Goal: Transaction & Acquisition: Purchase product/service

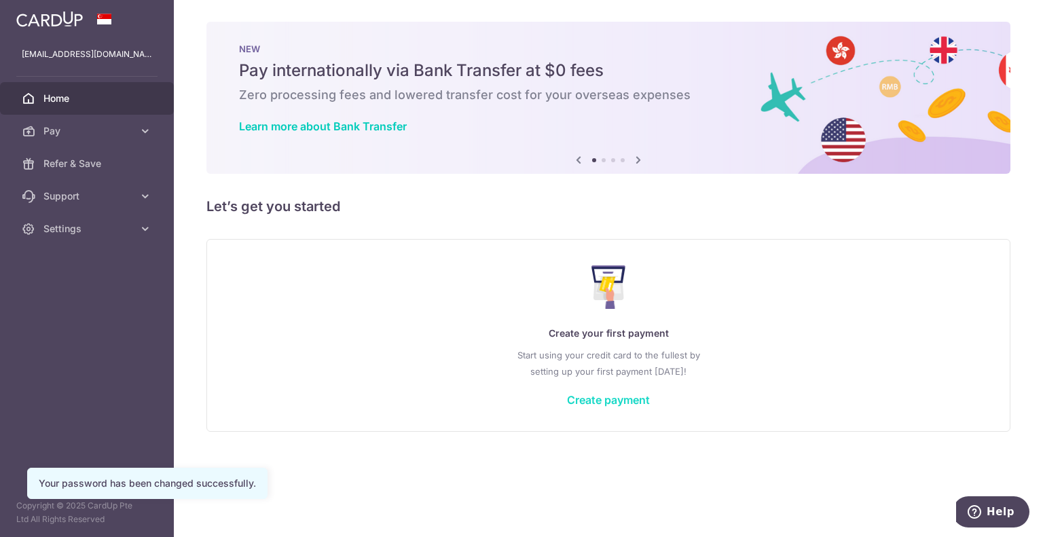
click at [610, 401] on link "Create payment" at bounding box center [608, 400] width 83 height 14
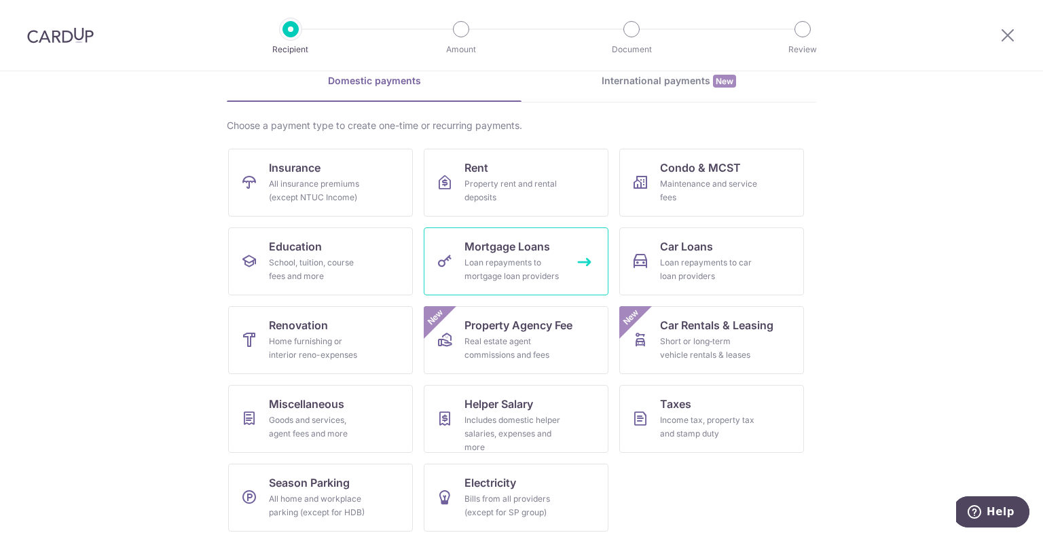
scroll to position [70, 0]
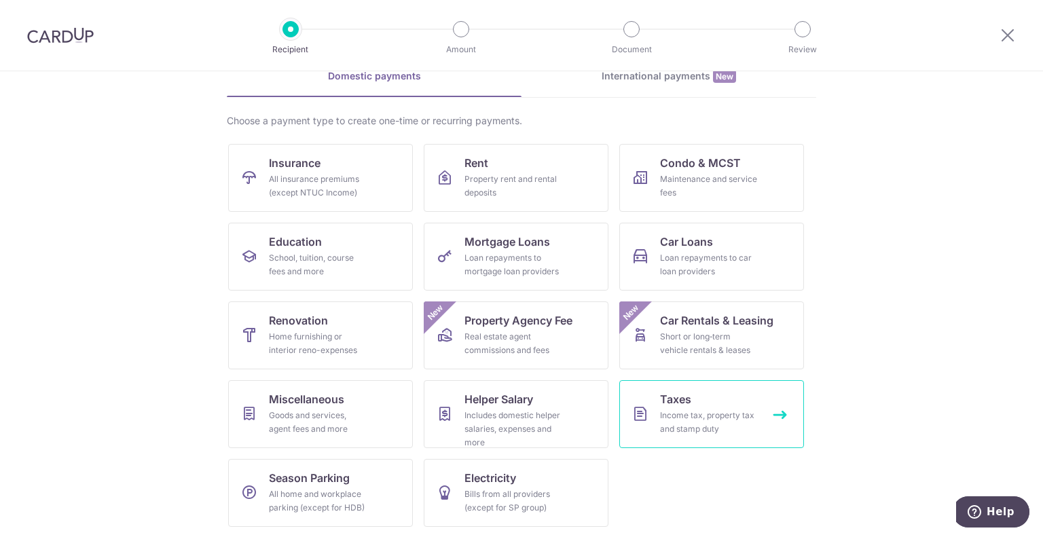
click at [689, 420] on div "Income tax, property tax and stamp duty" at bounding box center [709, 422] width 98 height 27
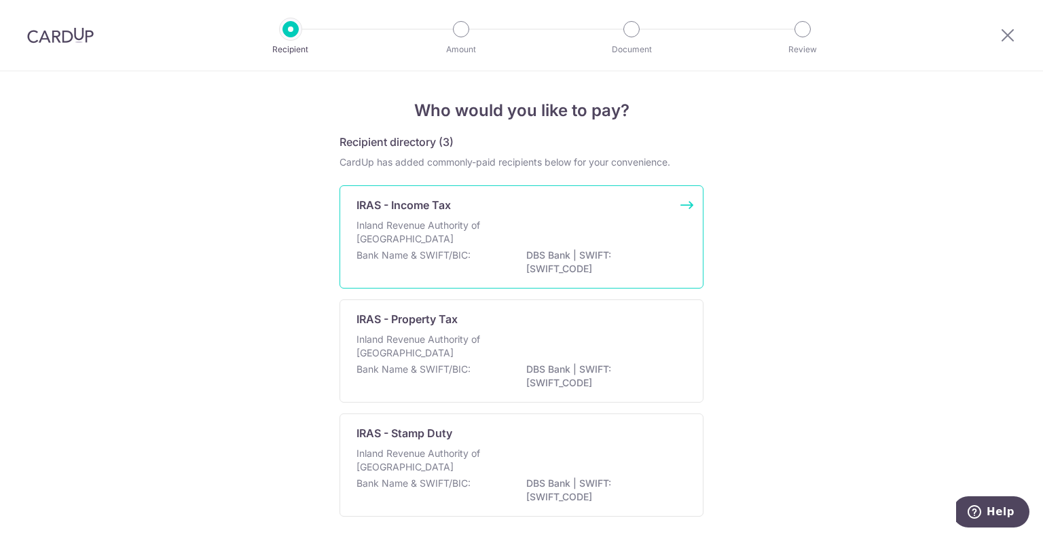
click at [580, 236] on div "Inland Revenue Authority of Singapore" at bounding box center [521, 234] width 330 height 30
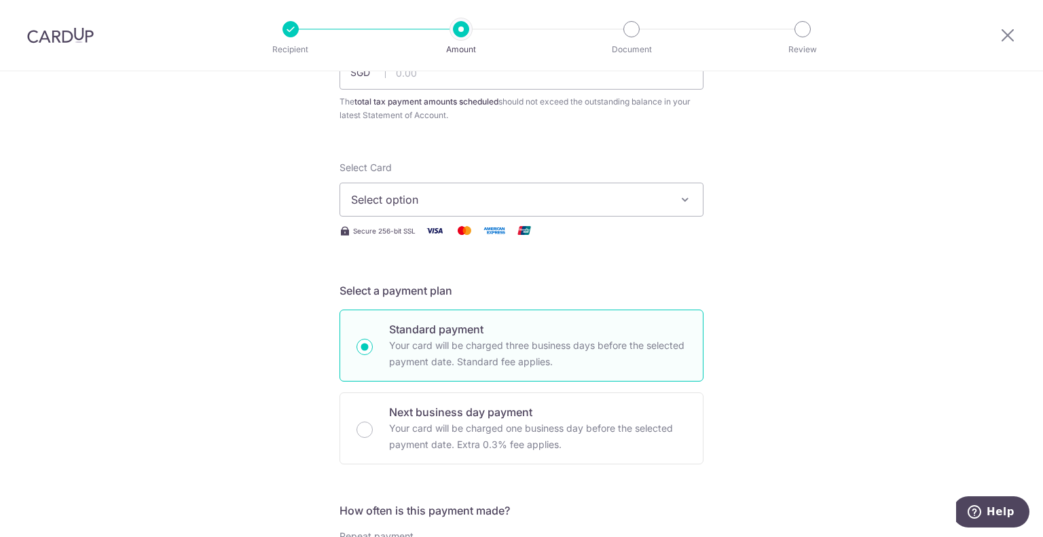
scroll to position [136, 0]
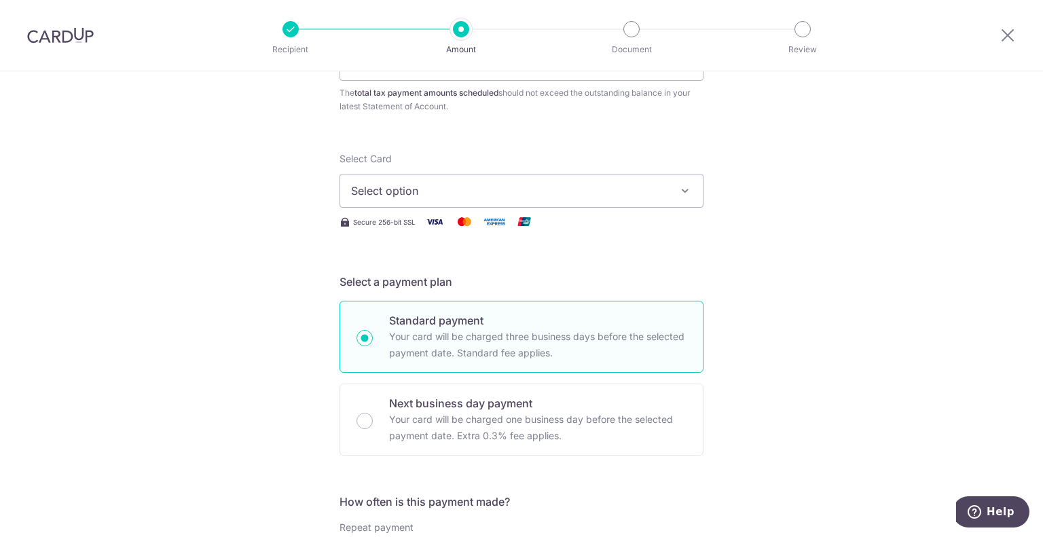
click at [600, 179] on button "Select option" at bounding box center [521, 191] width 364 height 34
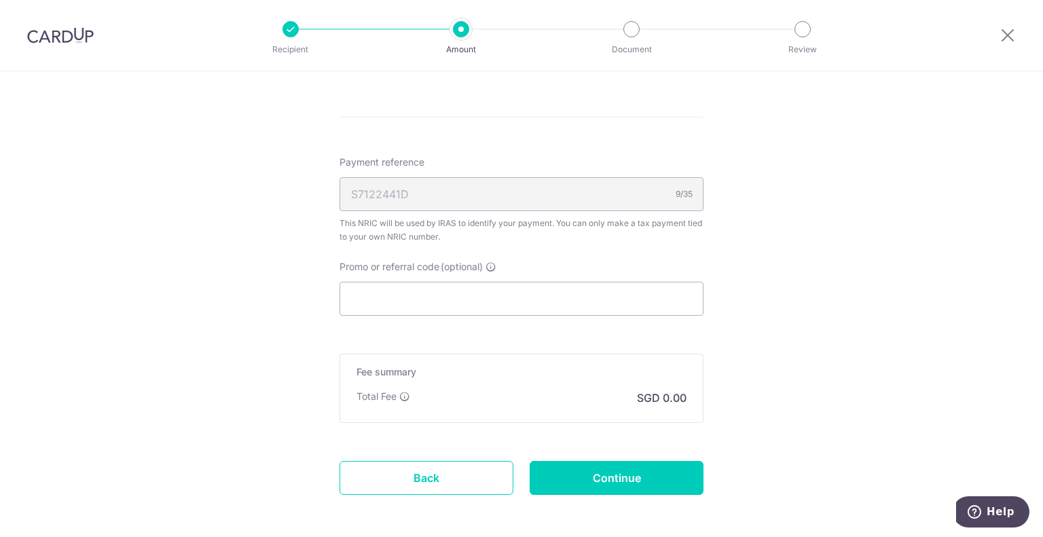
scroll to position [793, 0]
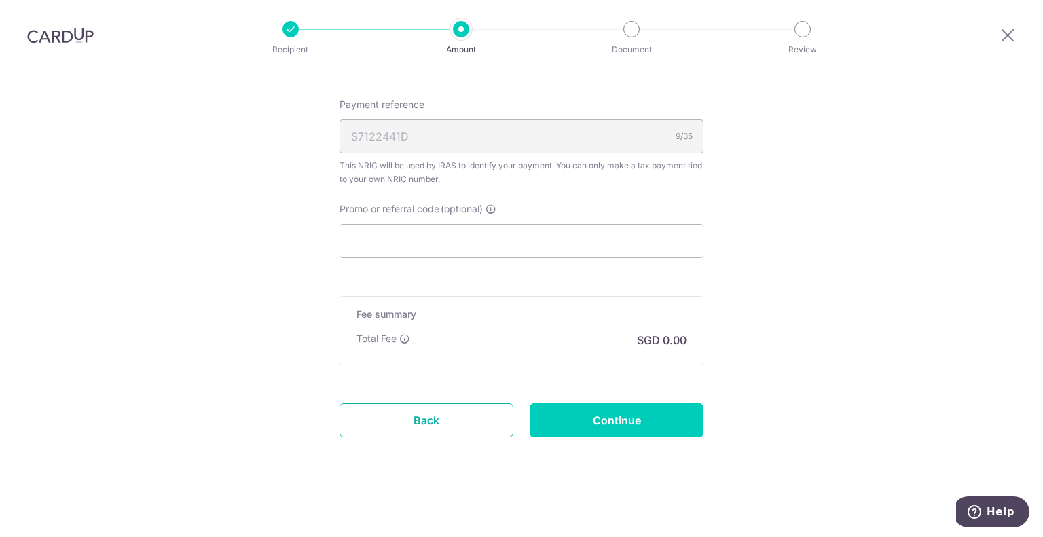
drag, startPoint x: 454, startPoint y: 418, endPoint x: 579, endPoint y: 58, distance: 381.2
click at [454, 418] on link "Back" at bounding box center [426, 420] width 174 height 34
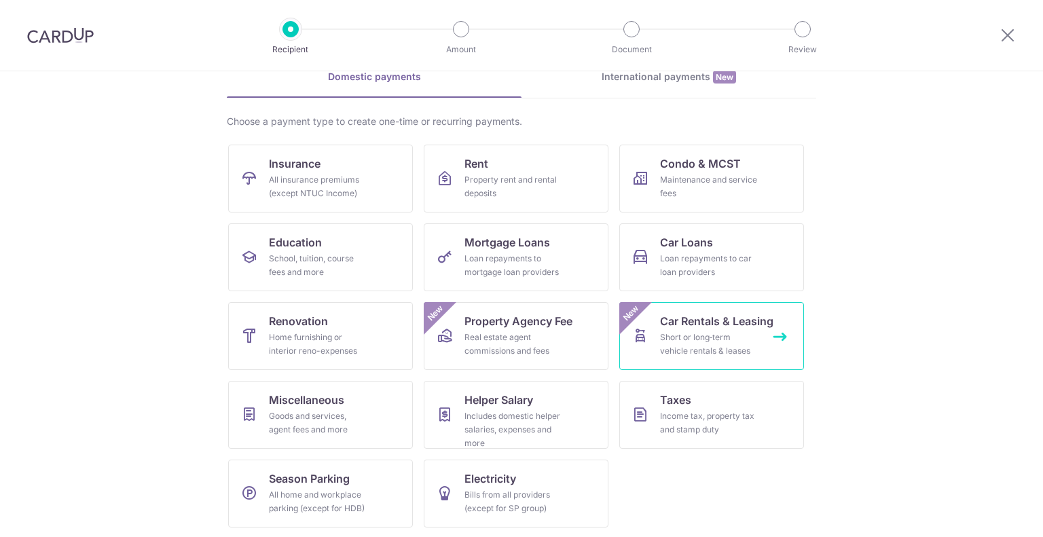
scroll to position [70, 0]
click at [693, 392] on link "Taxes Income tax, property tax and stamp duty" at bounding box center [711, 414] width 185 height 68
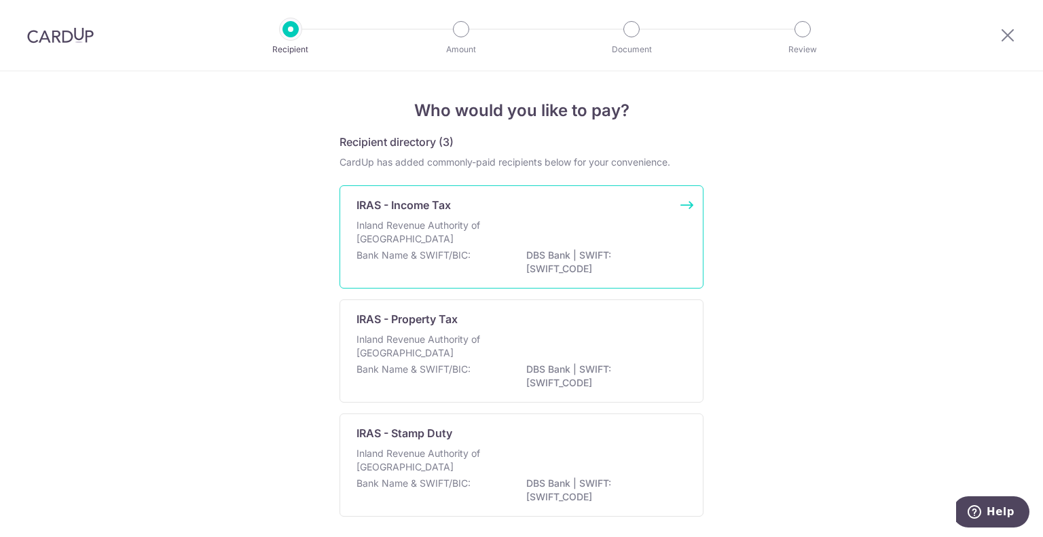
click at [577, 219] on div "Inland Revenue Authority of [GEOGRAPHIC_DATA]" at bounding box center [521, 234] width 330 height 30
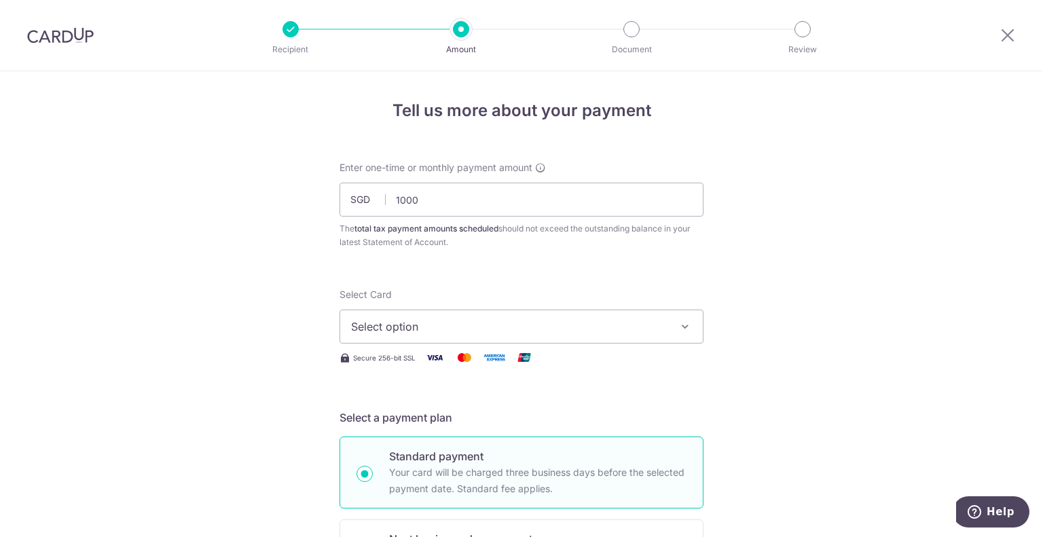
type input "1,000.00"
click at [525, 329] on span "Select option" at bounding box center [509, 326] width 316 height 16
click at [508, 363] on span "Add credit card" at bounding box center [533, 365] width 316 height 14
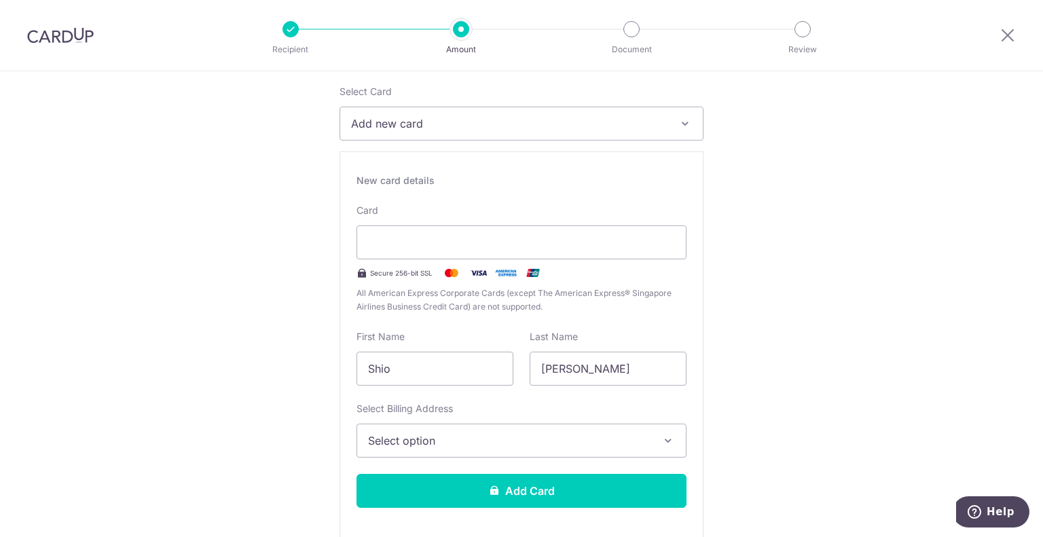
scroll to position [204, 0]
click at [440, 323] on div "New card details Card Secure 256-bit SSL All American Express Corporate Cards (…" at bounding box center [521, 346] width 364 height 390
drag, startPoint x: 435, startPoint y: 363, endPoint x: 345, endPoint y: 350, distance: 90.5
click at [348, 350] on div "First Name Shio" at bounding box center [434, 357] width 173 height 56
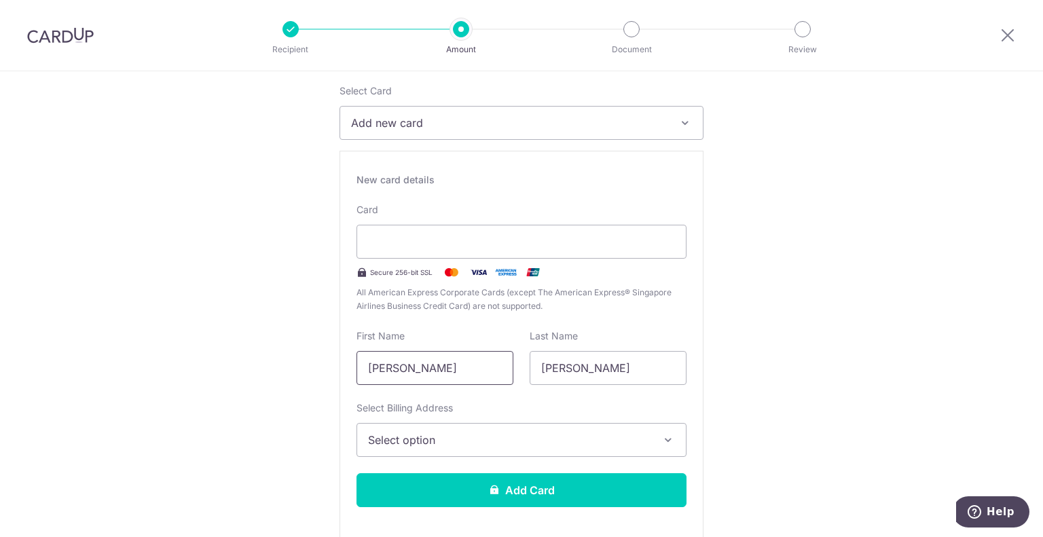
type input "[PERSON_NAME]"
type input "Shio"
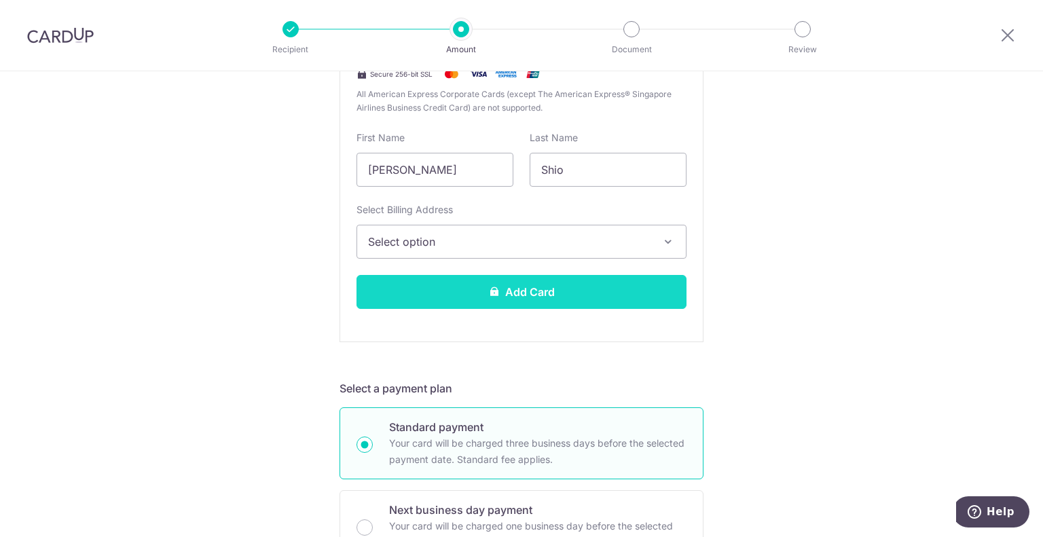
scroll to position [407, 0]
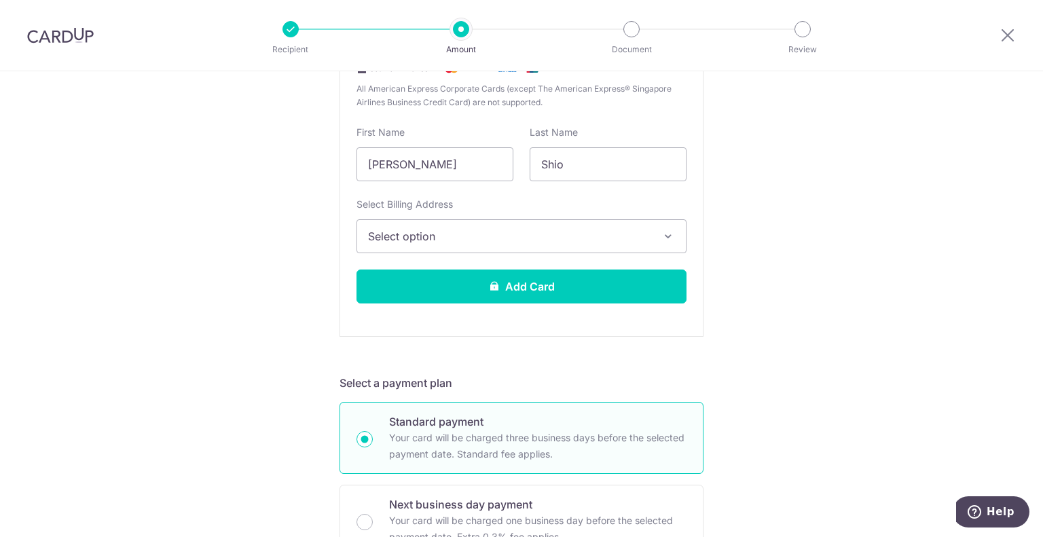
click at [475, 241] on span "Select option" at bounding box center [509, 236] width 282 height 16
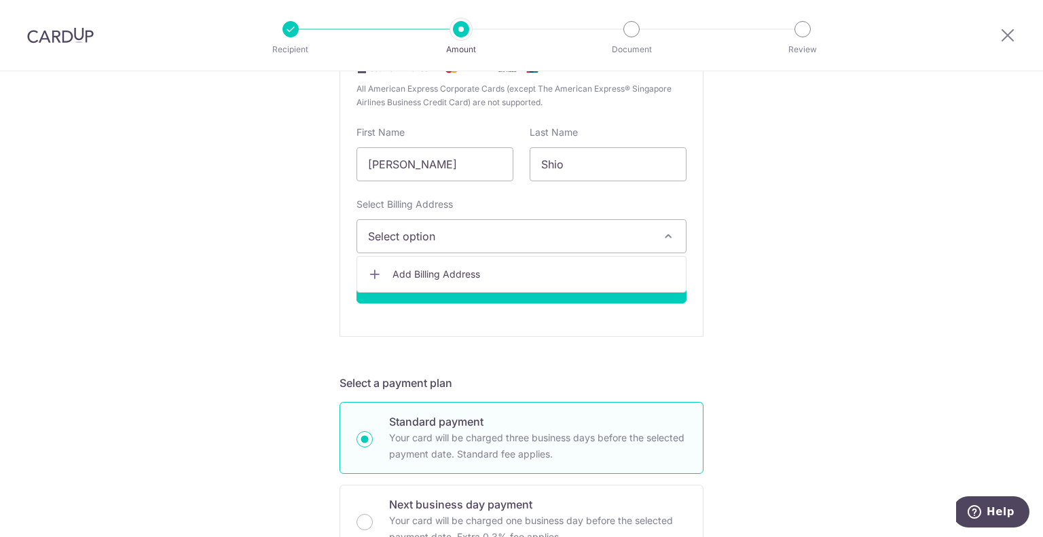
click at [465, 268] on span "Add Billing Address" at bounding box center [533, 275] width 282 height 14
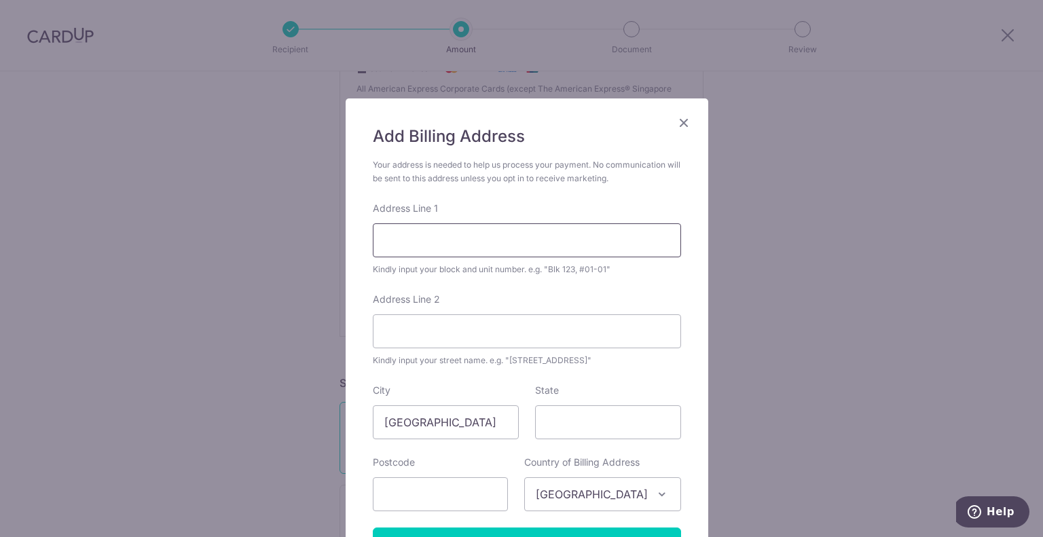
click at [452, 229] on input "Address Line 1" at bounding box center [527, 240] width 308 height 34
type input "Blk 108, #04-117, Jalan Rajah"
type input "[GEOGRAPHIC_DATA]"
type input "320108"
click at [255, 303] on div "Add Billing Address Your address is needed to help us process your payment. No …" at bounding box center [521, 268] width 1043 height 537
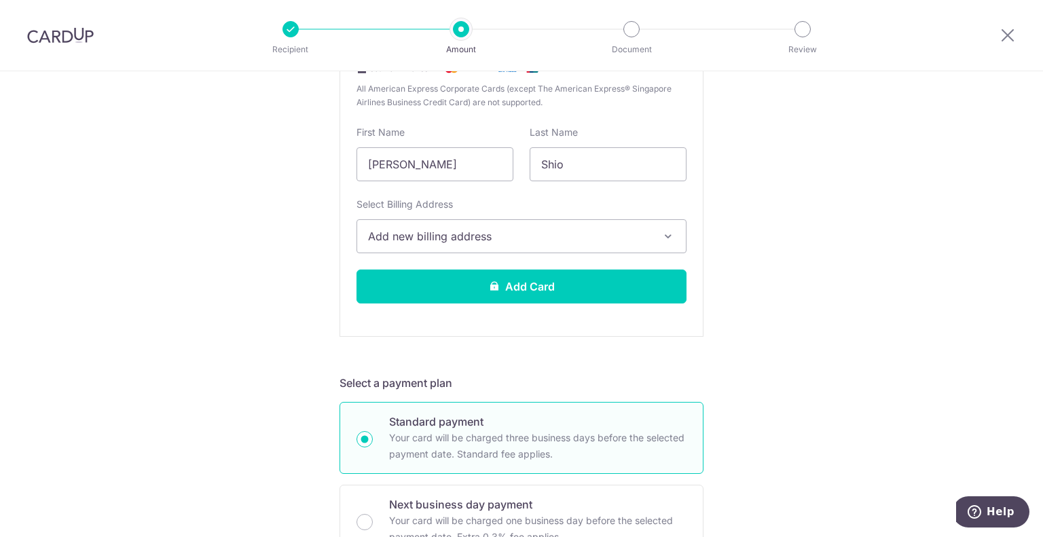
click at [437, 236] on span "Add new billing address" at bounding box center [509, 236] width 282 height 16
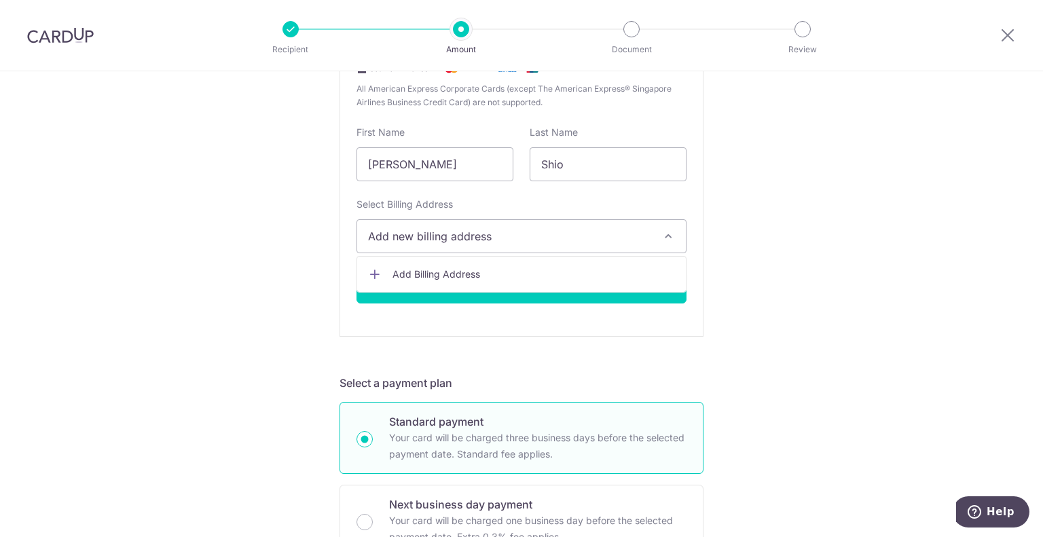
click at [430, 274] on span "Add Billing Address" at bounding box center [533, 275] width 282 height 14
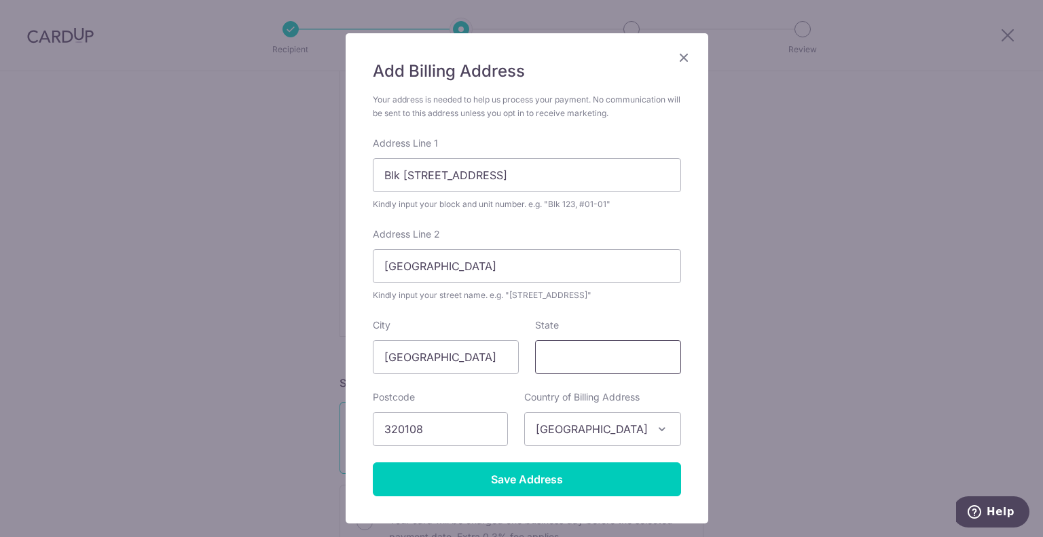
scroll to position [136, 0]
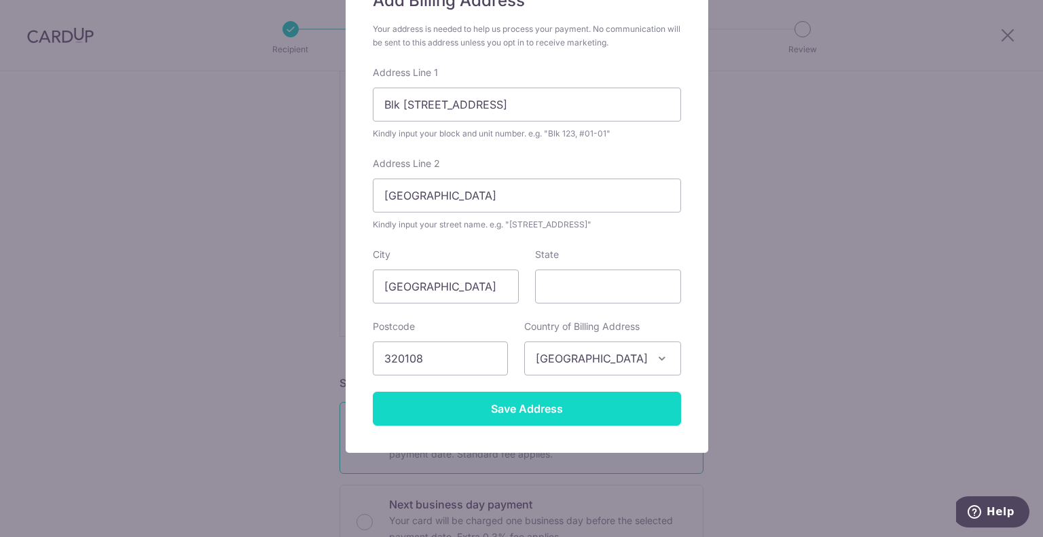
click at [517, 407] on input "Save Address" at bounding box center [527, 409] width 308 height 34
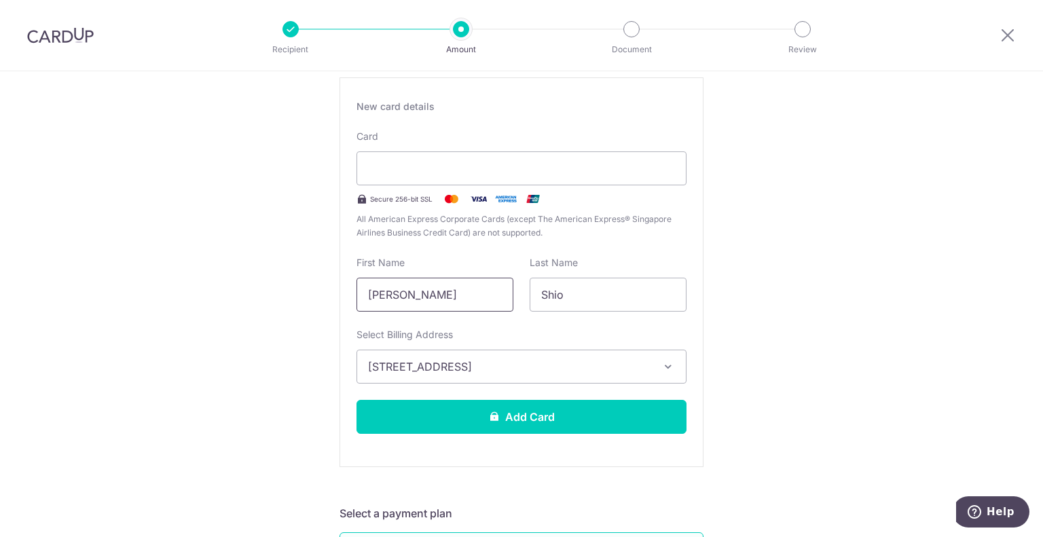
scroll to position [272, 0]
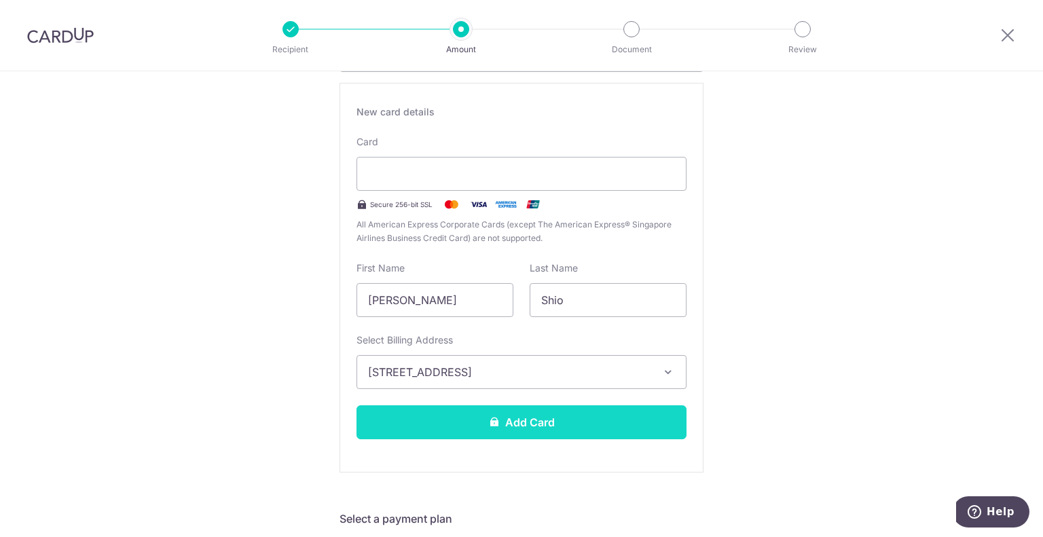
click at [534, 428] on button "Add Card" at bounding box center [521, 422] width 330 height 34
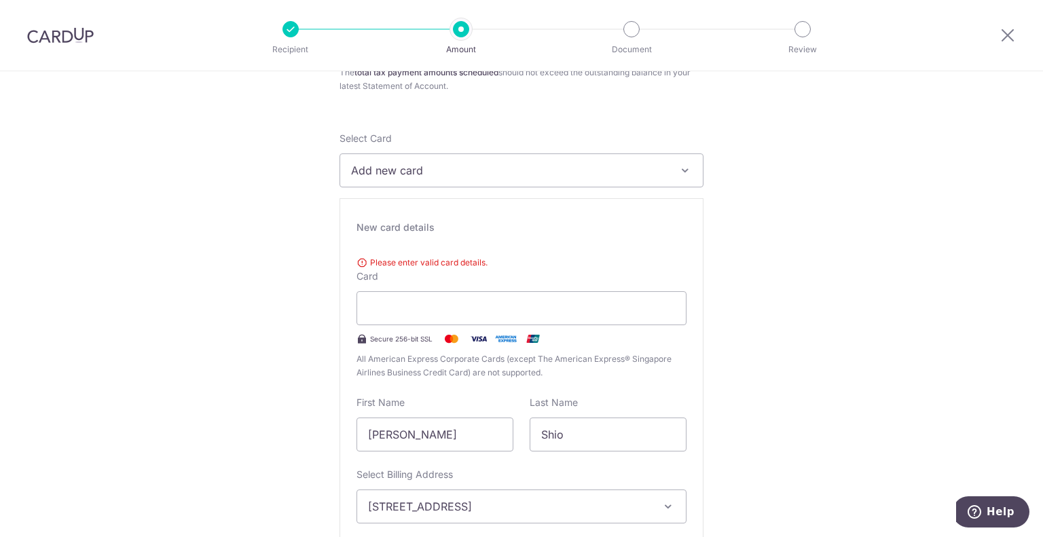
scroll to position [136, 0]
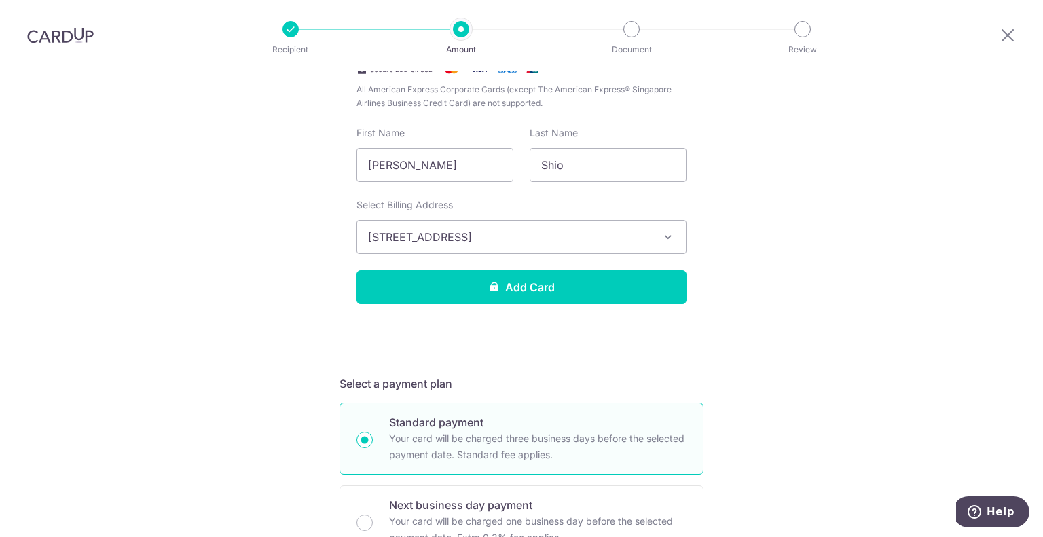
scroll to position [407, 0]
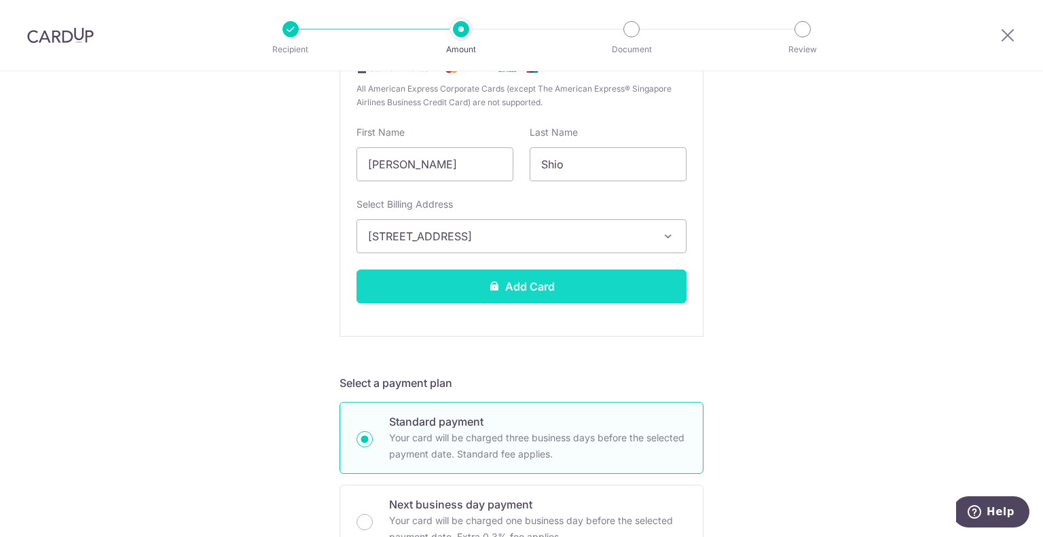
click at [586, 288] on button "Add Card" at bounding box center [521, 287] width 330 height 34
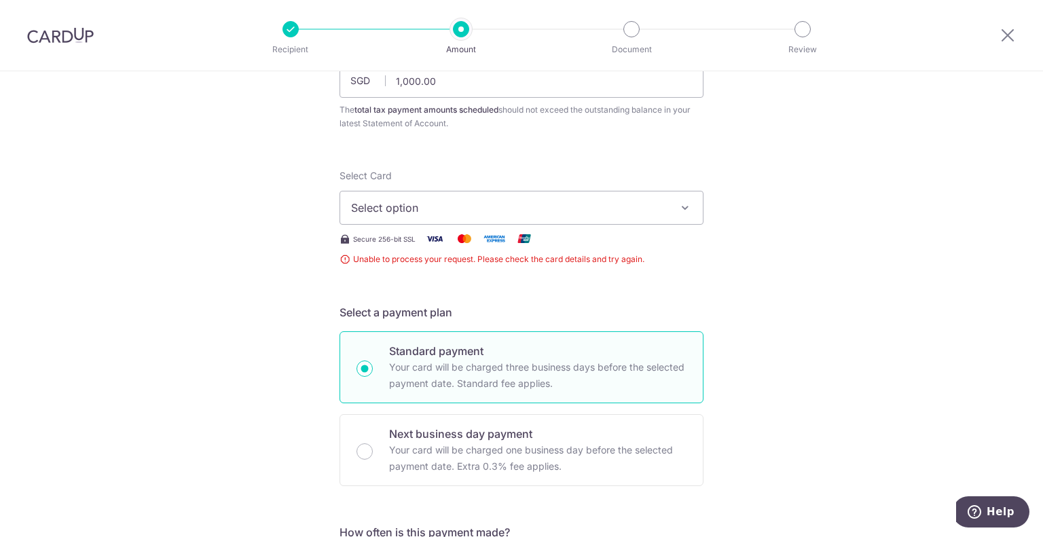
scroll to position [96, 0]
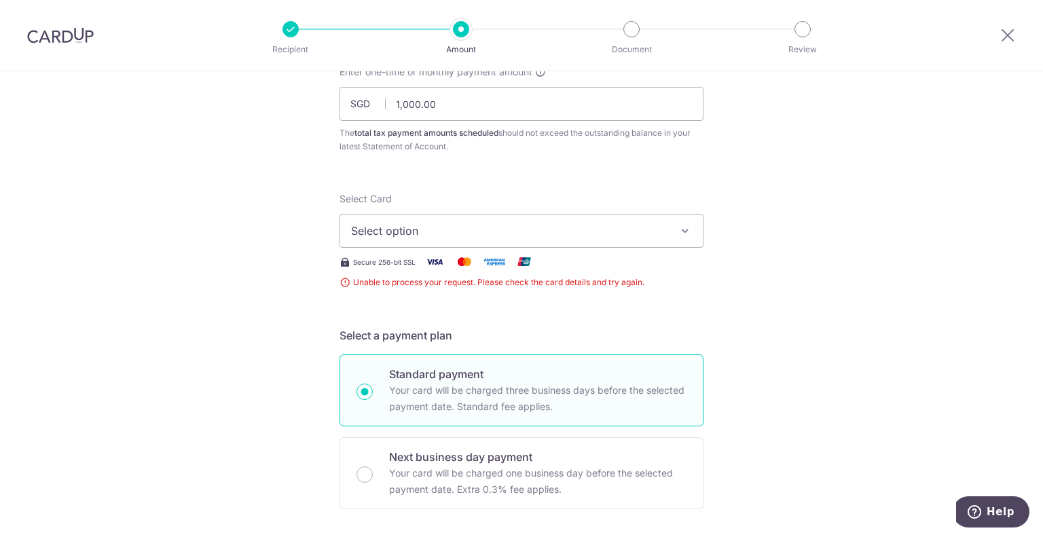
click at [473, 225] on span "Select option" at bounding box center [509, 231] width 316 height 16
click at [460, 269] on span "Add credit card" at bounding box center [533, 269] width 316 height 14
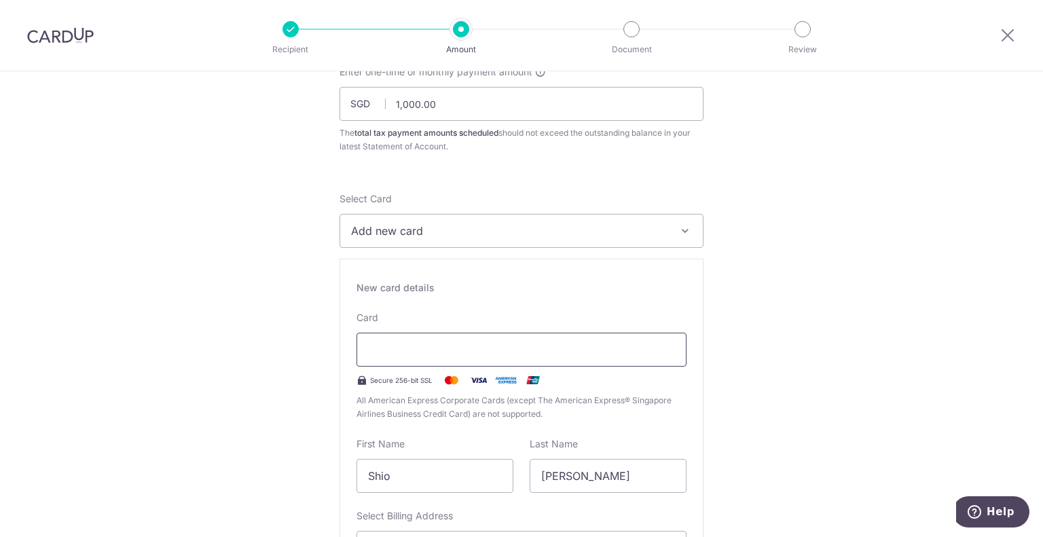
click at [480, 339] on div at bounding box center [521, 350] width 330 height 34
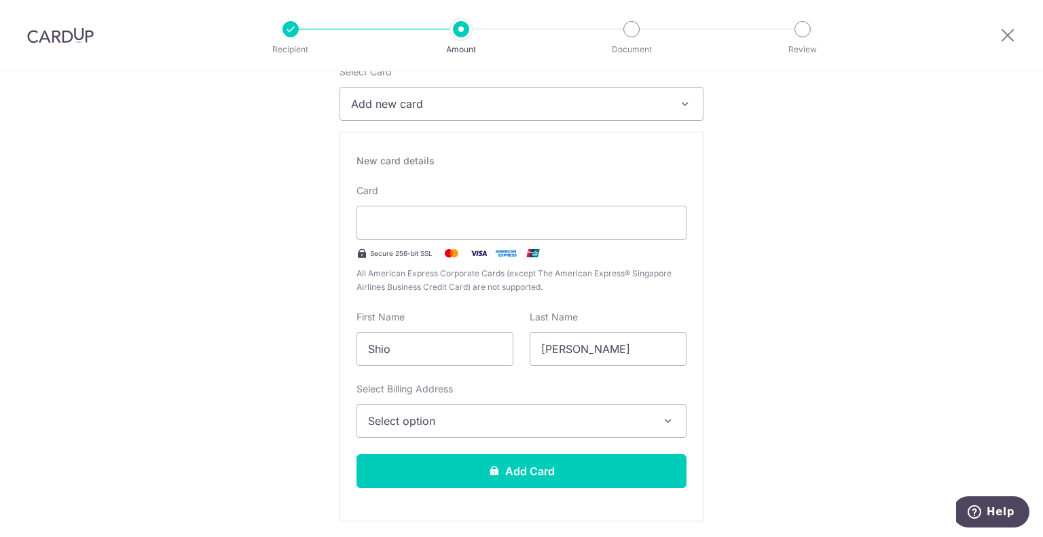
scroll to position [232, 0]
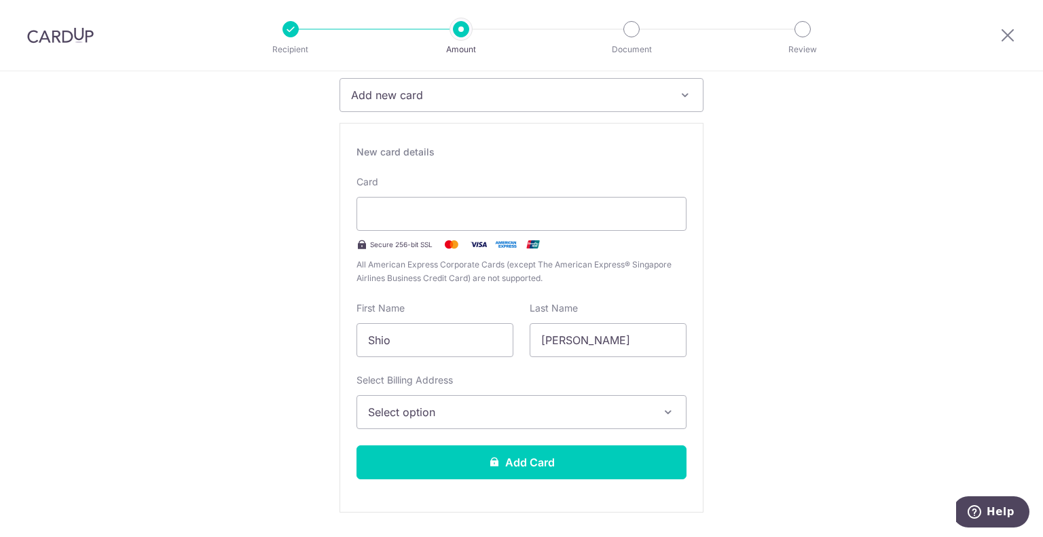
drag, startPoint x: 448, startPoint y: 337, endPoint x: 317, endPoint y: 331, distance: 131.2
type input "Samuel"
type input "Shio"
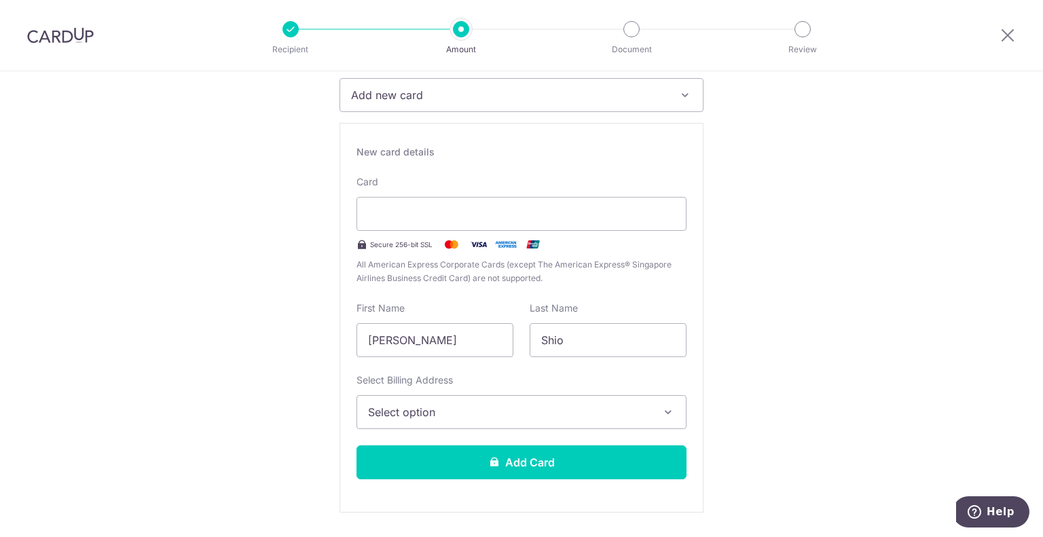
click at [503, 404] on span "Select option" at bounding box center [509, 412] width 282 height 16
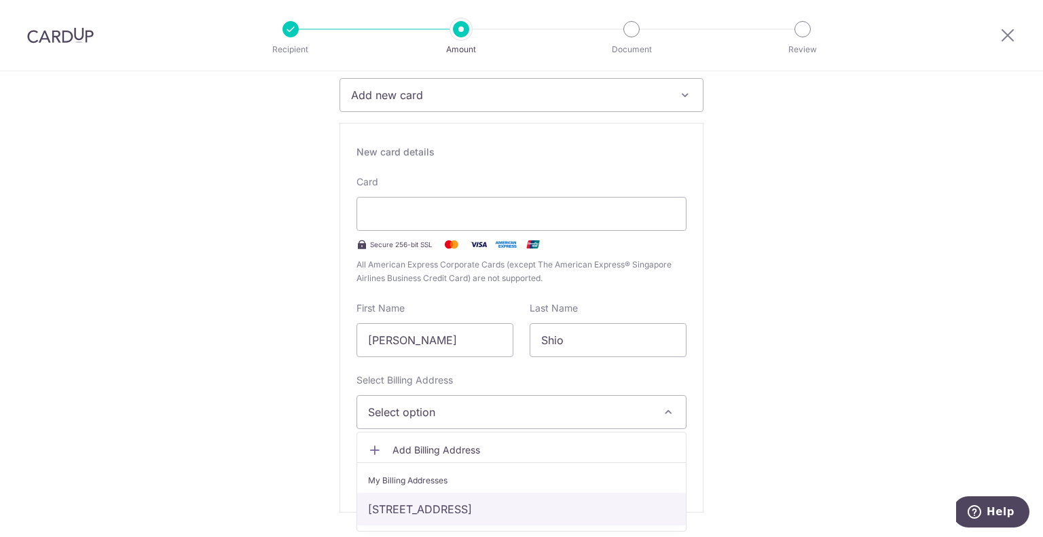
click at [451, 496] on link "[STREET_ADDRESS]" at bounding box center [521, 509] width 329 height 33
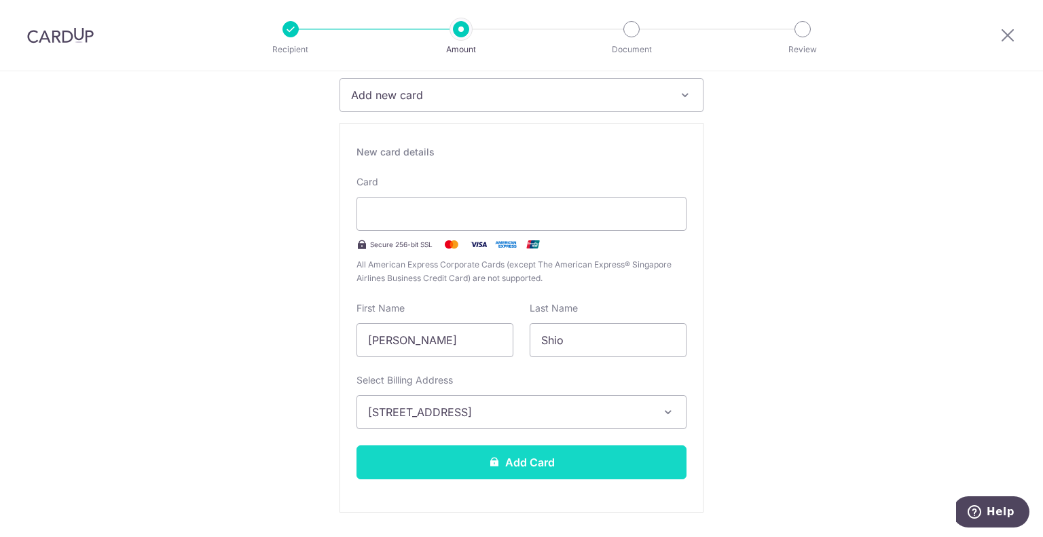
click at [562, 453] on button "Add Card" at bounding box center [521, 462] width 330 height 34
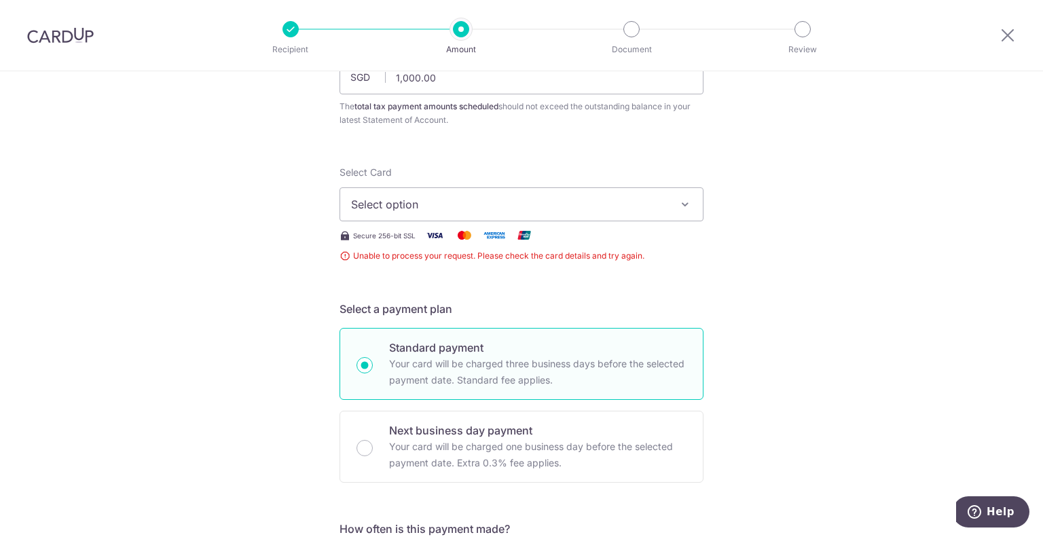
scroll to position [136, 0]
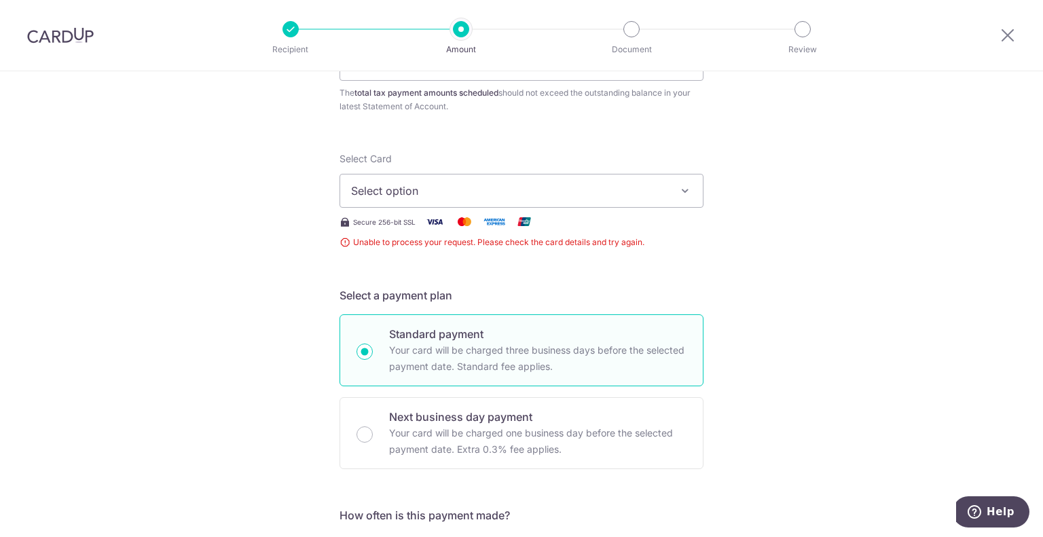
click at [416, 200] on button "Select option" at bounding box center [521, 191] width 364 height 34
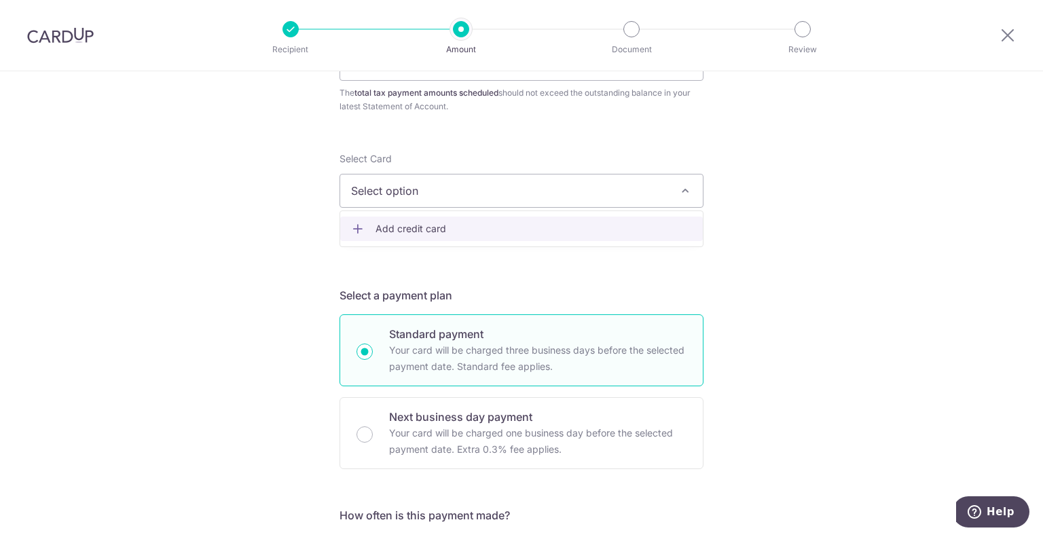
click at [413, 232] on span "Add credit card" at bounding box center [533, 229] width 316 height 14
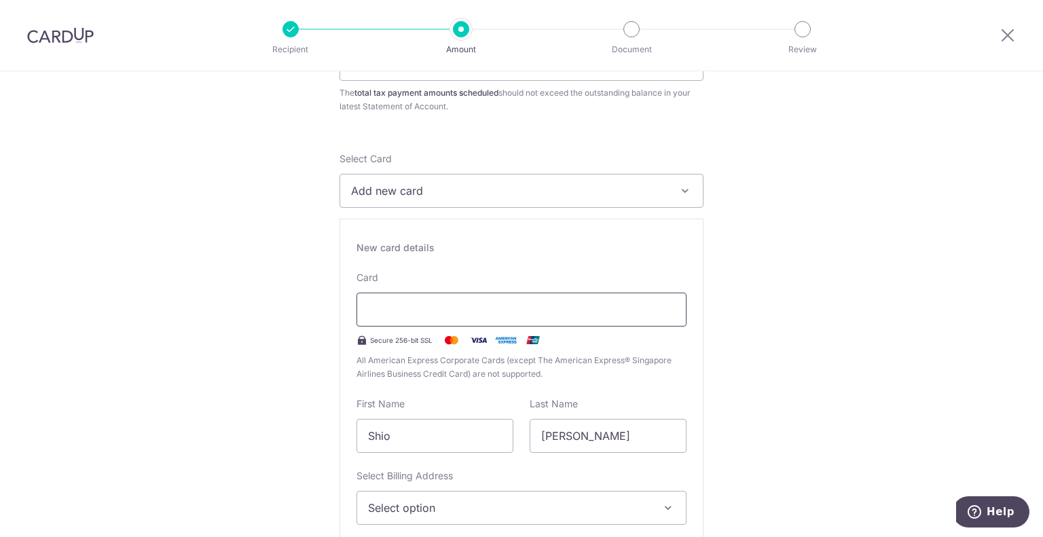
click at [431, 300] on div at bounding box center [521, 310] width 330 height 34
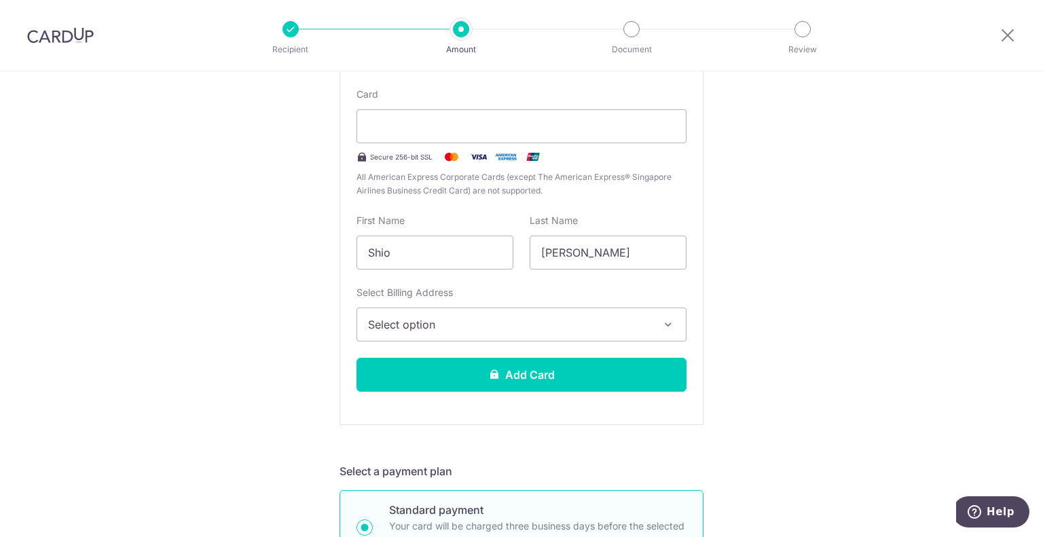
scroll to position [339, 0]
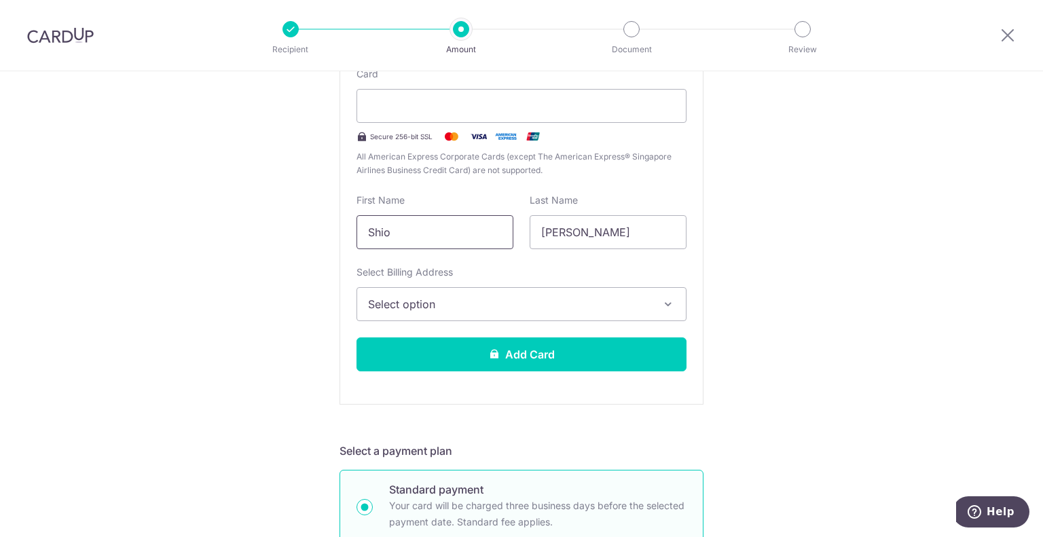
drag, startPoint x: 416, startPoint y: 235, endPoint x: 354, endPoint y: 219, distance: 63.2
click at [356, 219] on input "Shio" at bounding box center [434, 232] width 157 height 34
type input "Samuel"
drag, startPoint x: 635, startPoint y: 230, endPoint x: 356, endPoint y: 206, distance: 279.5
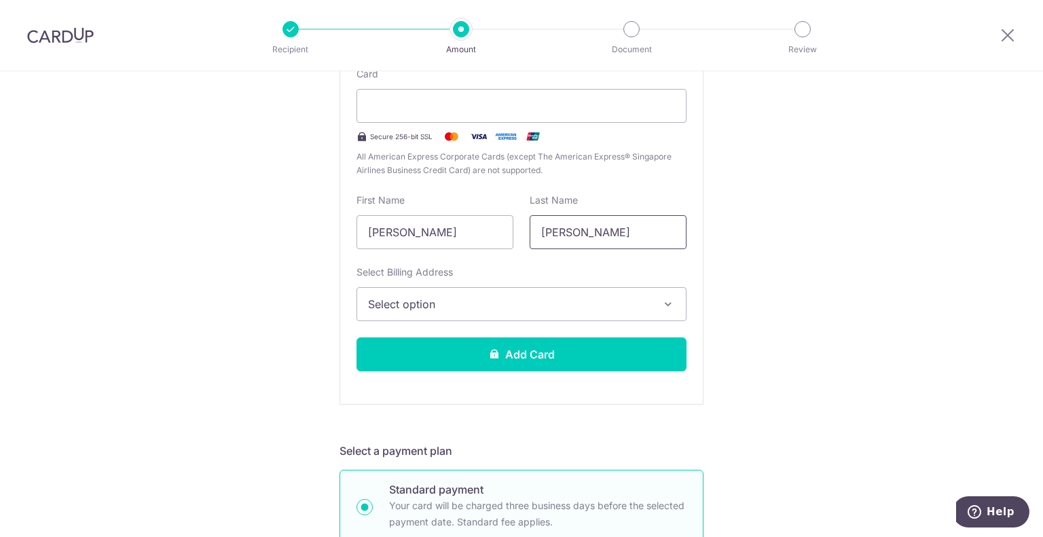
click at [356, 206] on div "First Name Samuel Last Name Ling Hwee" at bounding box center [521, 222] width 346 height 56
type input "Shio"
click at [424, 298] on span "Select option" at bounding box center [509, 304] width 282 height 16
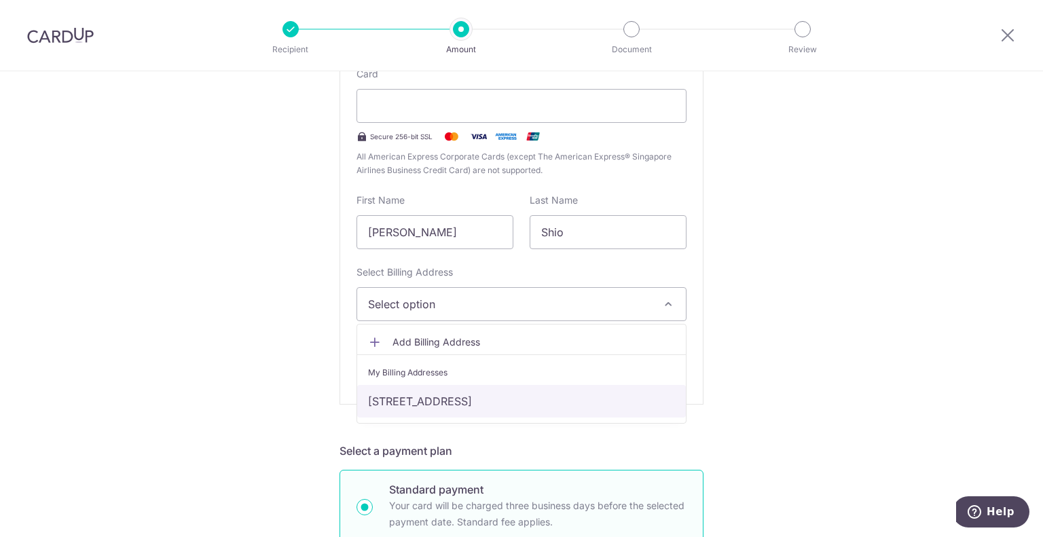
click at [453, 397] on link "[STREET_ADDRESS]" at bounding box center [521, 401] width 329 height 33
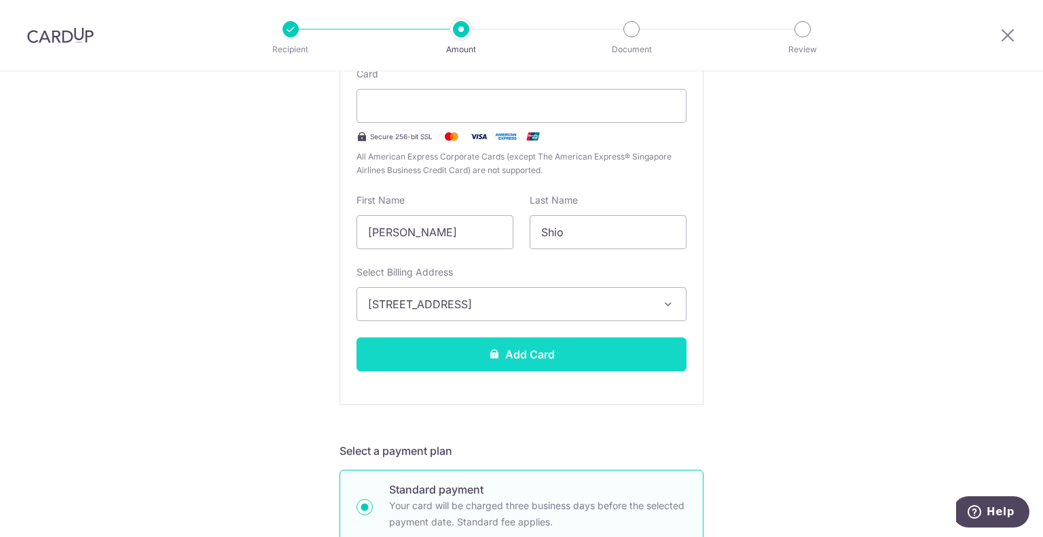
click at [570, 349] on button "Add Card" at bounding box center [521, 354] width 330 height 34
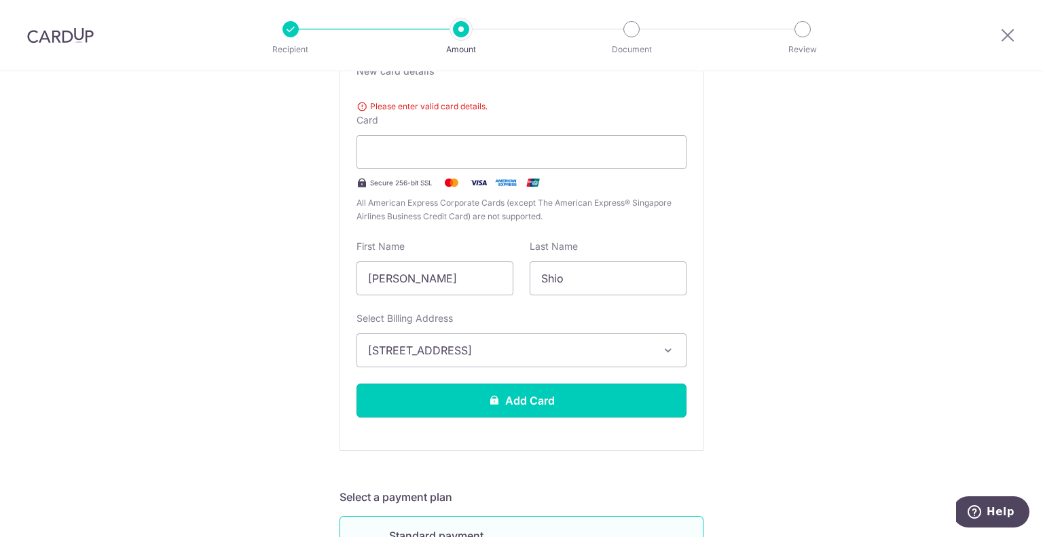
scroll to position [223, 0]
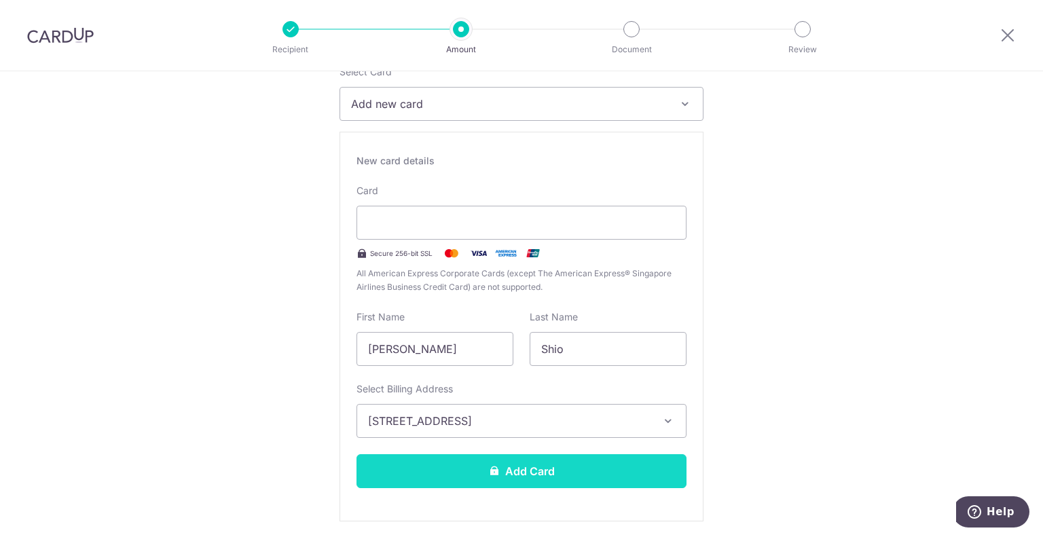
click at [551, 475] on button "Add Card" at bounding box center [521, 471] width 330 height 34
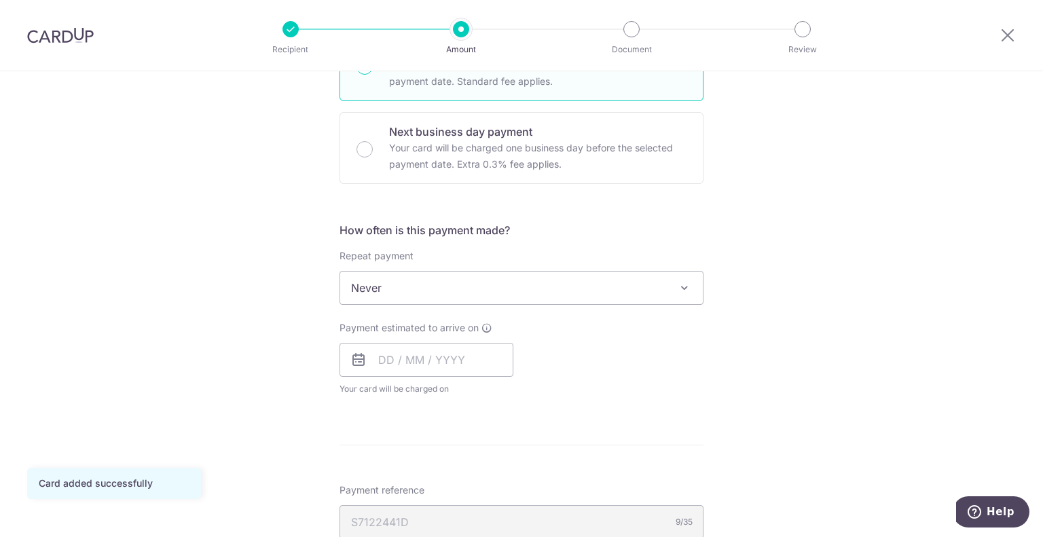
scroll to position [475, 0]
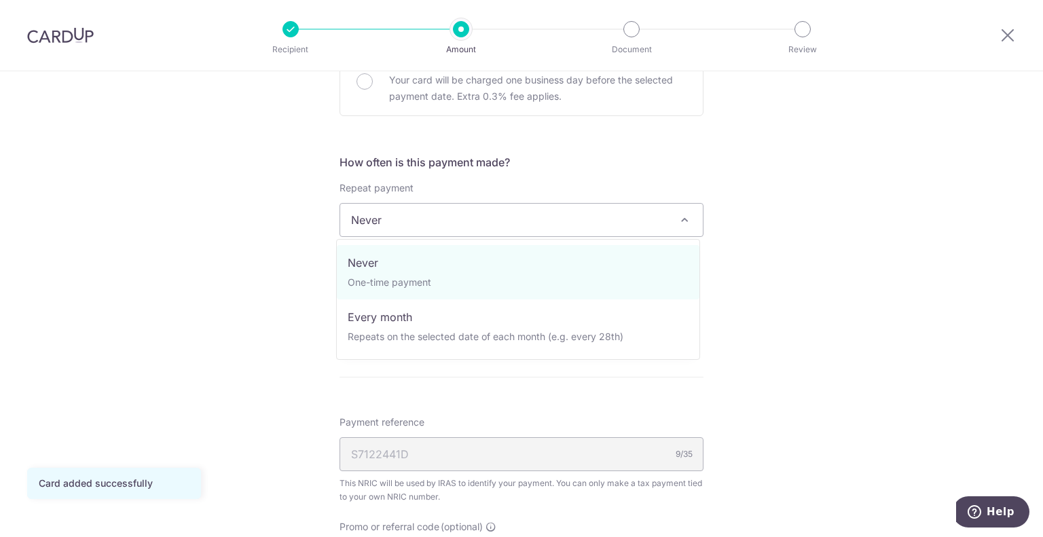
click at [530, 223] on span "Never" at bounding box center [521, 220] width 363 height 33
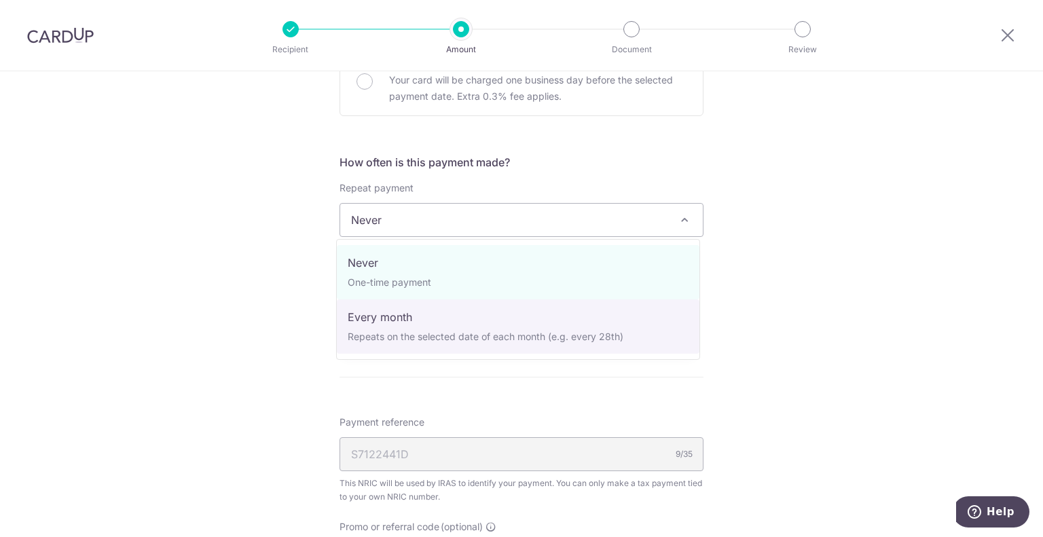
select select "3"
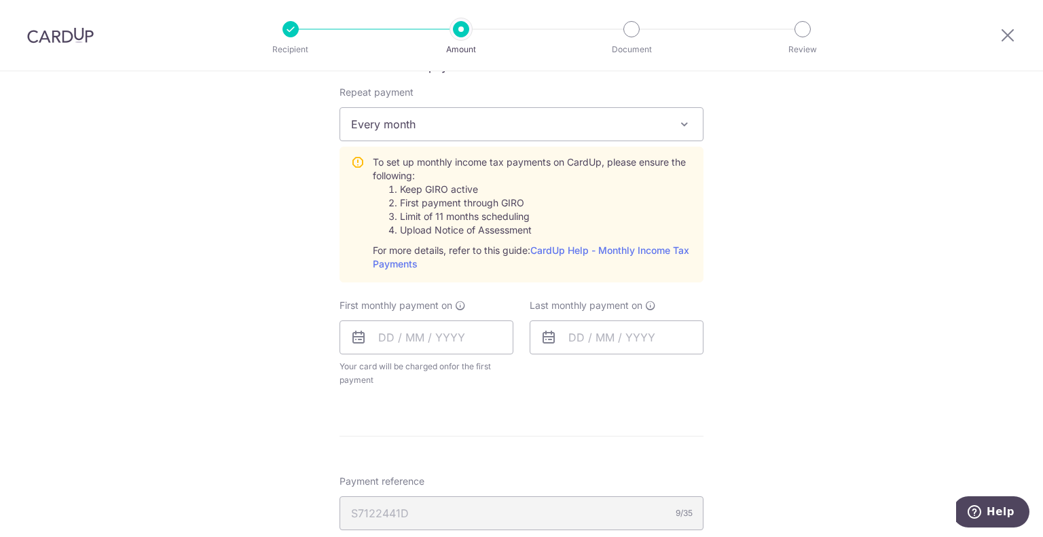
scroll to position [611, 0]
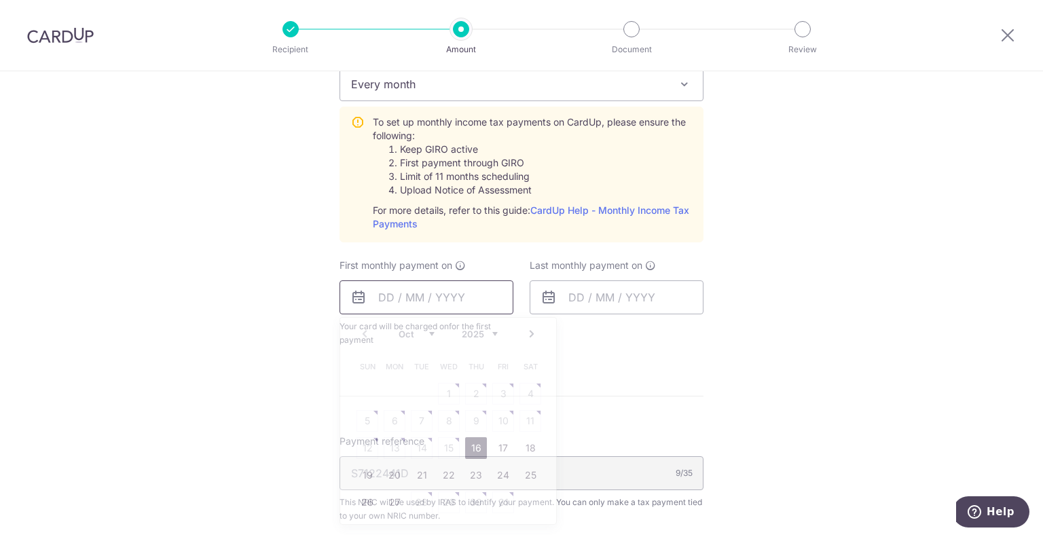
click at [485, 294] on input "text" at bounding box center [426, 297] width 174 height 34
click at [468, 446] on link "16" at bounding box center [476, 448] width 22 height 22
type input "16/10/2025"
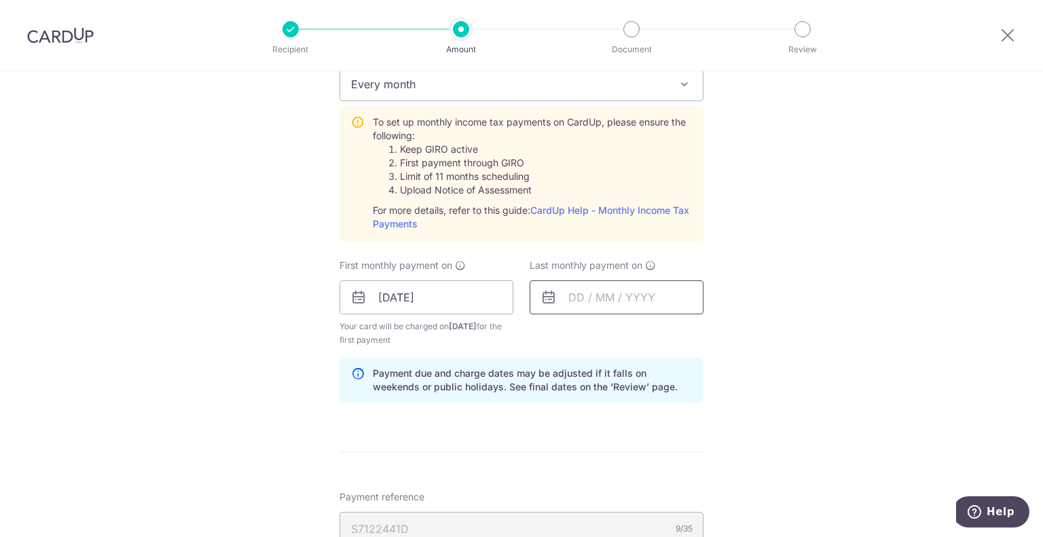
click at [568, 302] on input "text" at bounding box center [617, 297] width 174 height 34
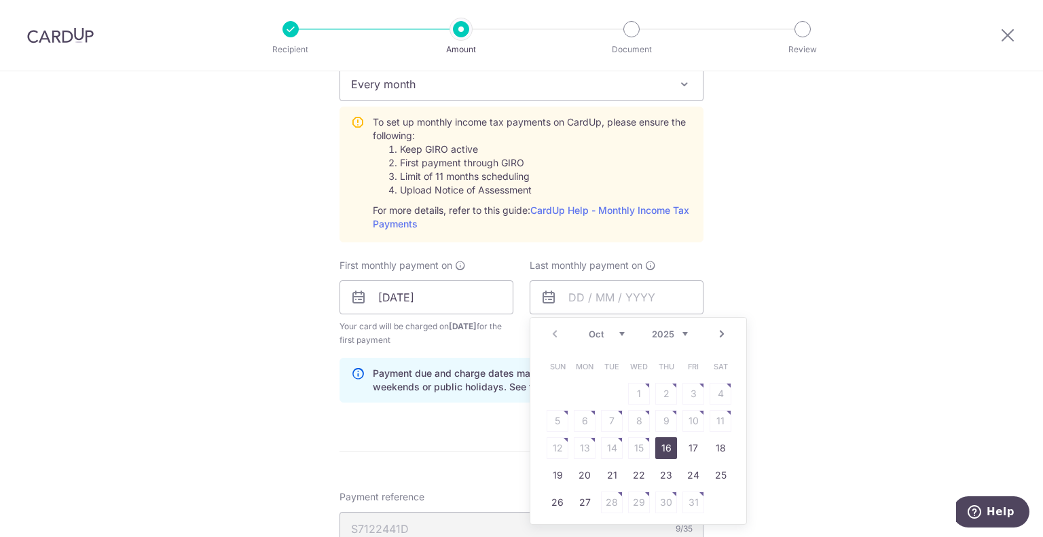
click at [714, 333] on link "Next" at bounding box center [722, 334] width 16 height 16
click at [720, 329] on link "Next" at bounding box center [722, 334] width 16 height 16
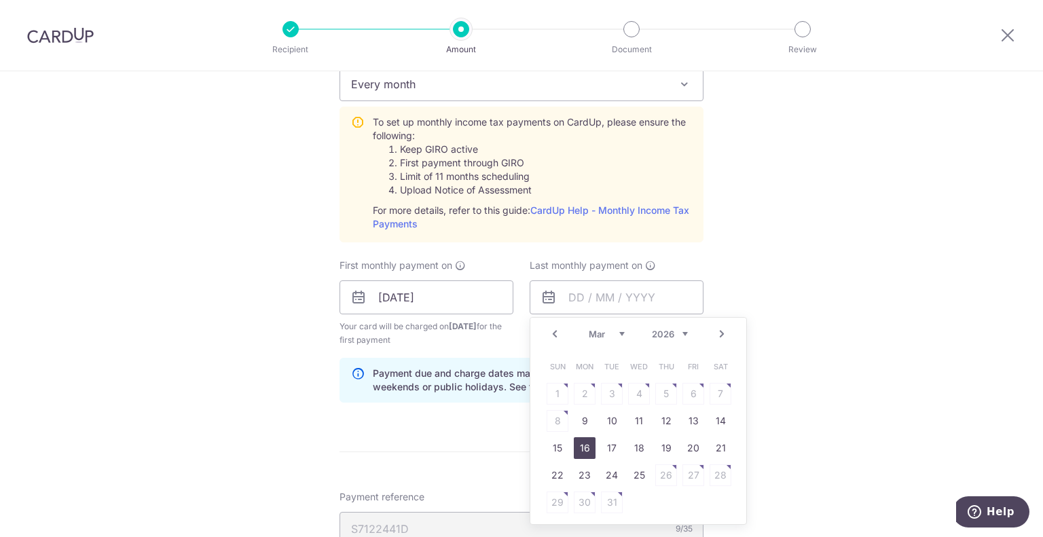
click at [574, 444] on link "16" at bounding box center [585, 448] width 22 height 22
type input "[DATE]"
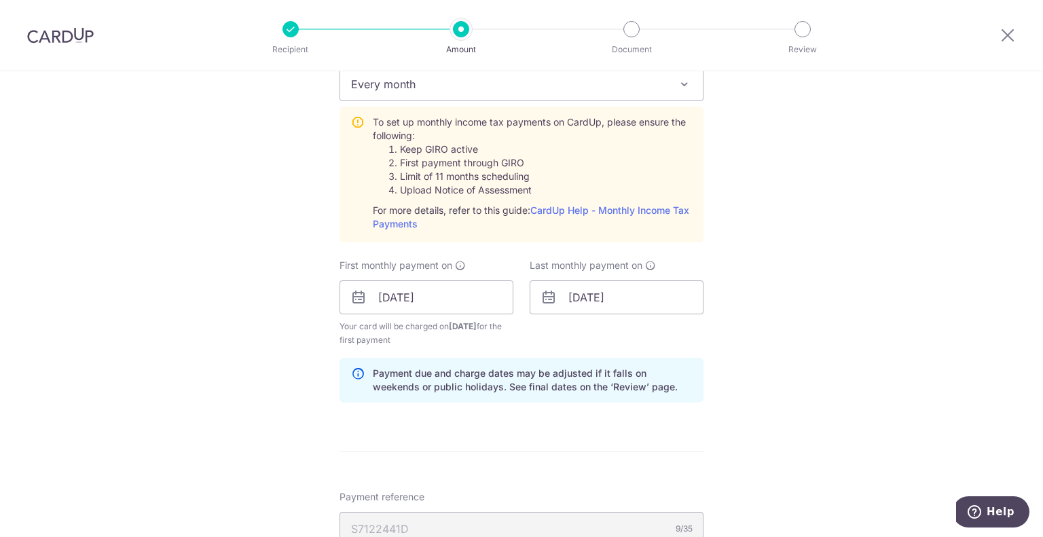
click at [833, 334] on div "Tell us more about your payment Enter one-time or monthly payment amount SGD 1,…" at bounding box center [521, 195] width 1043 height 1471
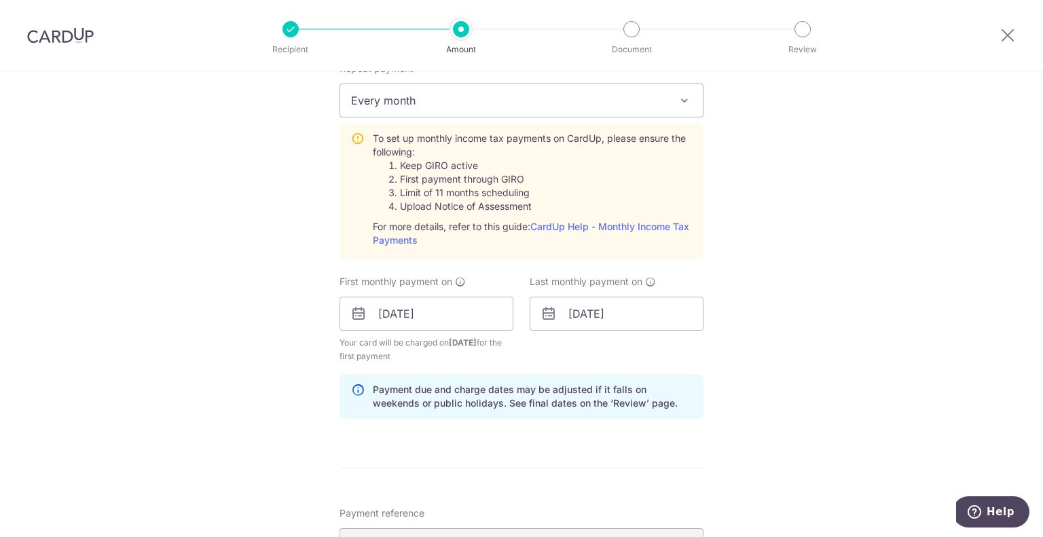
scroll to position [747, 0]
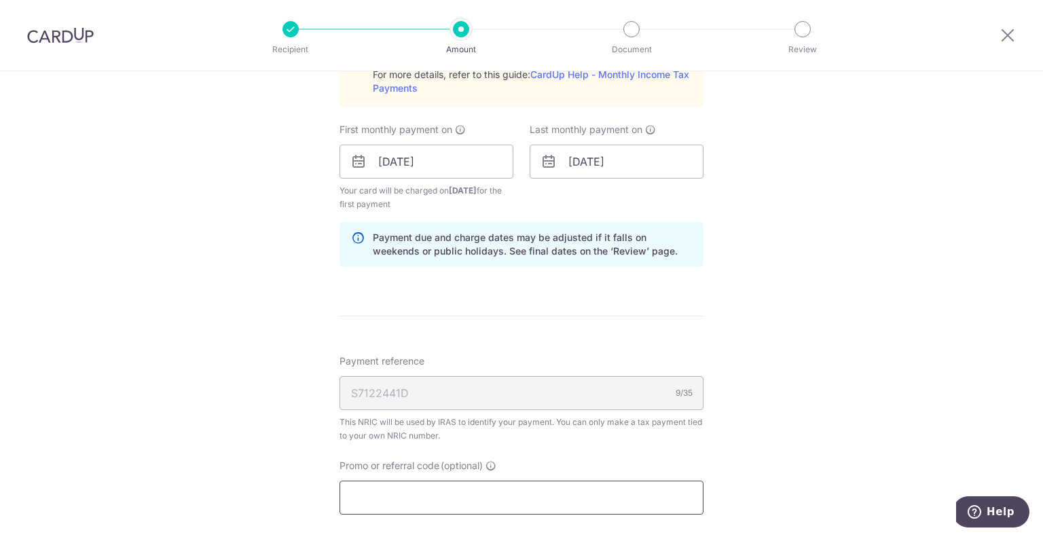
click at [464, 485] on input "Promo or referral code (optional)" at bounding box center [521, 498] width 364 height 34
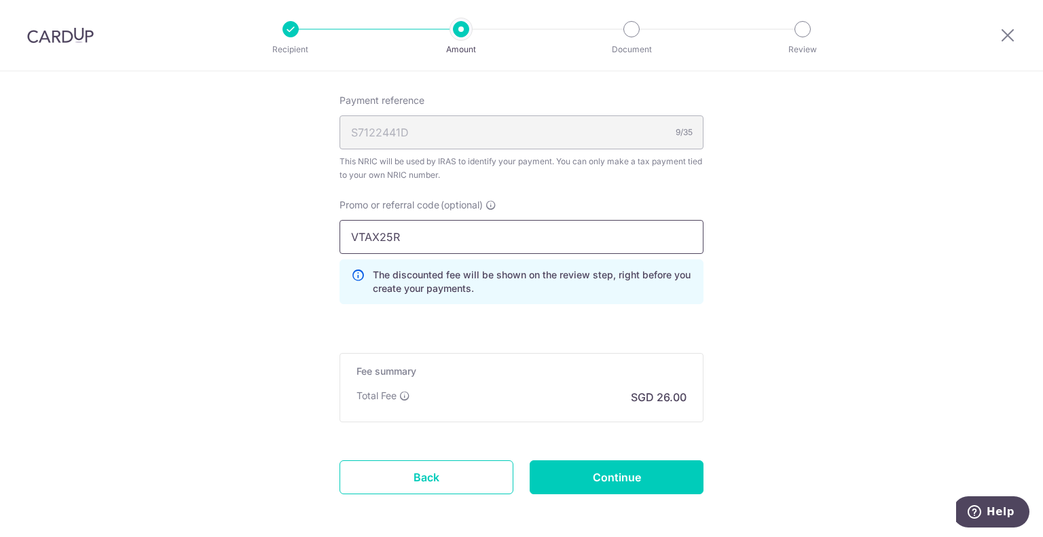
scroll to position [1018, 0]
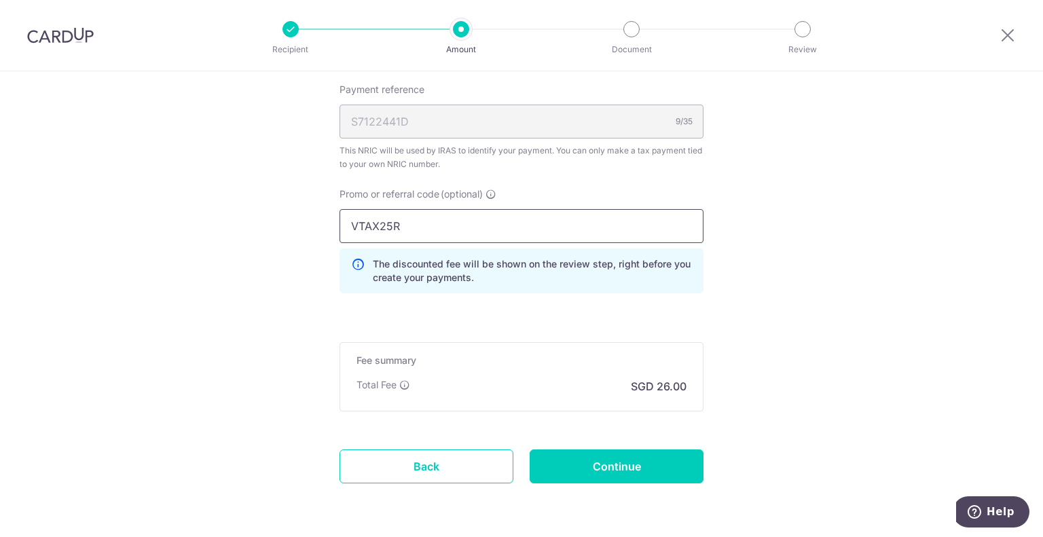
type input "VTAX25R"
click at [629, 463] on input "Continue" at bounding box center [617, 466] width 174 height 34
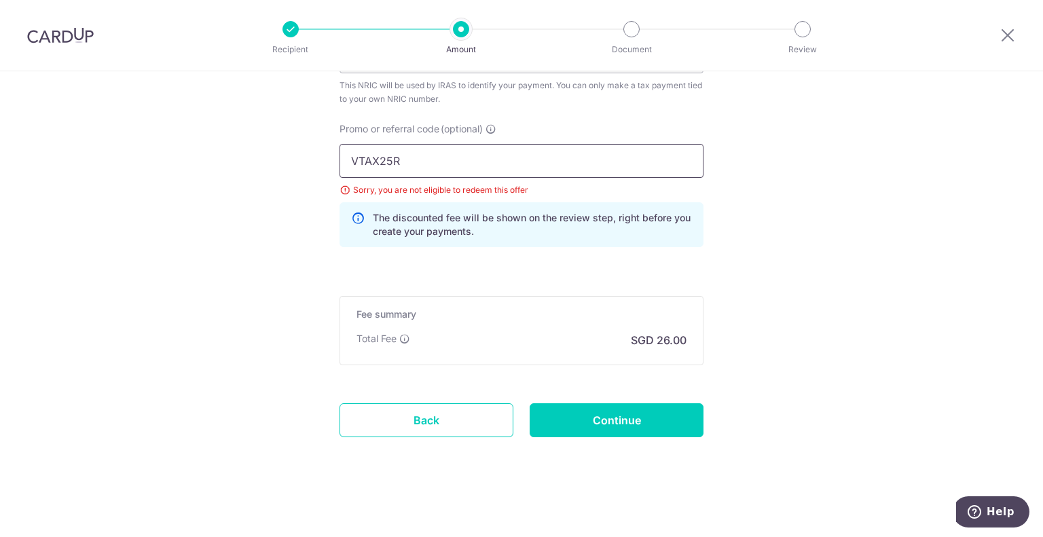
click at [445, 155] on input "VTAX25R" at bounding box center [521, 161] width 364 height 34
drag, startPoint x: 426, startPoint y: 164, endPoint x: 258, endPoint y: 152, distance: 168.8
paste input "[PERSON_NAME]"
type input "SETHTAX25R"
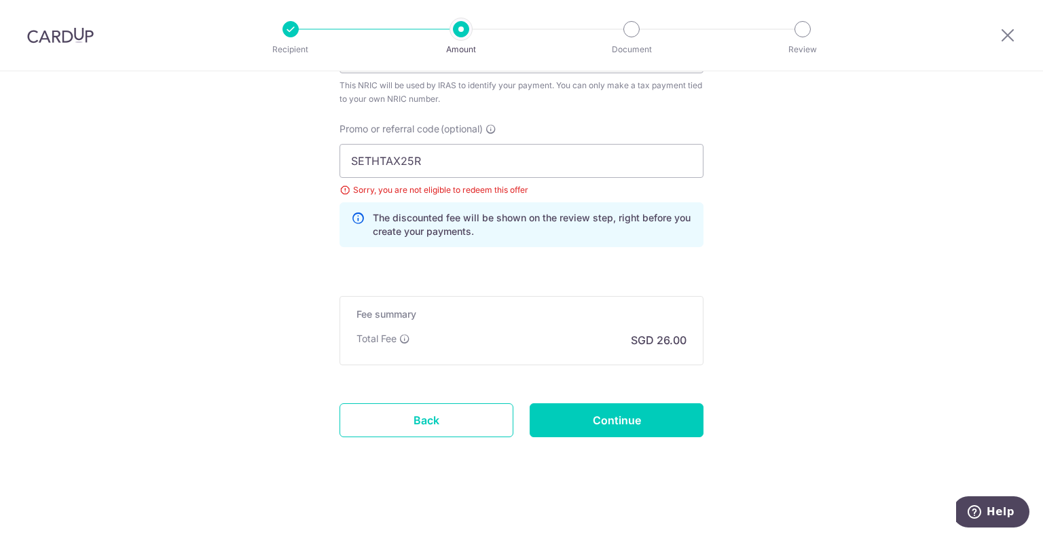
click at [683, 417] on input "Continue" at bounding box center [617, 420] width 174 height 34
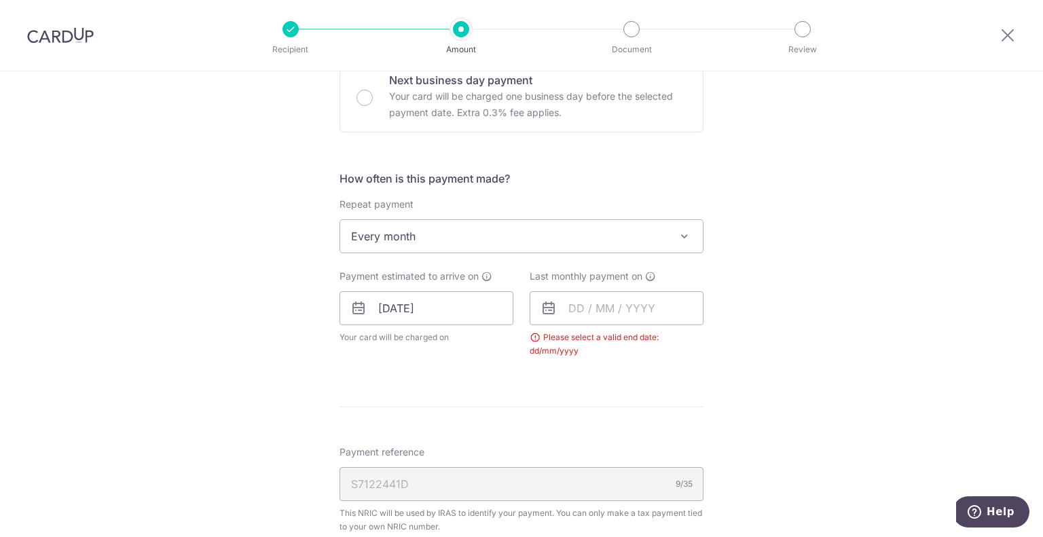
scroll to position [445, 0]
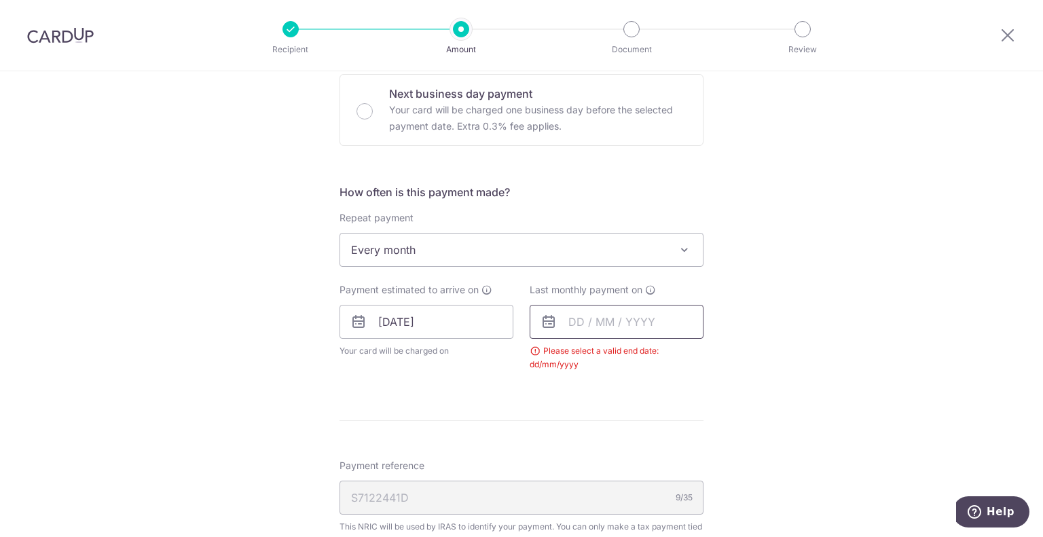
click at [572, 325] on input "text" at bounding box center [617, 322] width 174 height 34
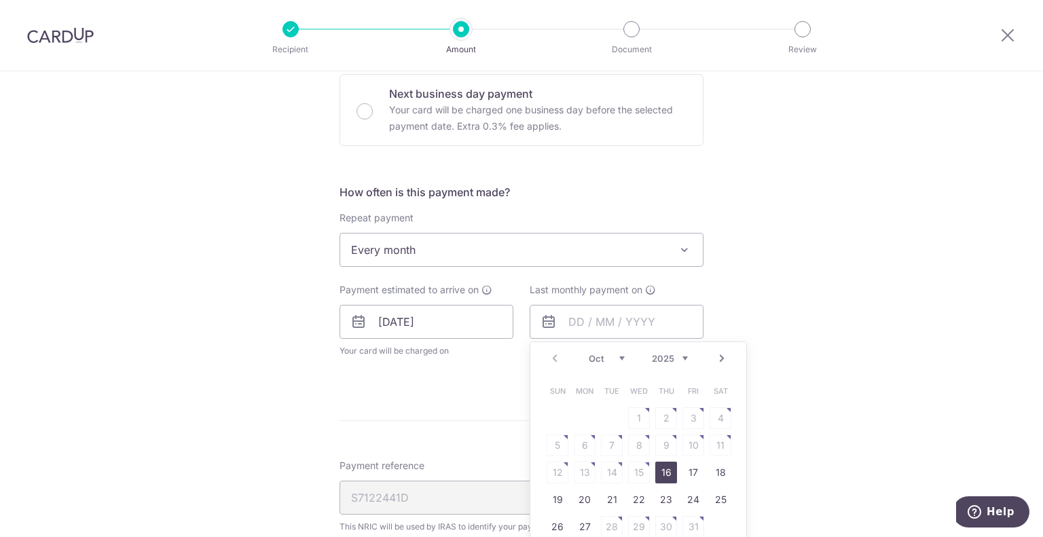
click at [716, 352] on link "Next" at bounding box center [722, 358] width 16 height 16
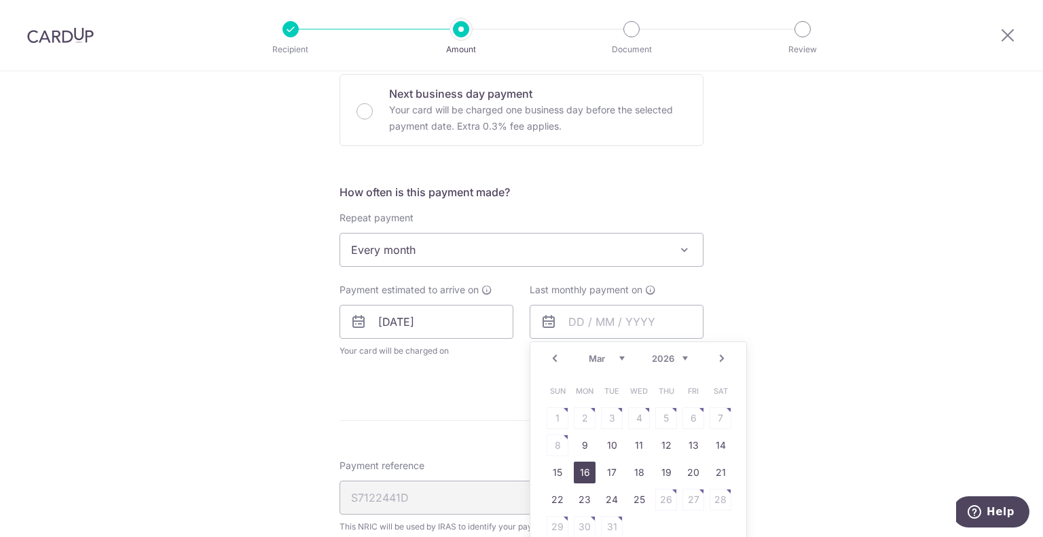
click at [574, 475] on link "16" at bounding box center [585, 473] width 22 height 22
type input "[DATE]"
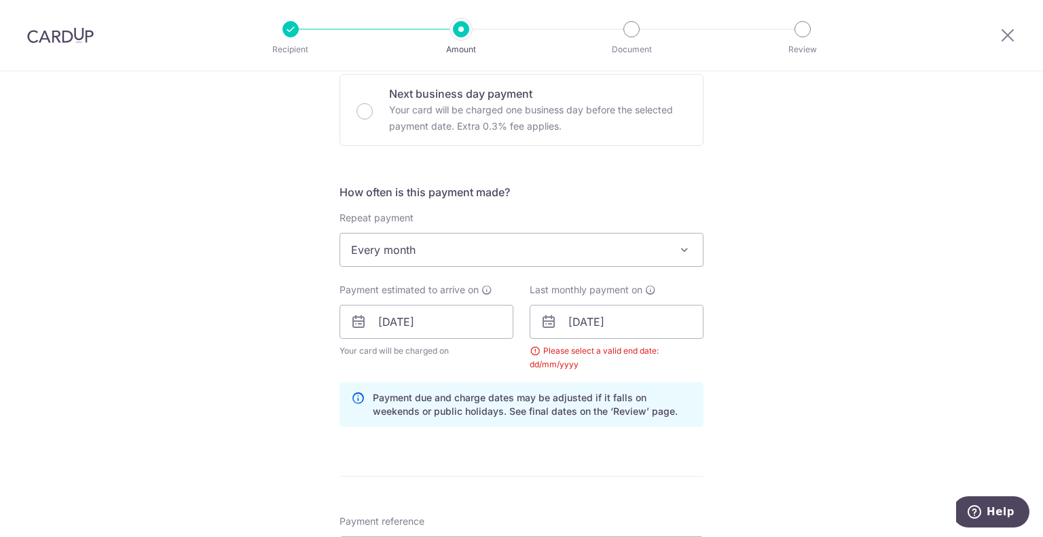
click at [823, 333] on div "Tell us more about your payment Enter one-time or monthly payment amount SGD 1,…" at bounding box center [521, 291] width 1043 height 1330
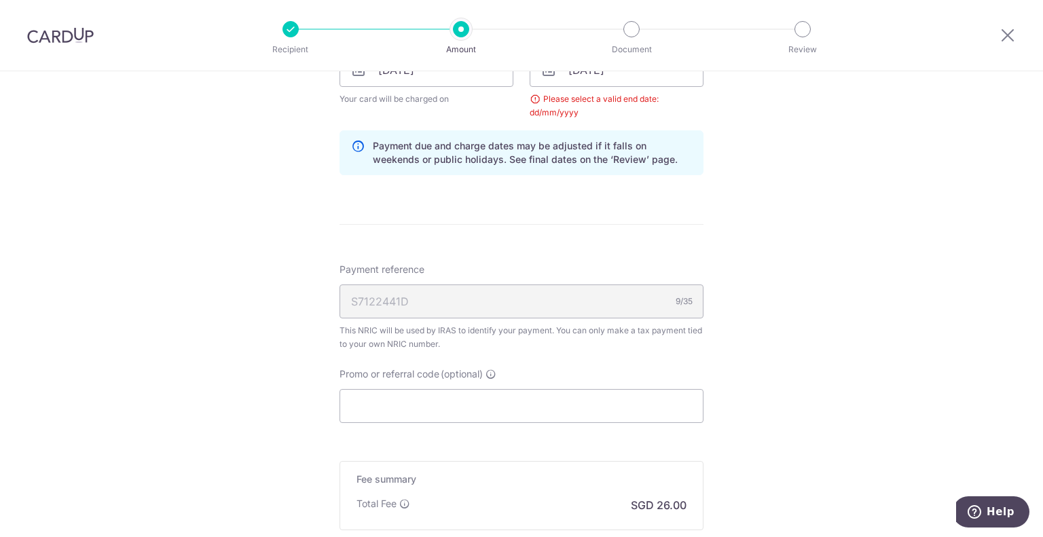
scroll to position [785, 0]
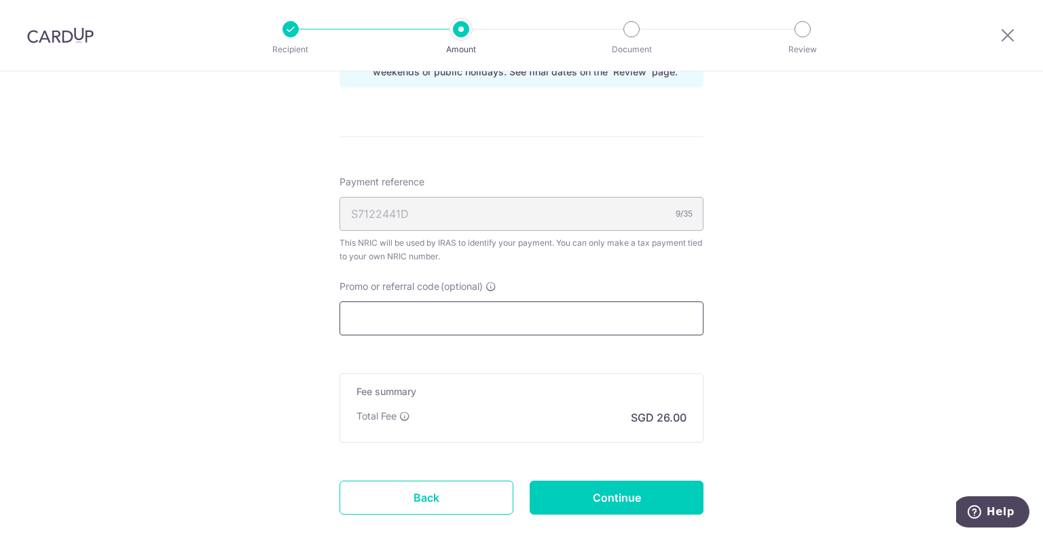
click at [488, 317] on input "Promo or referral code (optional)" at bounding box center [521, 318] width 364 height 34
paste input "SETHTAX25R"
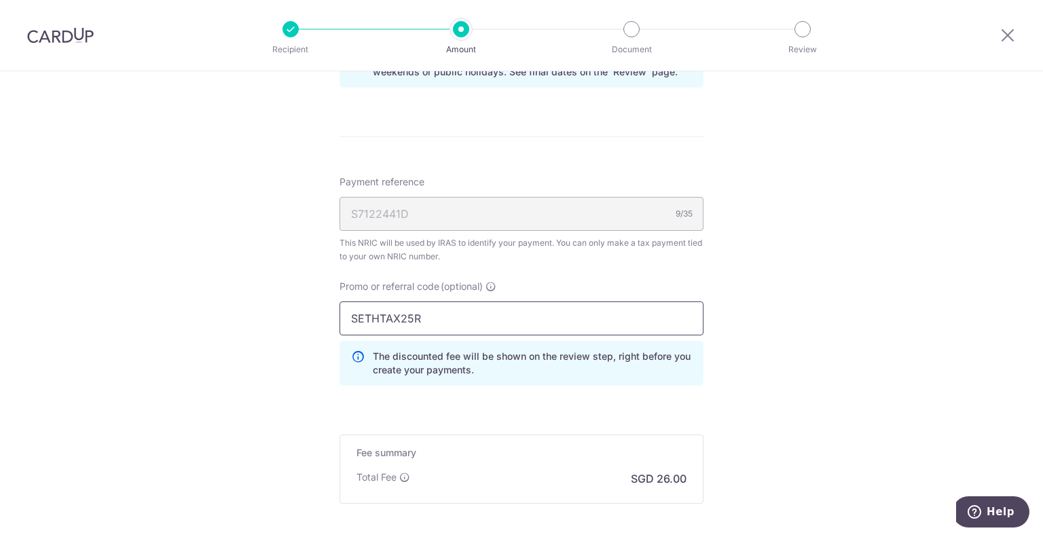
type input "SETHTAX25R"
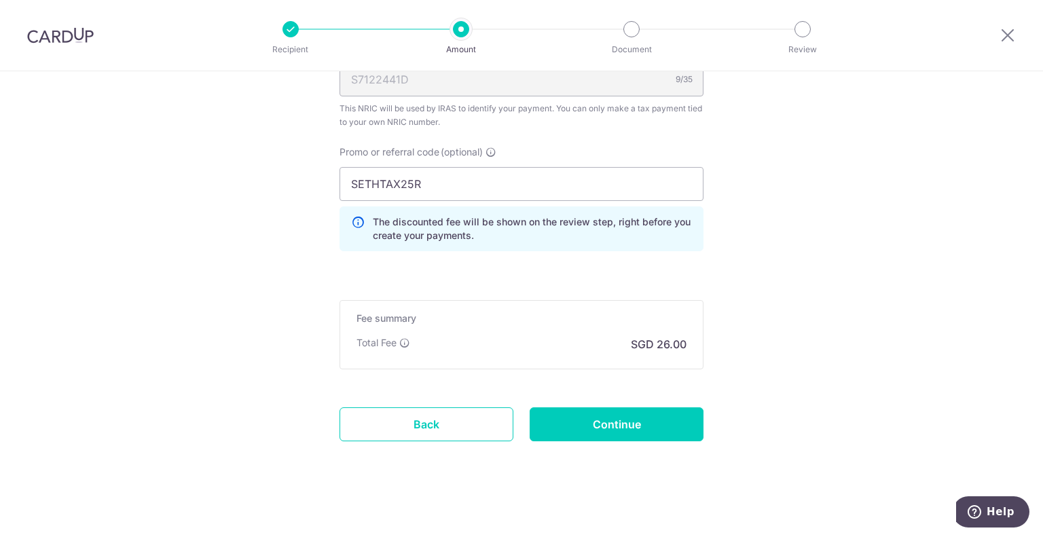
scroll to position [923, 0]
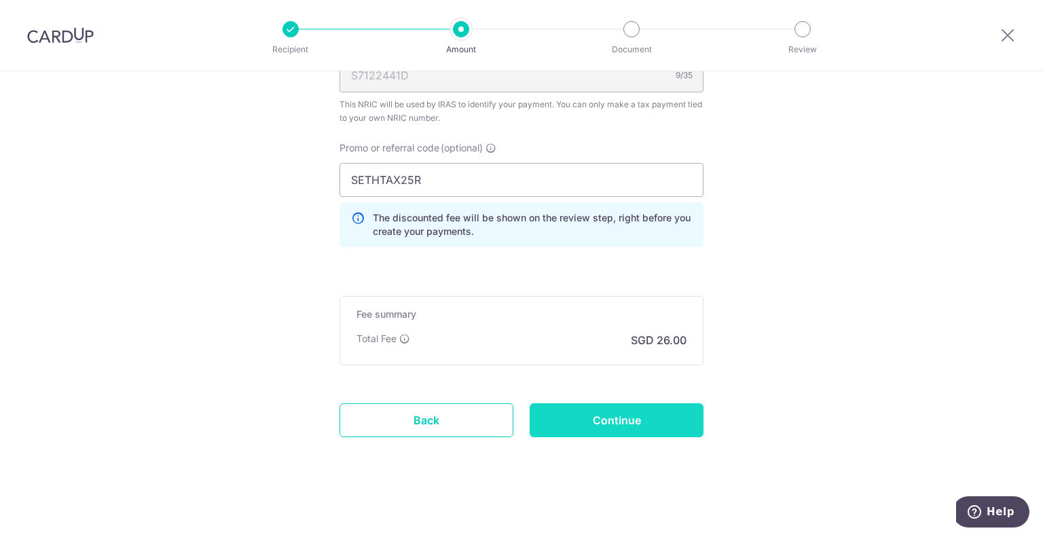
click at [614, 426] on input "Continue" at bounding box center [617, 420] width 174 height 34
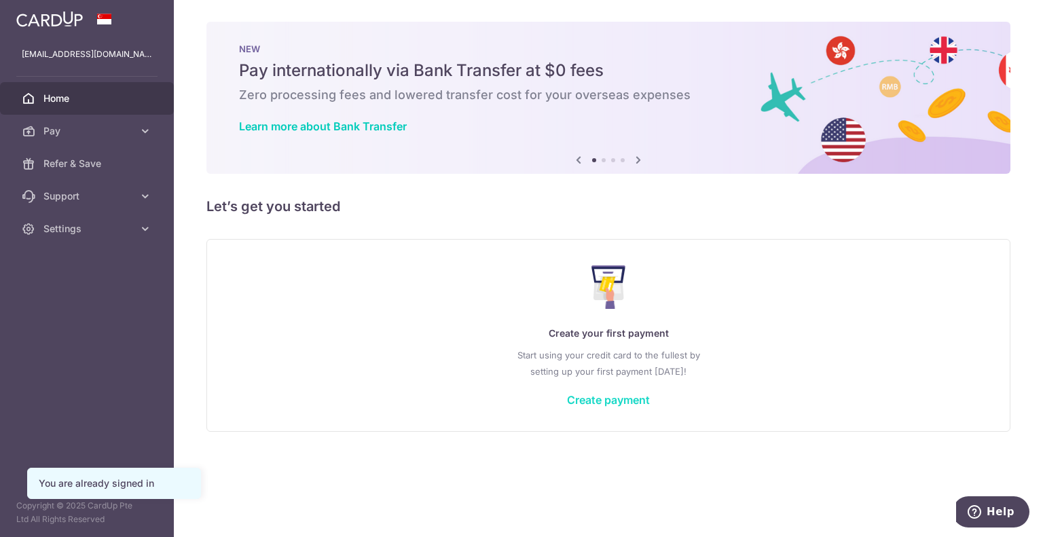
click at [600, 400] on link "Create payment" at bounding box center [608, 400] width 83 height 14
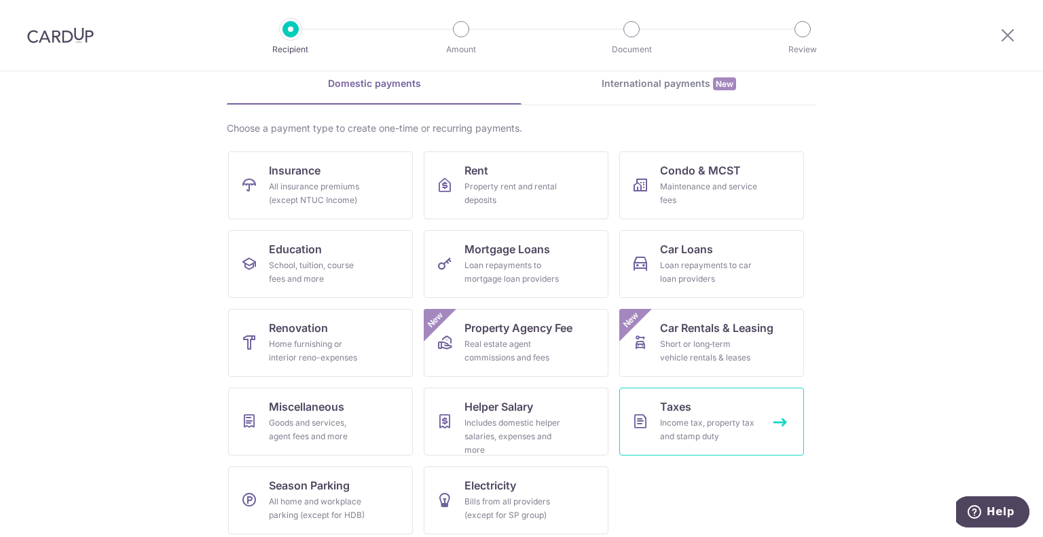
scroll to position [70, 0]
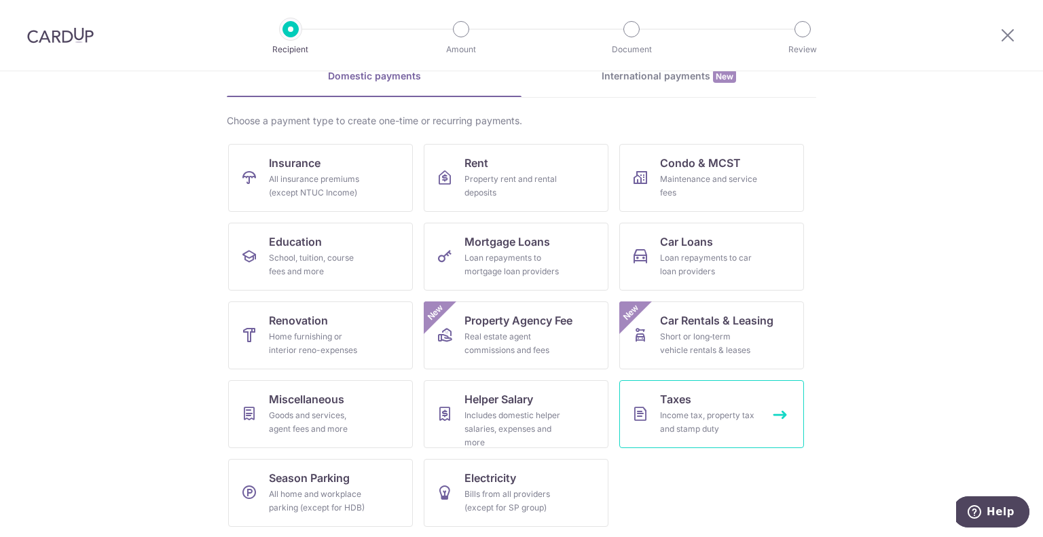
click at [688, 406] on link "Taxes Income tax, property tax and stamp duty" at bounding box center [711, 414] width 185 height 68
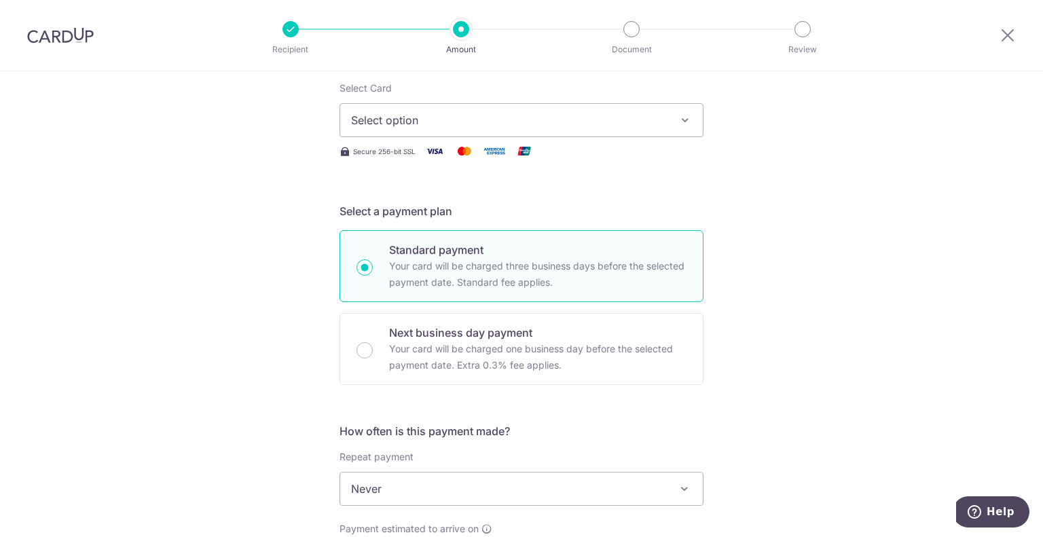
scroll to position [204, 0]
type input "1,000.00"
click at [458, 122] on span "Select option" at bounding box center [509, 123] width 316 height 16
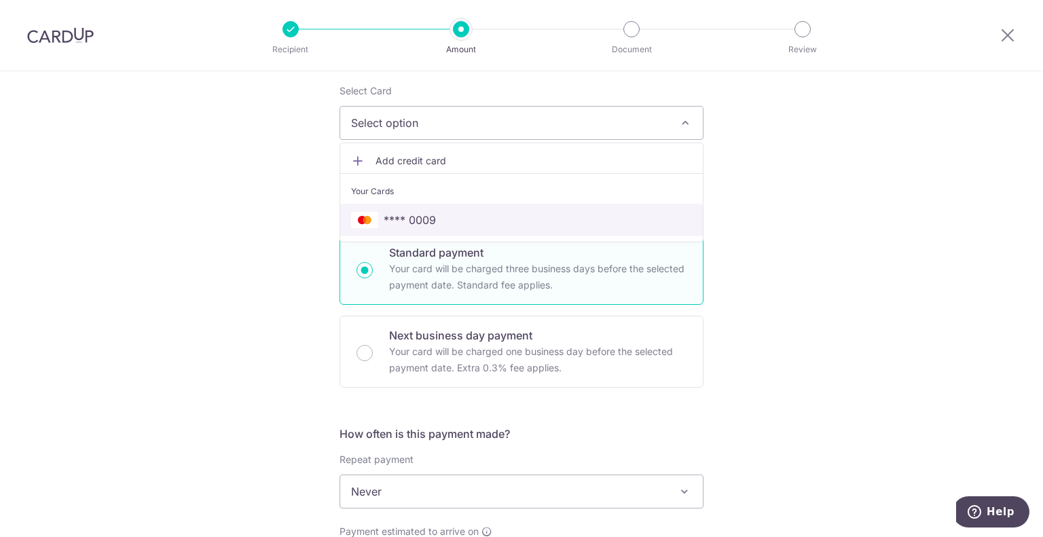
click at [424, 221] on span "**** 0009" at bounding box center [410, 220] width 52 height 16
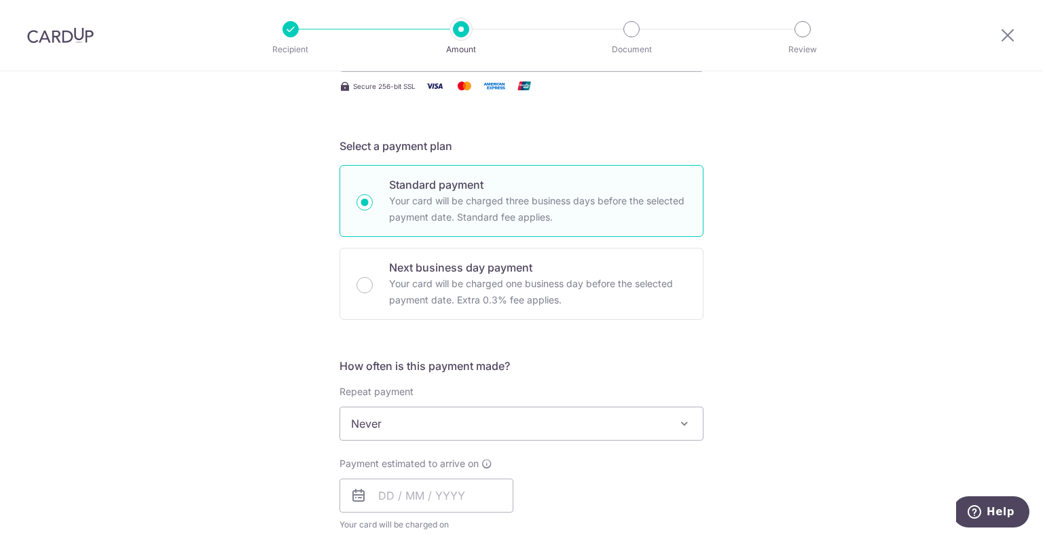
scroll to position [407, 0]
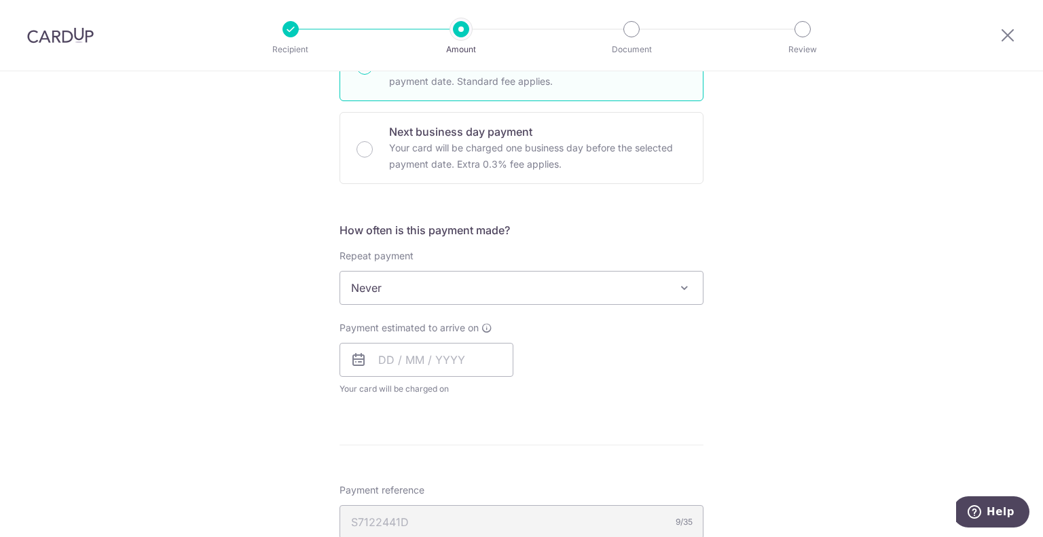
click at [441, 290] on span "Never" at bounding box center [521, 288] width 363 height 33
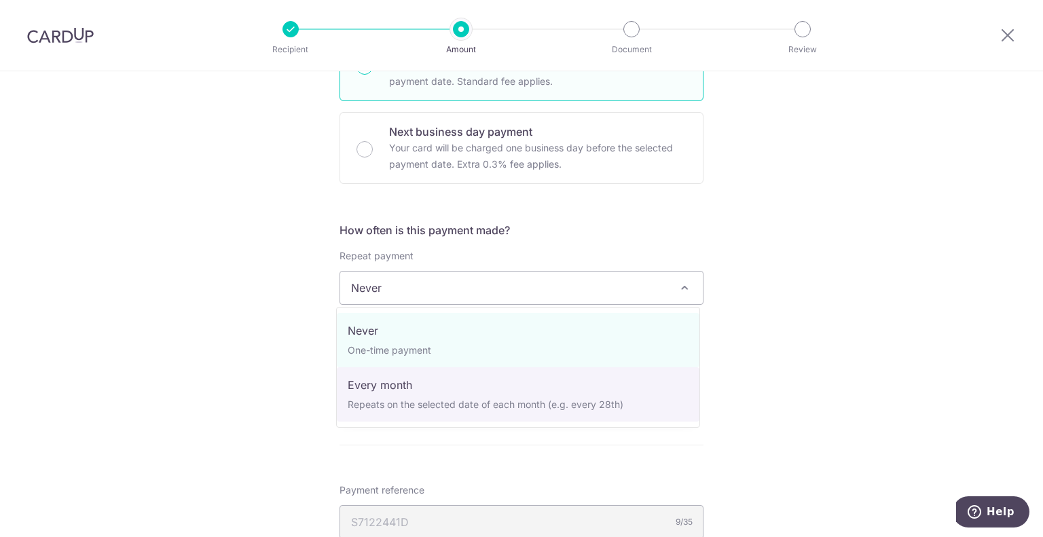
select select "3"
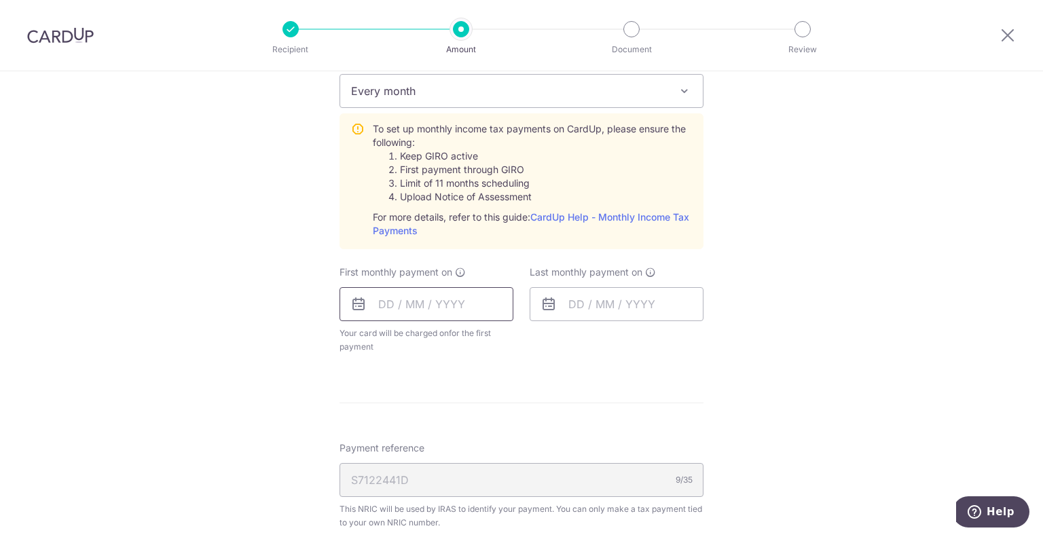
scroll to position [611, 0]
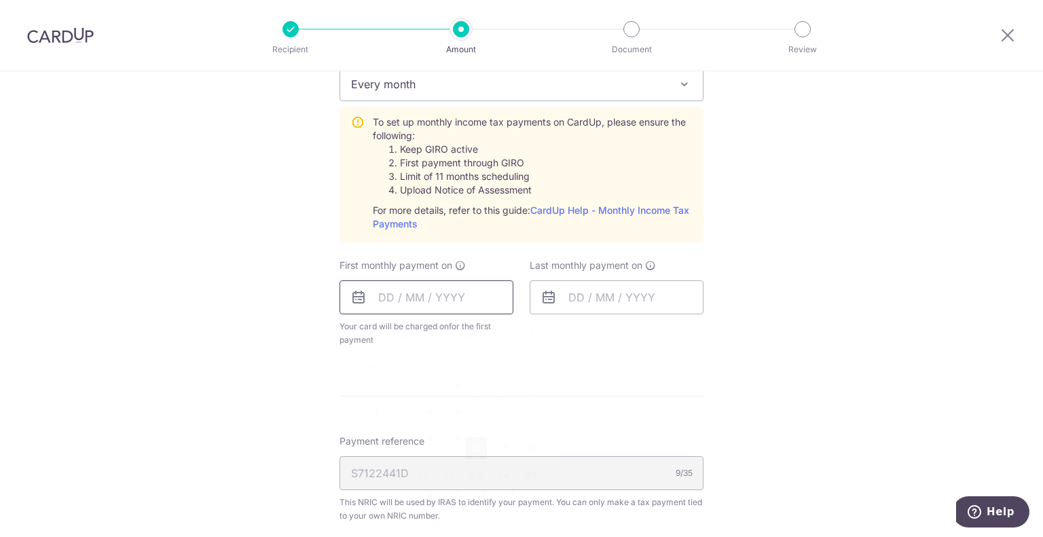
click at [442, 308] on input "text" at bounding box center [426, 297] width 174 height 34
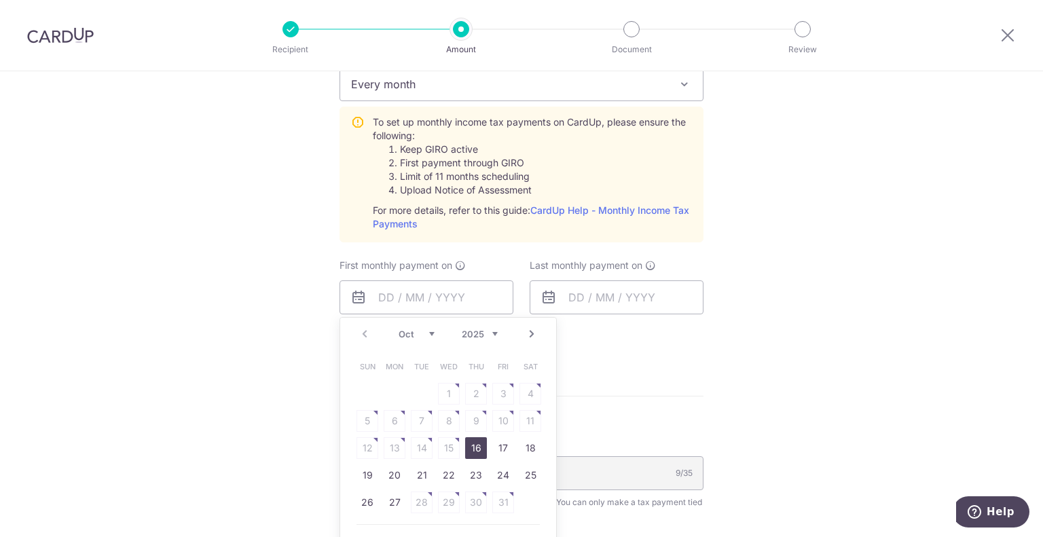
click at [474, 446] on link "16" at bounding box center [476, 448] width 22 height 22
type input "16/10/2025"
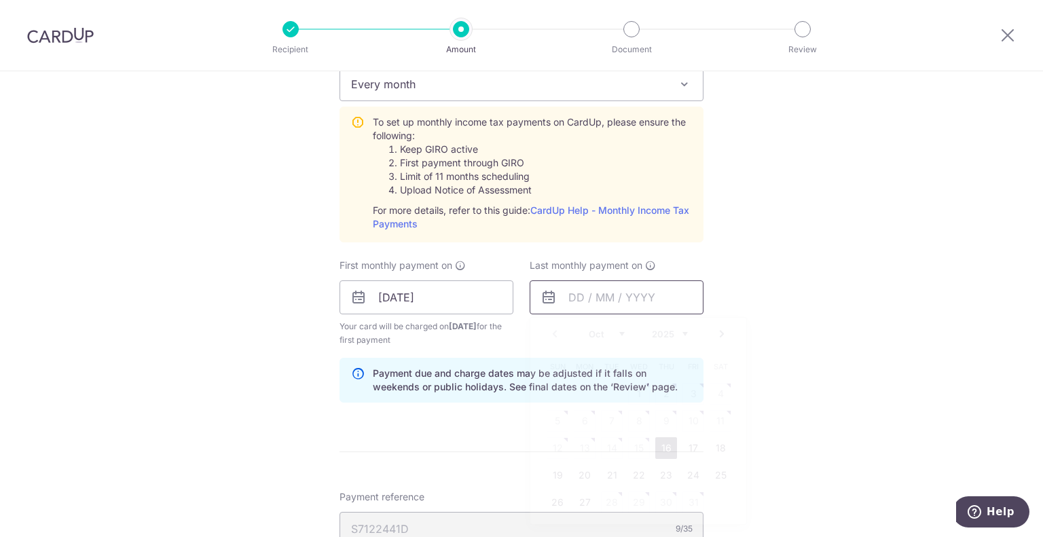
click at [600, 294] on input "text" at bounding box center [617, 297] width 174 height 34
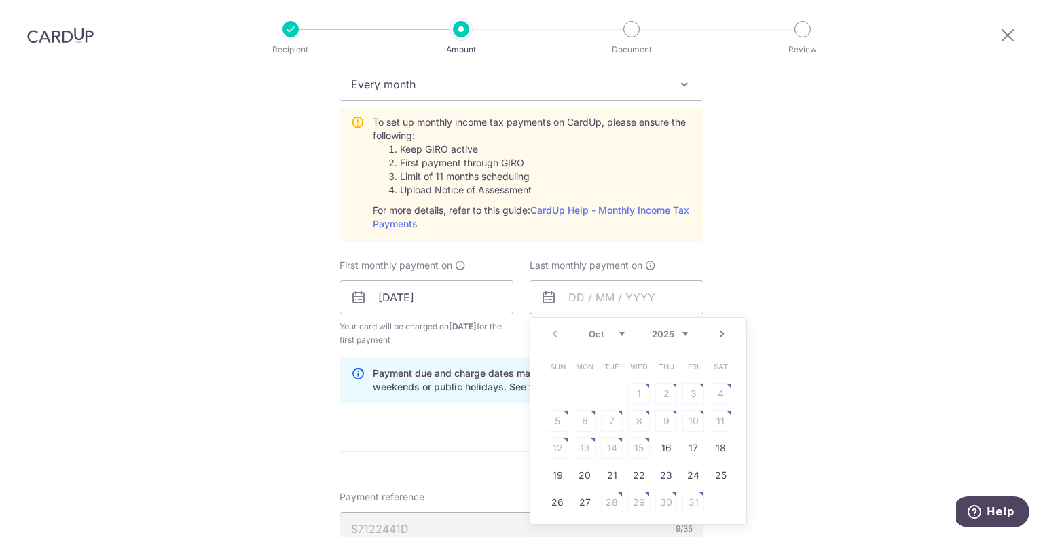
click at [715, 335] on link "Next" at bounding box center [722, 334] width 16 height 16
click at [715, 334] on link "Next" at bounding box center [722, 334] width 16 height 16
click at [714, 338] on link "Next" at bounding box center [722, 334] width 16 height 16
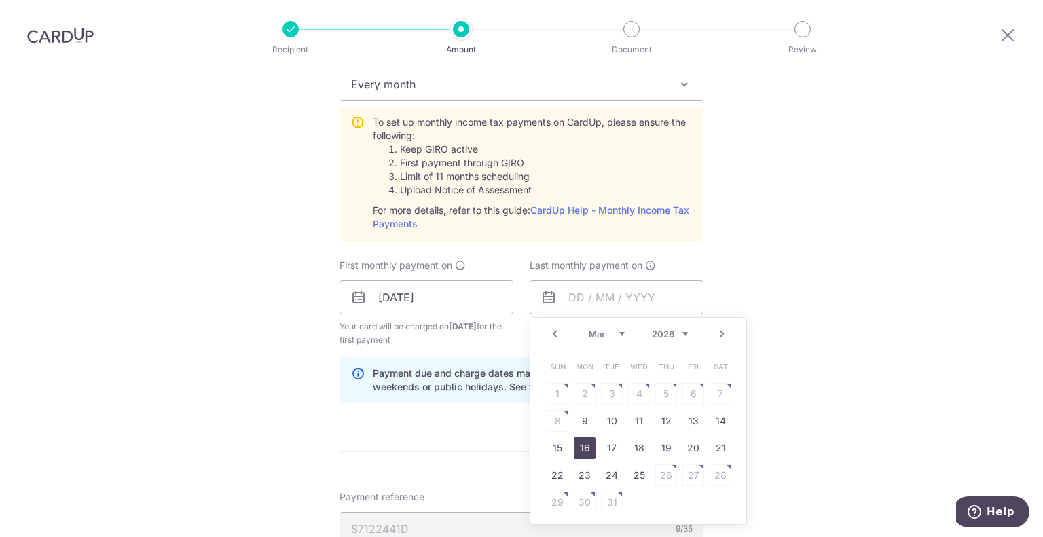
click at [574, 446] on link "16" at bounding box center [585, 448] width 22 height 22
type input "[DATE]"
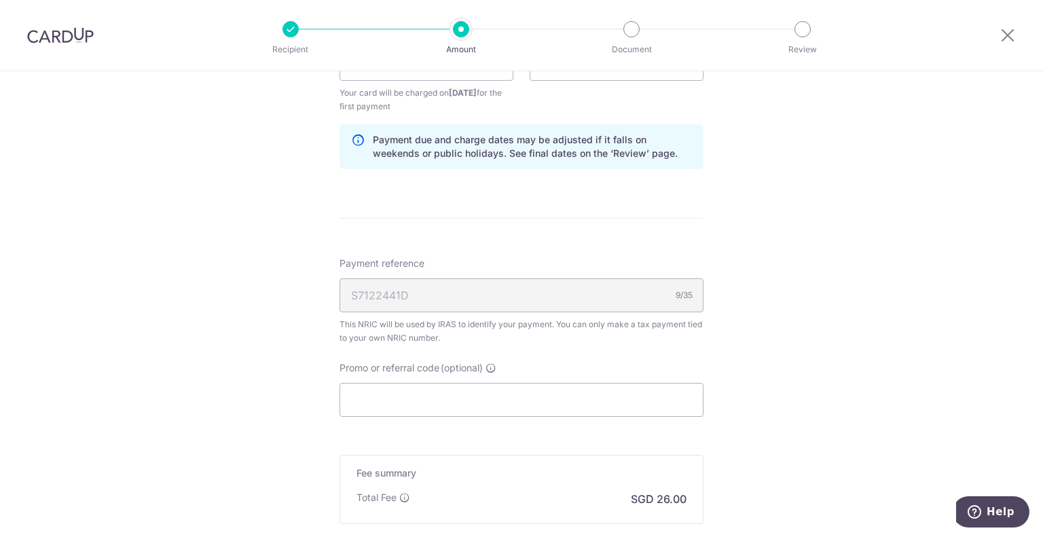
scroll to position [883, 0]
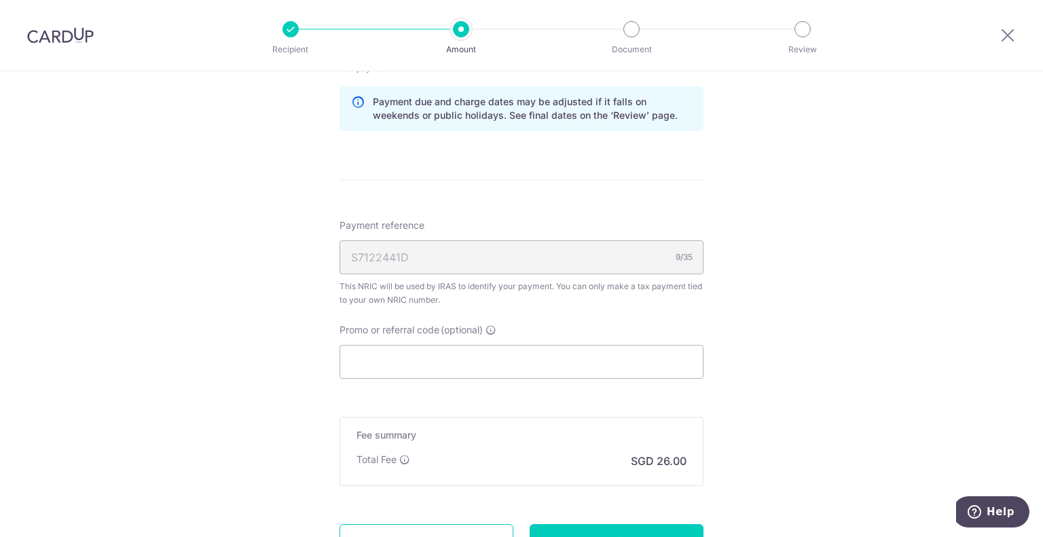
click at [440, 244] on div "S7122441D 9/35" at bounding box center [521, 257] width 364 height 34
click at [420, 366] on input "Promo or referral code (optional)" at bounding box center [521, 362] width 364 height 34
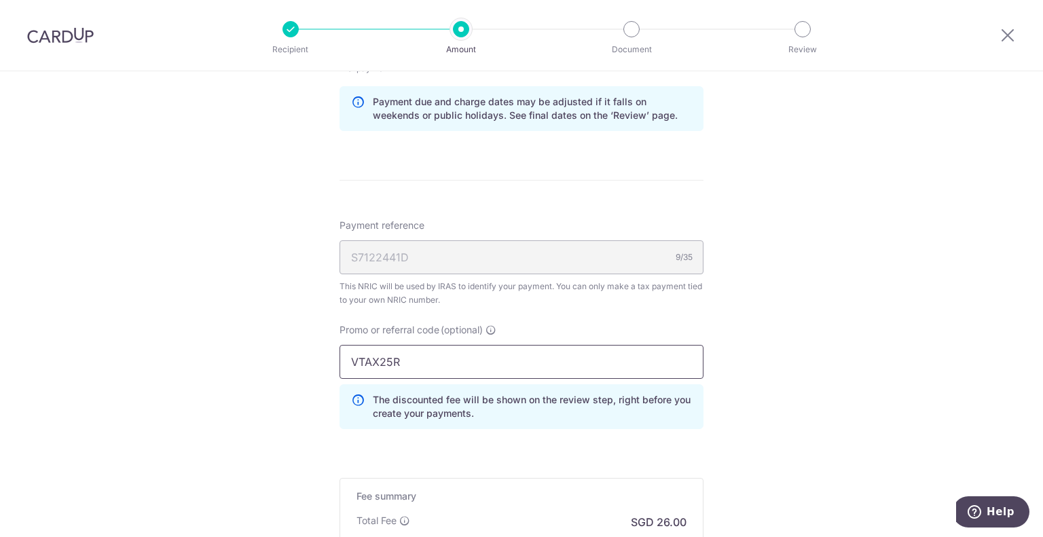
type input "VTAX25R"
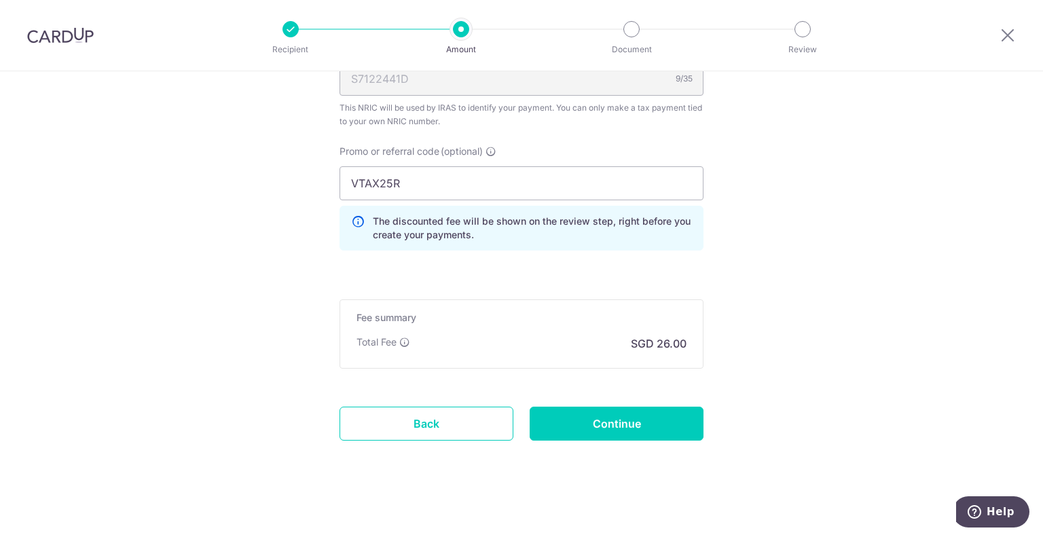
scroll to position [1064, 0]
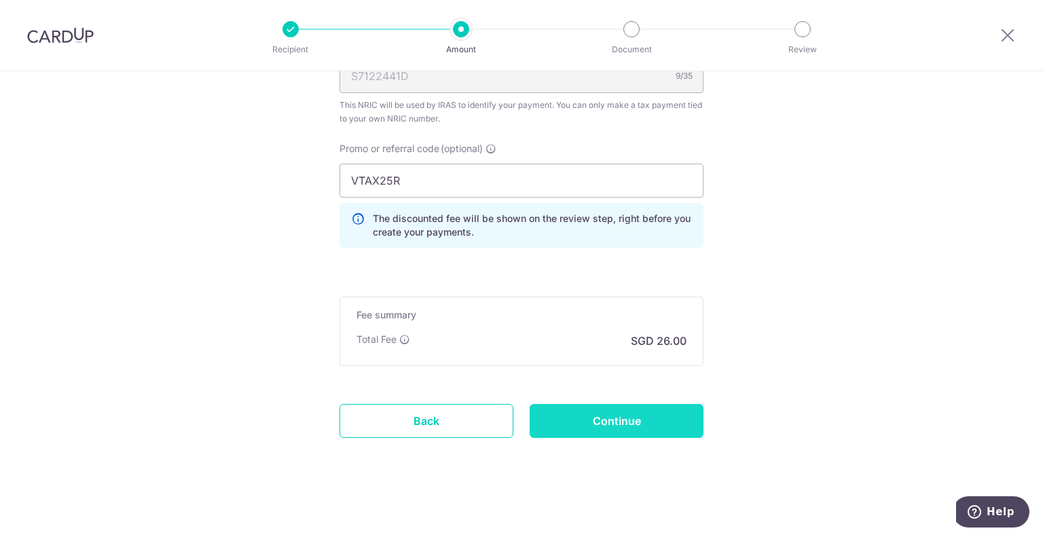
click at [622, 411] on input "Continue" at bounding box center [617, 421] width 174 height 34
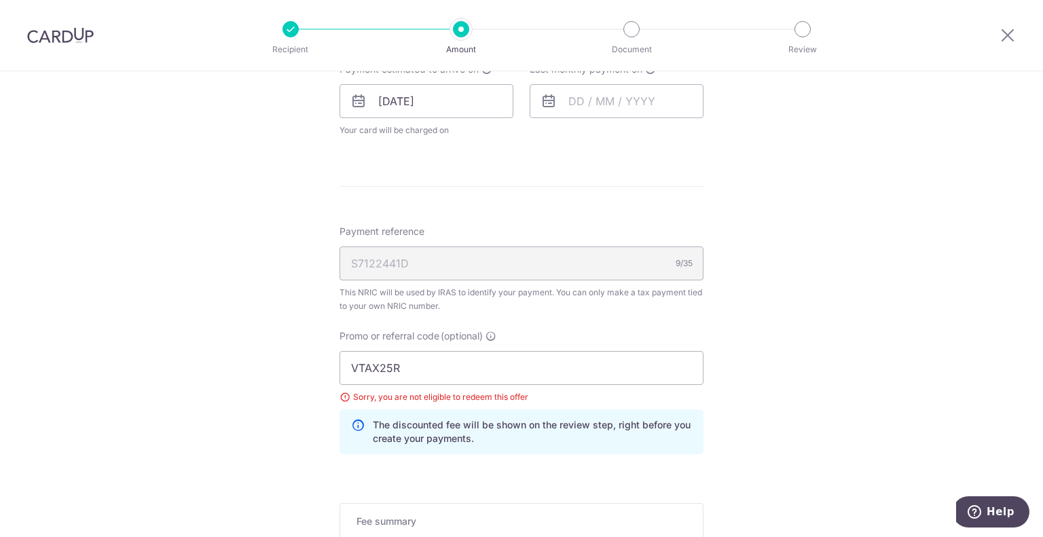
scroll to position [602, 0]
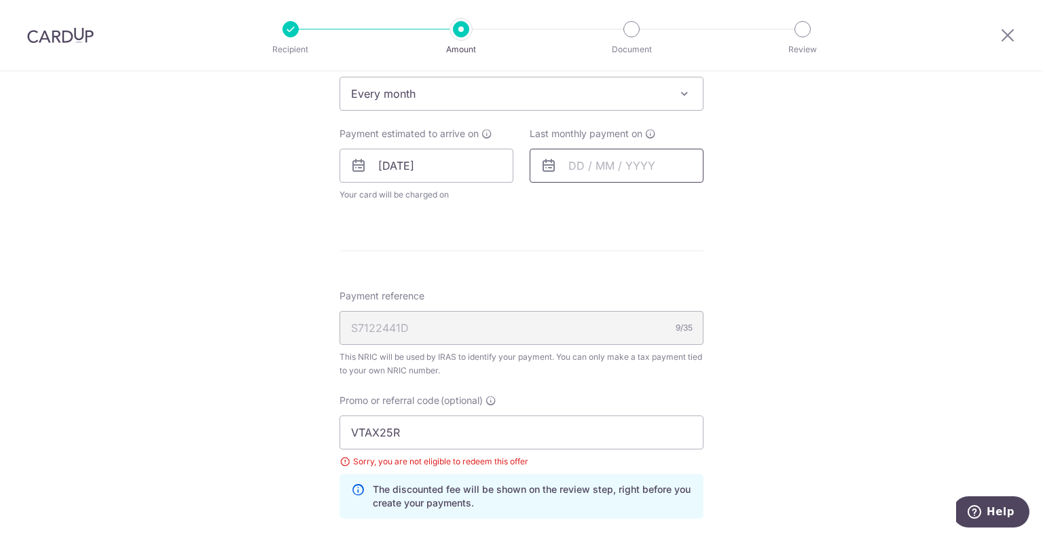
click at [607, 158] on input "text" at bounding box center [617, 166] width 174 height 34
click at [716, 204] on link "Next" at bounding box center [722, 202] width 16 height 16
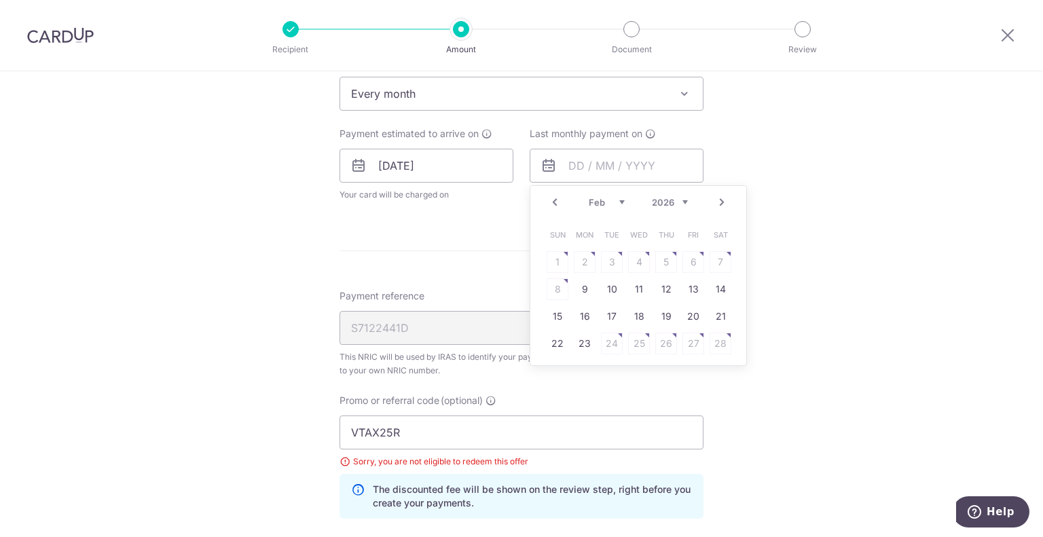
click at [716, 204] on link "Next" at bounding box center [722, 202] width 16 height 16
click at [578, 315] on link "16" at bounding box center [585, 317] width 22 height 22
type input "16/03/2026"
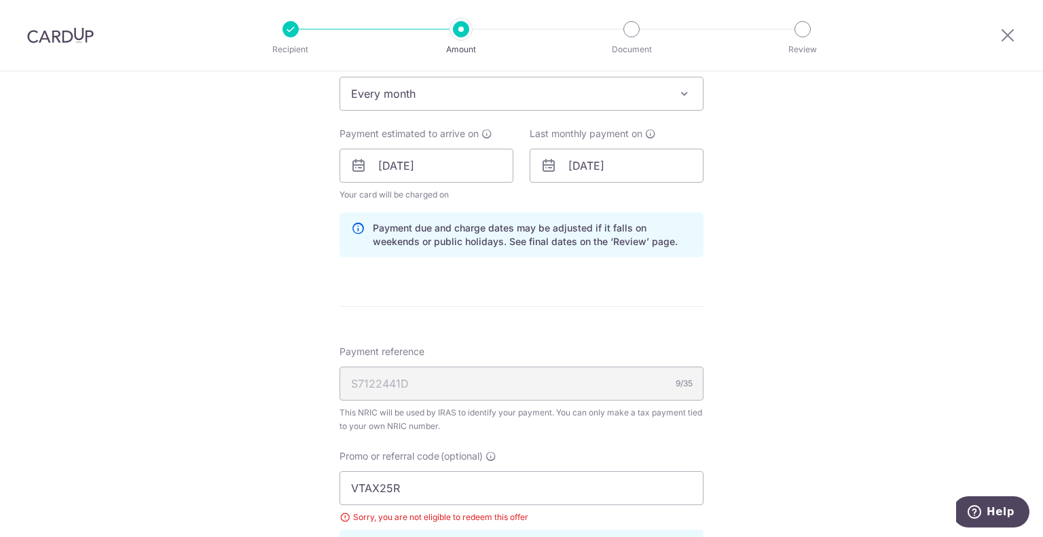
click at [801, 290] on div "Tell us more about your payment Enter one-time or monthly payment amount SGD 1,…" at bounding box center [521, 168] width 1043 height 1397
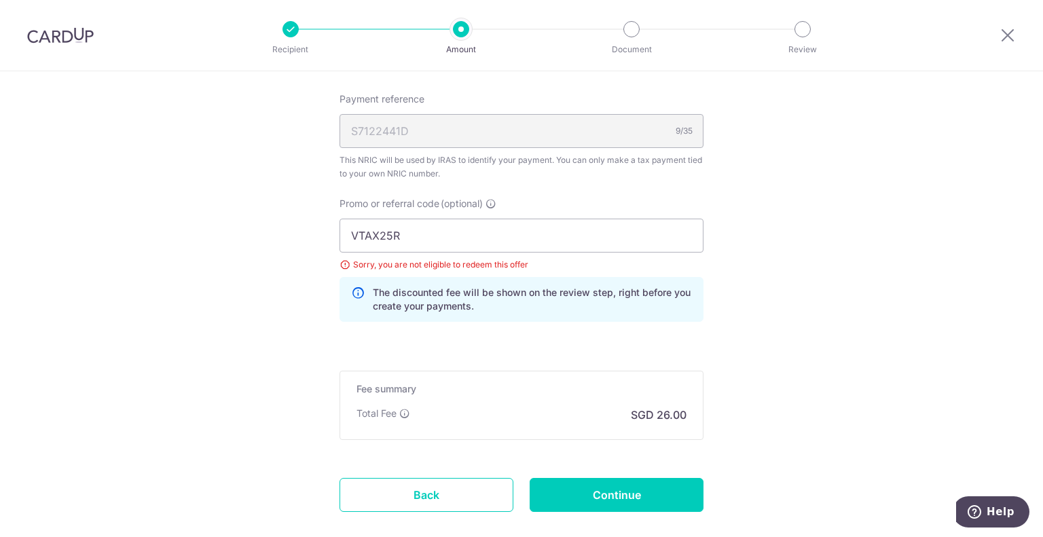
scroll to position [873, 0]
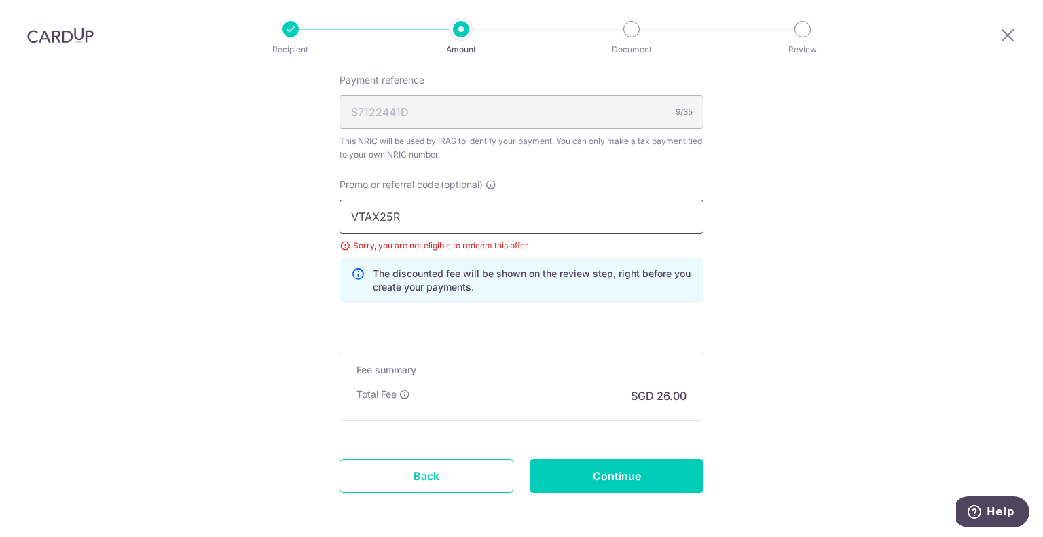
drag, startPoint x: 437, startPoint y: 213, endPoint x: 268, endPoint y: 205, distance: 169.2
paste input "WEITZEL509"
type input "WEITZEL509"
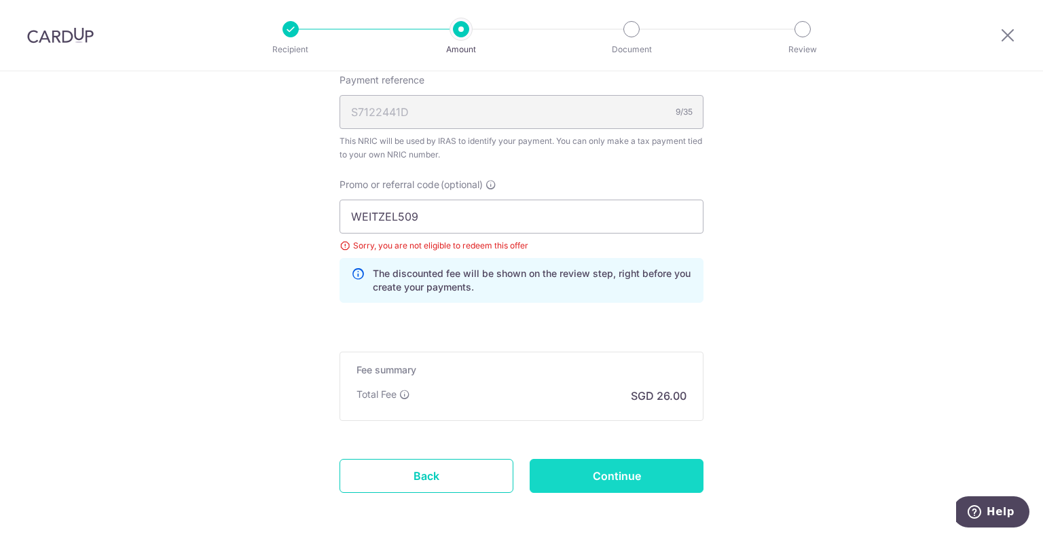
click at [642, 479] on input "Continue" at bounding box center [617, 476] width 174 height 34
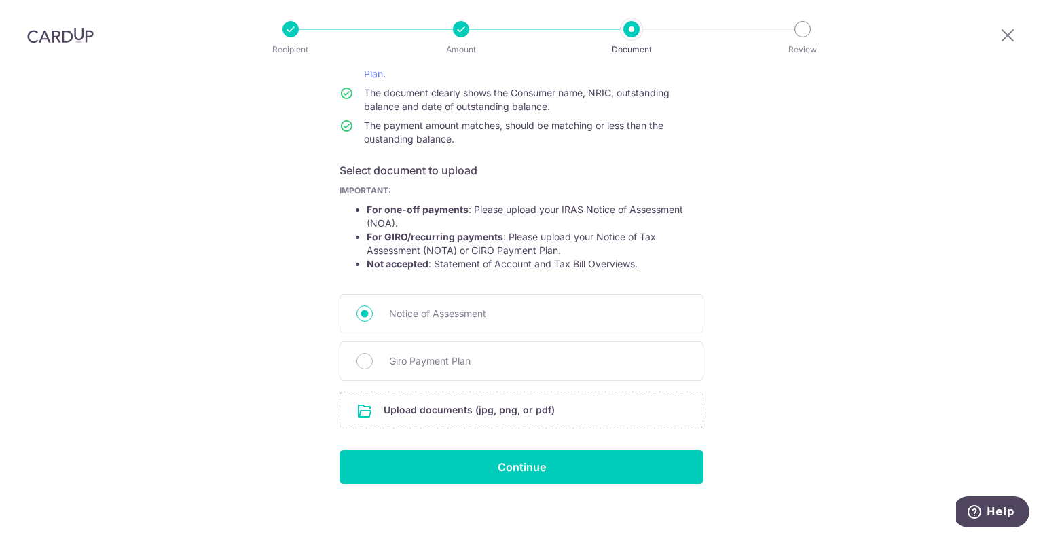
scroll to position [155, 0]
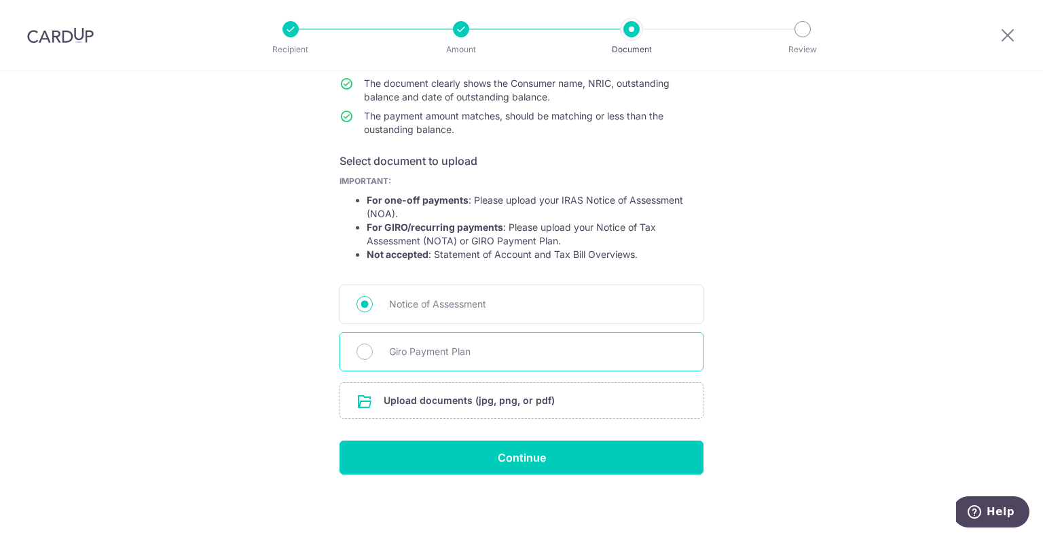
click at [464, 344] on span "Giro Payment Plan" at bounding box center [537, 352] width 297 height 16
click at [373, 344] on input "Giro Payment Plan" at bounding box center [364, 352] width 16 height 16
radio input "true"
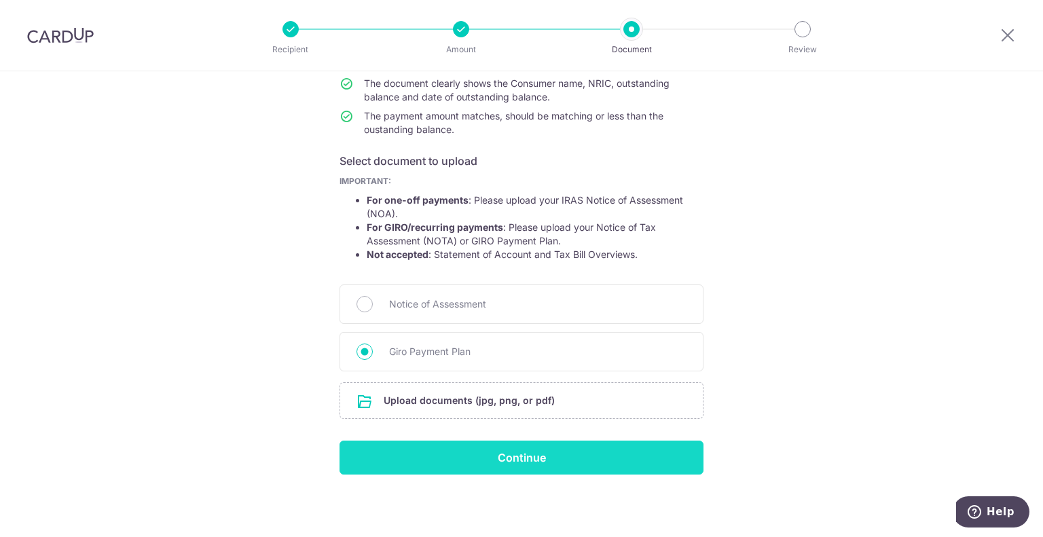
click at [551, 456] on input "Continue" at bounding box center [521, 458] width 364 height 34
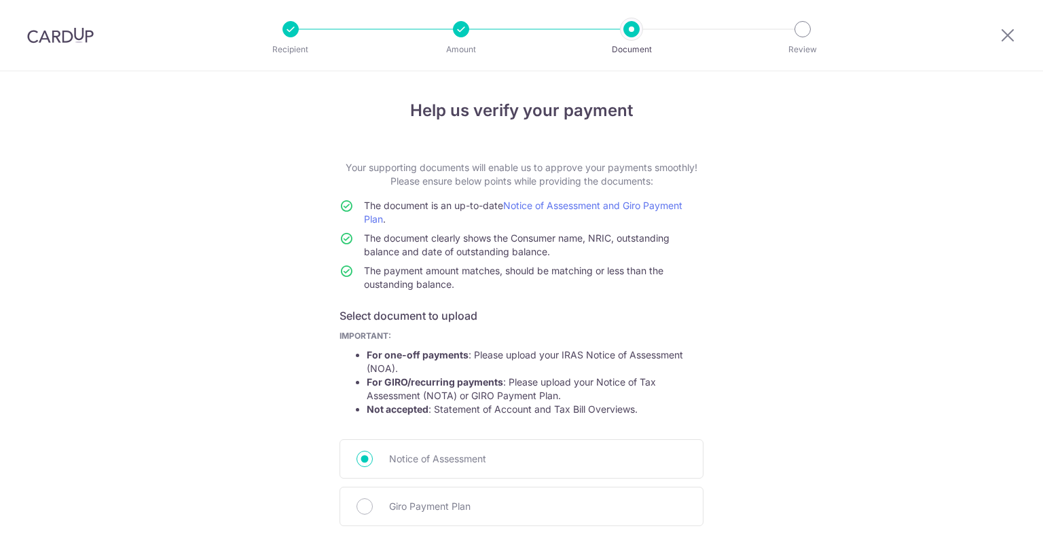
scroll to position [174, 0]
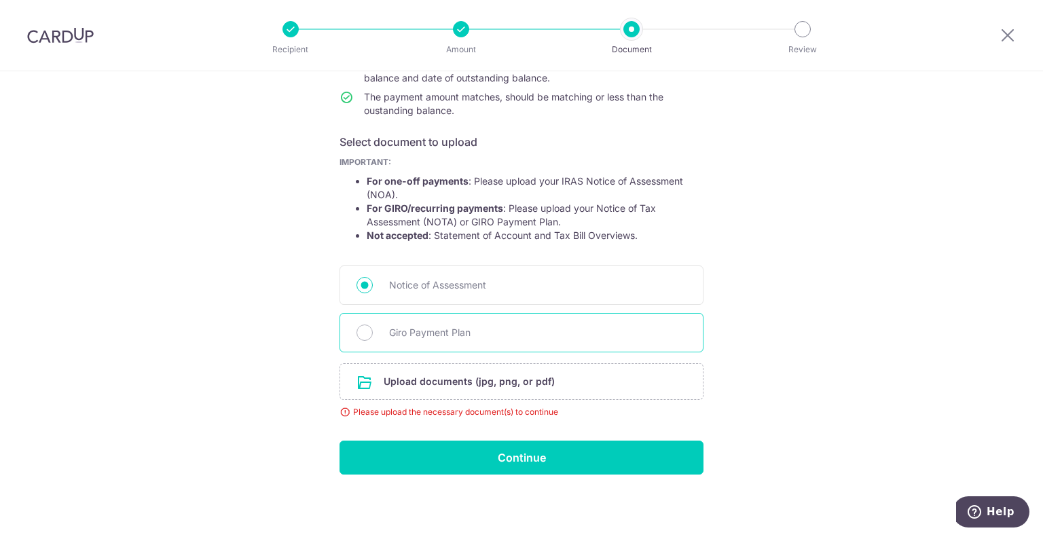
click at [507, 325] on span "Giro Payment Plan" at bounding box center [537, 333] width 297 height 16
click at [373, 325] on input "Giro Payment Plan" at bounding box center [364, 333] width 16 height 16
radio input "true"
click at [488, 380] on input "file" at bounding box center [521, 381] width 363 height 35
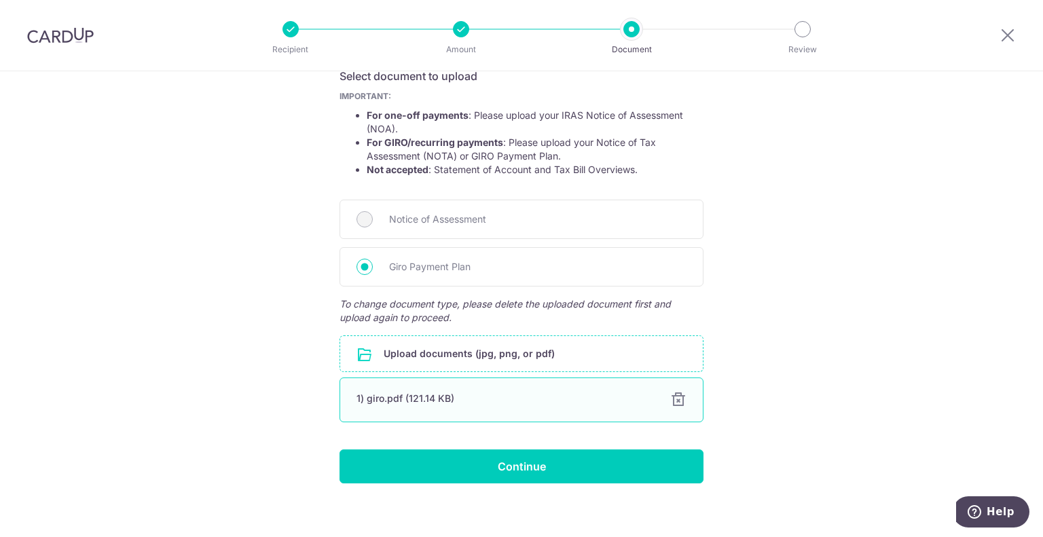
scroll to position [249, 0]
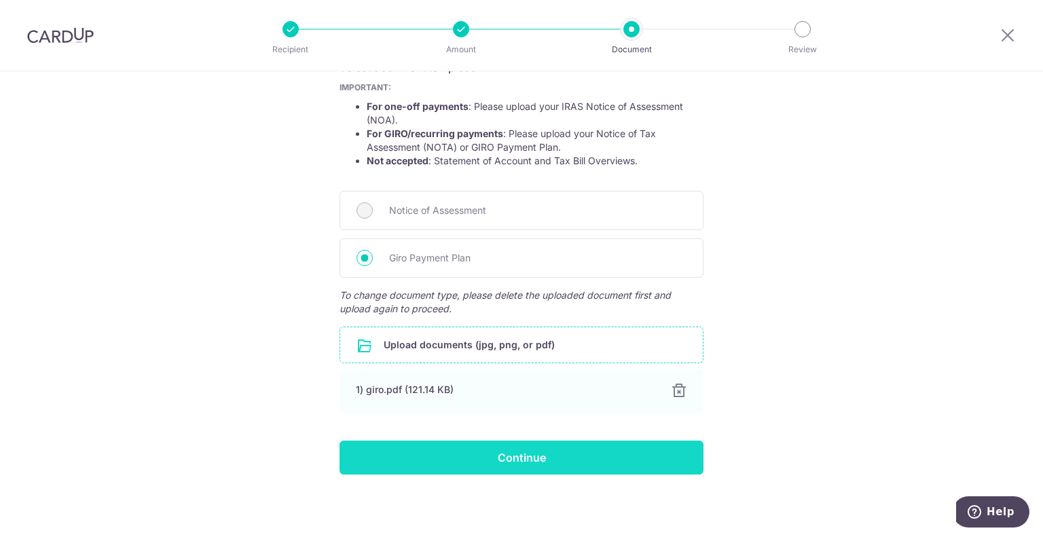
click at [545, 456] on input "Continue" at bounding box center [521, 458] width 364 height 34
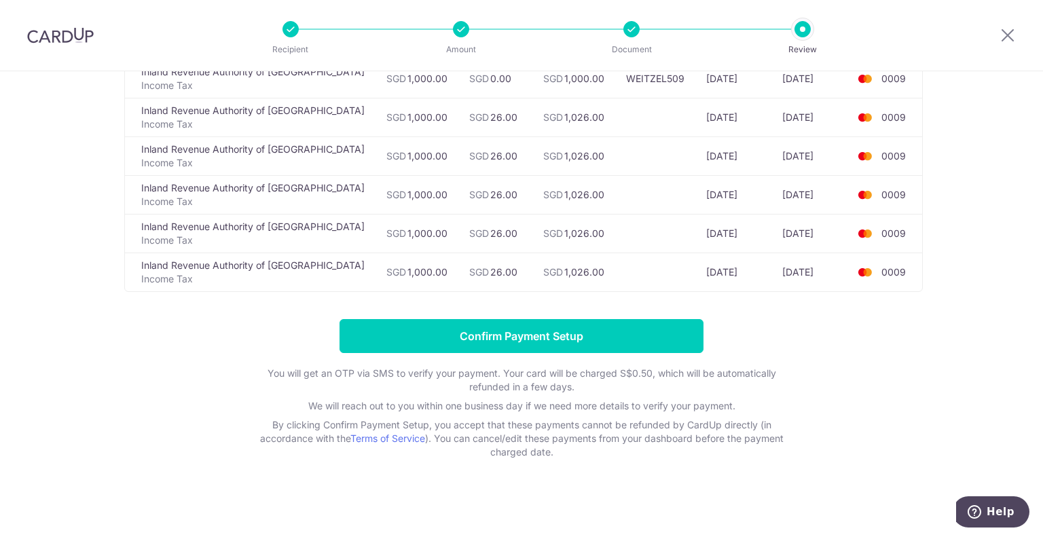
scroll to position [166, 0]
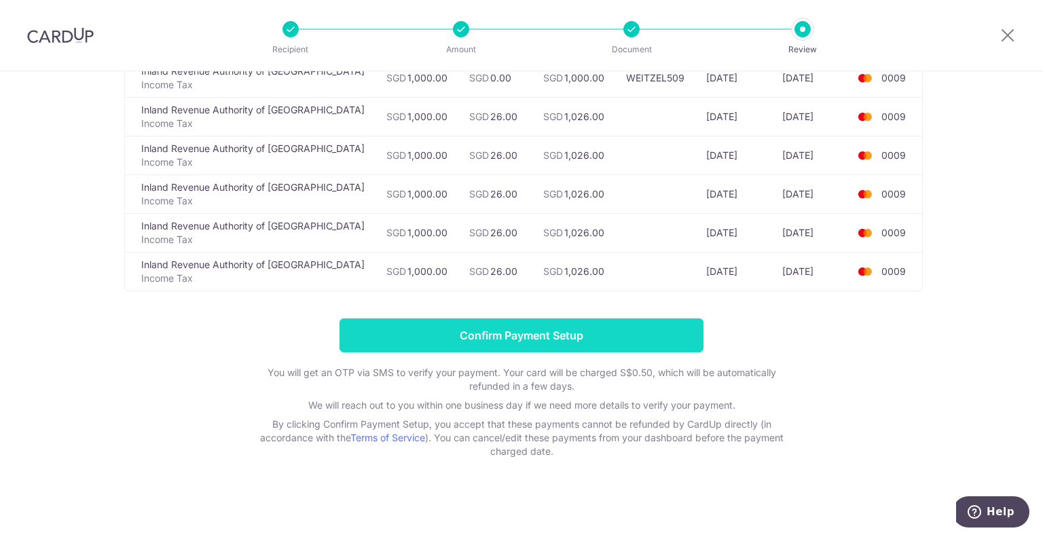
click at [576, 335] on input "Confirm Payment Setup" at bounding box center [521, 335] width 364 height 34
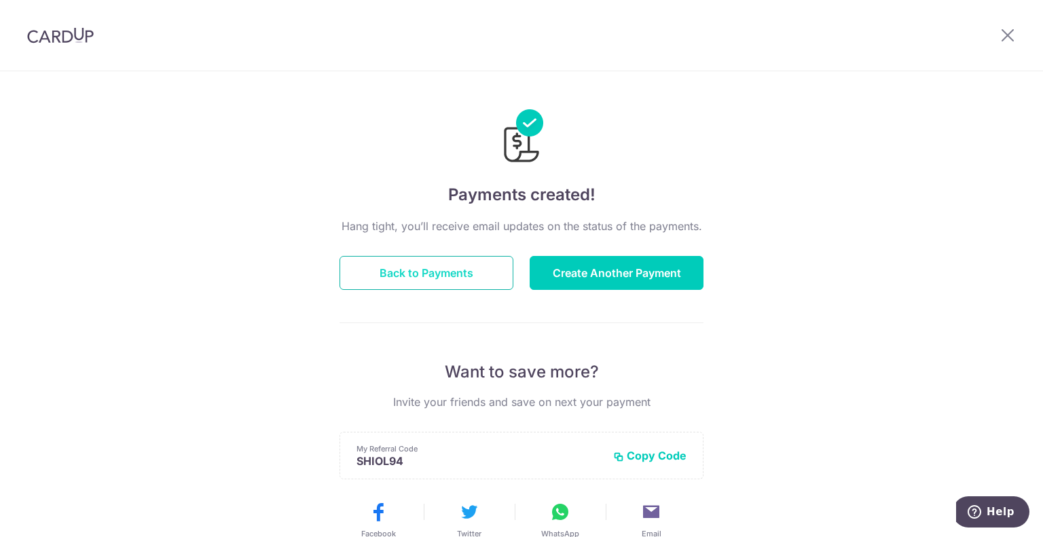
click at [417, 265] on button "Back to Payments" at bounding box center [426, 273] width 174 height 34
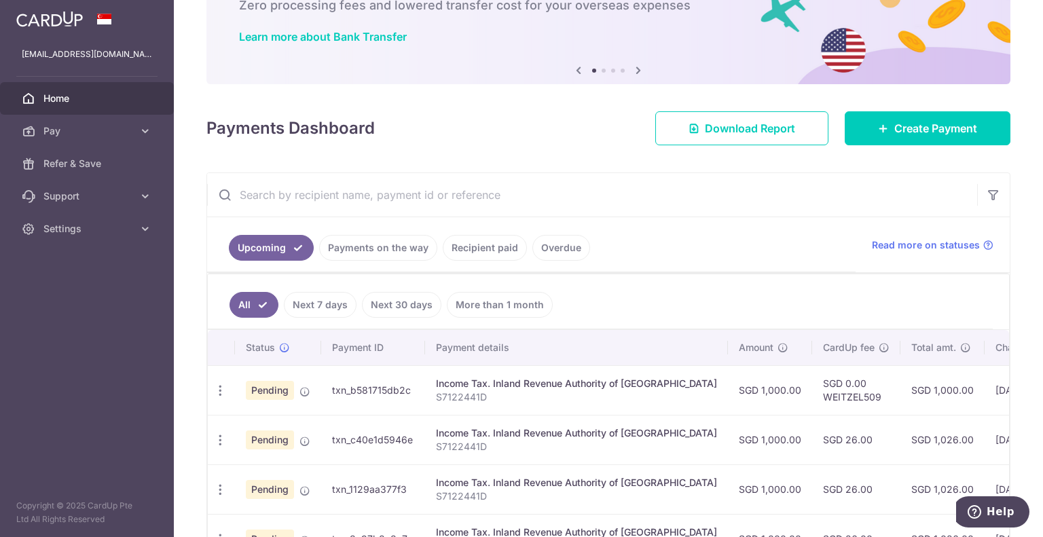
scroll to position [272, 0]
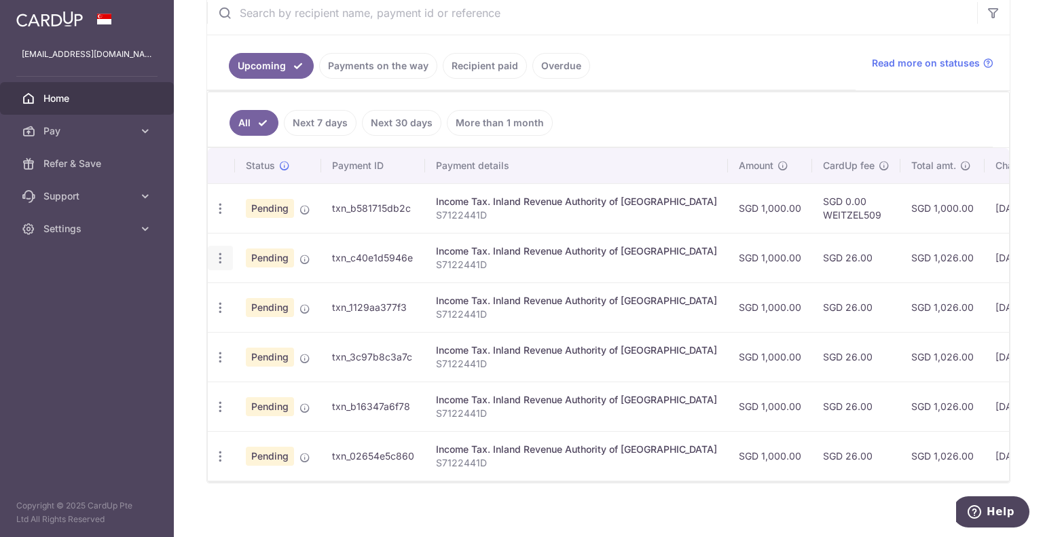
click at [223, 256] on icon "button" at bounding box center [220, 258] width 14 height 14
click at [266, 328] on span "Cancel payment" at bounding box center [292, 328] width 91 height 16
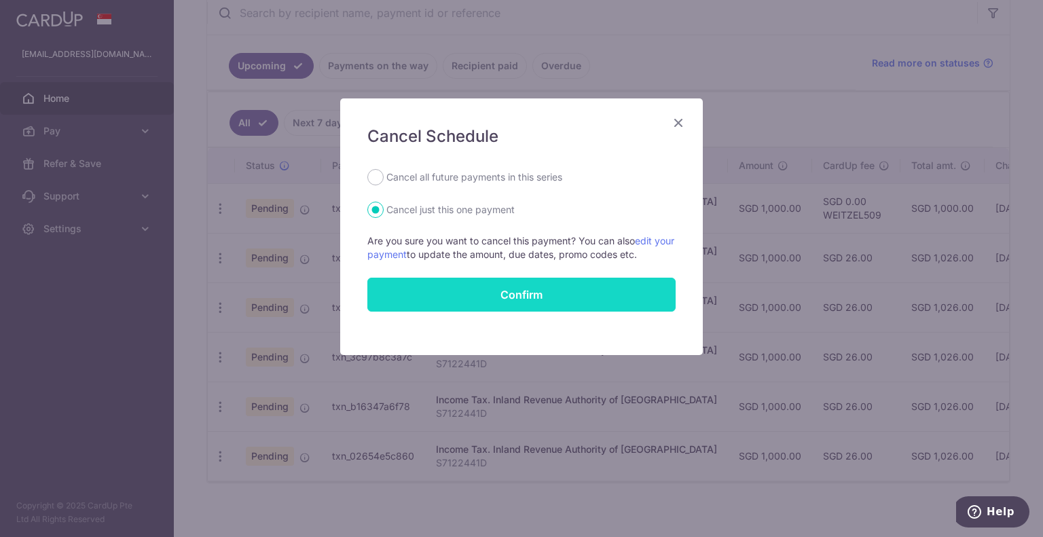
click at [498, 294] on button "Confirm" at bounding box center [521, 295] width 308 height 34
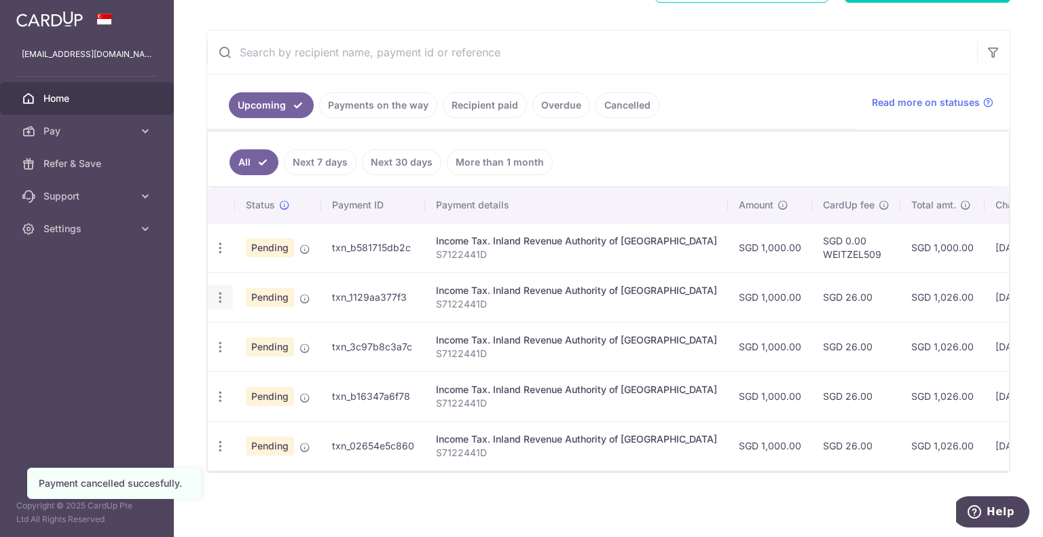
scroll to position [236, 0]
click at [223, 291] on icon "button" at bounding box center [220, 298] width 14 height 14
click at [274, 363] on span "Cancel payment" at bounding box center [292, 368] width 91 height 16
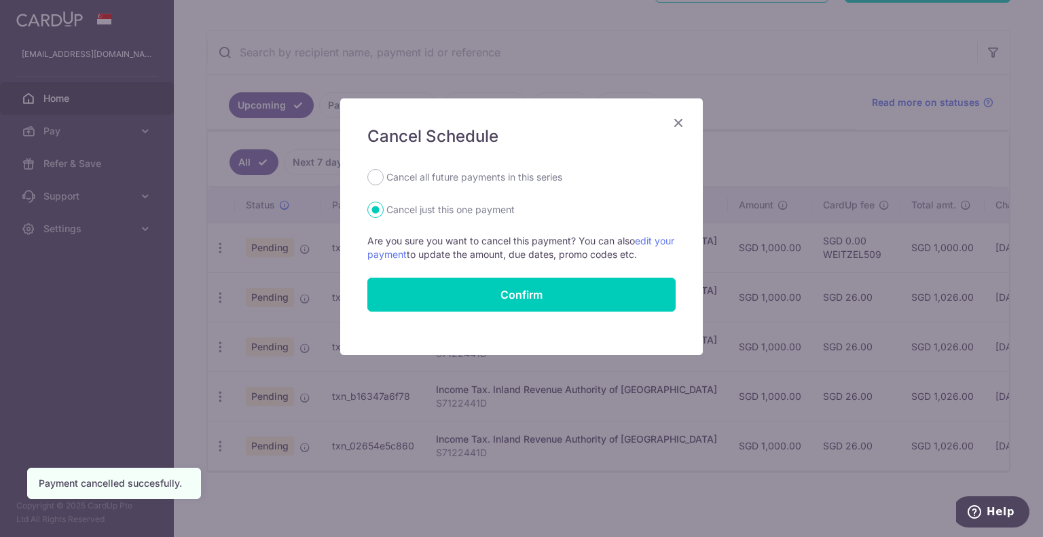
click at [456, 174] on label "Cancel all future payments in this series" at bounding box center [474, 177] width 176 height 16
click at [384, 174] on input "Cancel all future payments in this series" at bounding box center [375, 177] width 16 height 16
radio input "true"
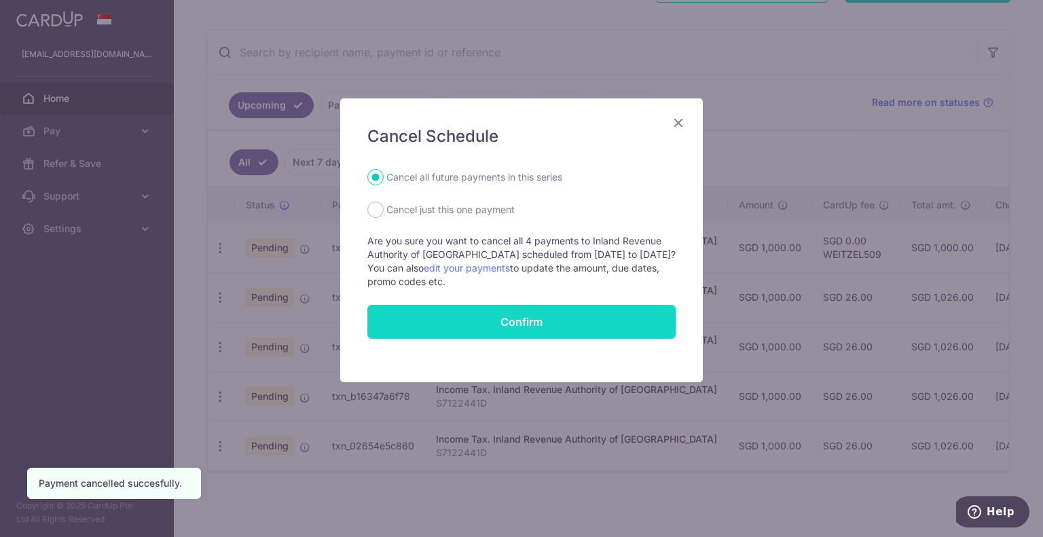
click at [500, 314] on button "Confirm" at bounding box center [521, 322] width 308 height 34
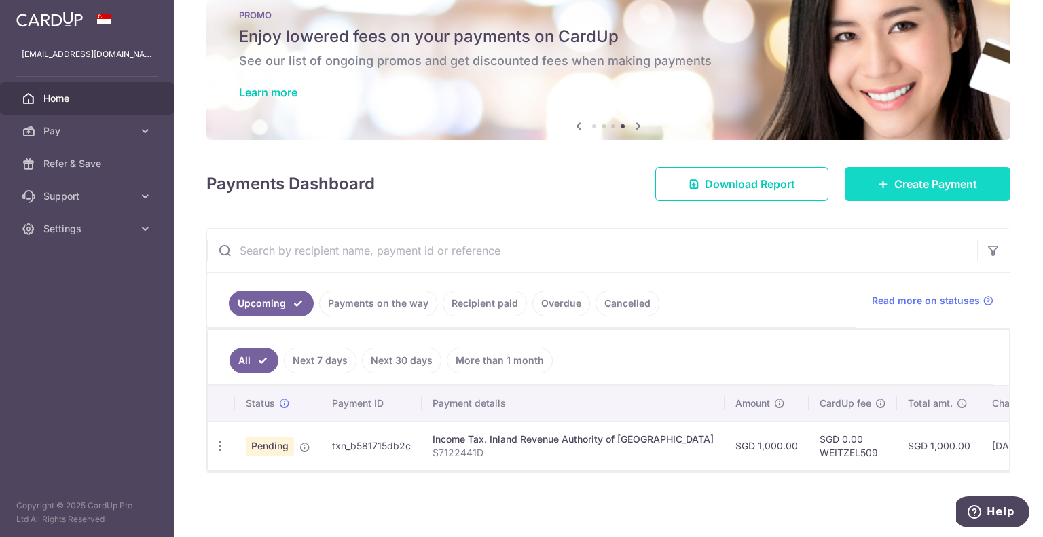
click at [878, 179] on icon at bounding box center [883, 184] width 11 height 11
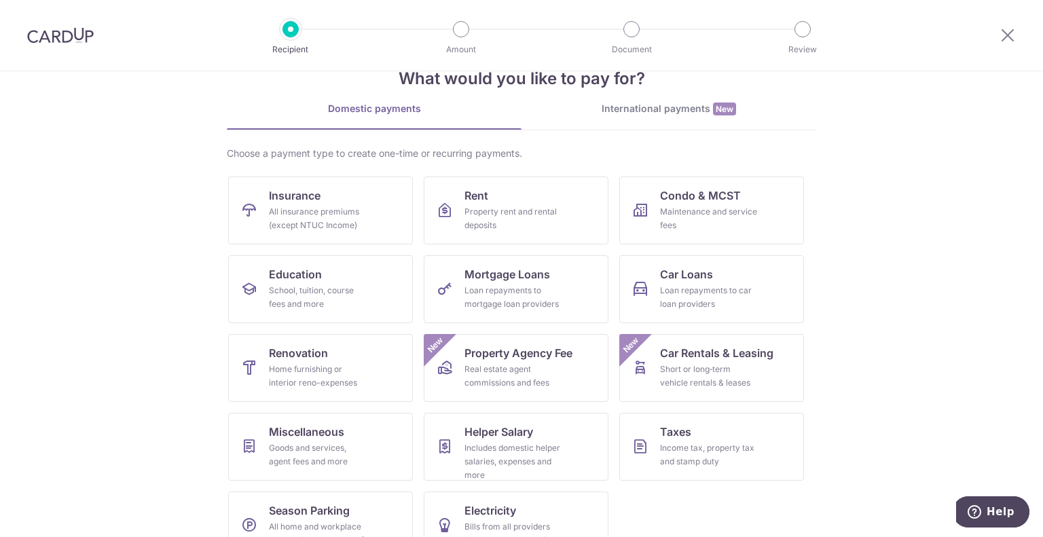
scroll to position [70, 0]
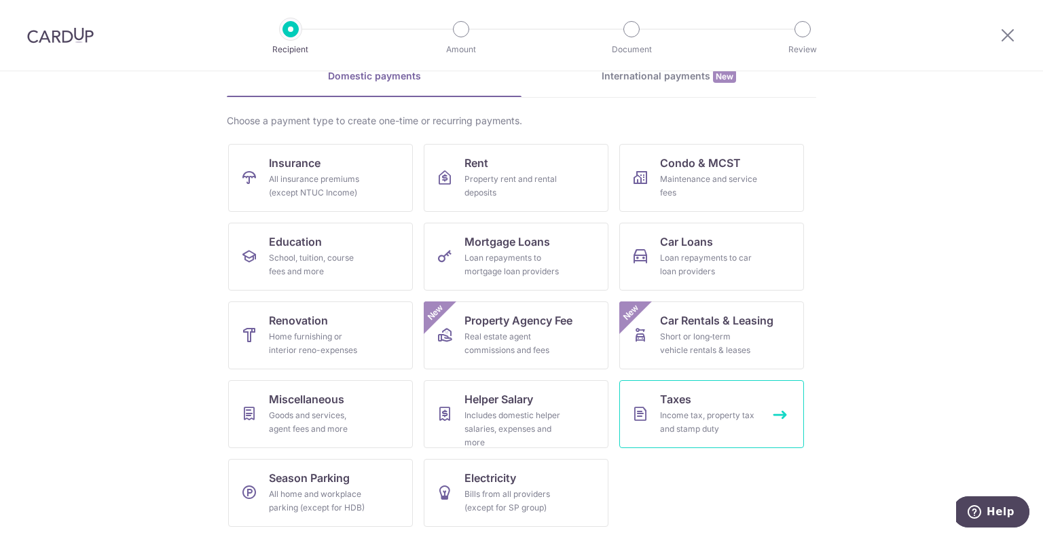
click at [701, 400] on link "Taxes Income tax, property tax and stamp duty" at bounding box center [711, 414] width 185 height 68
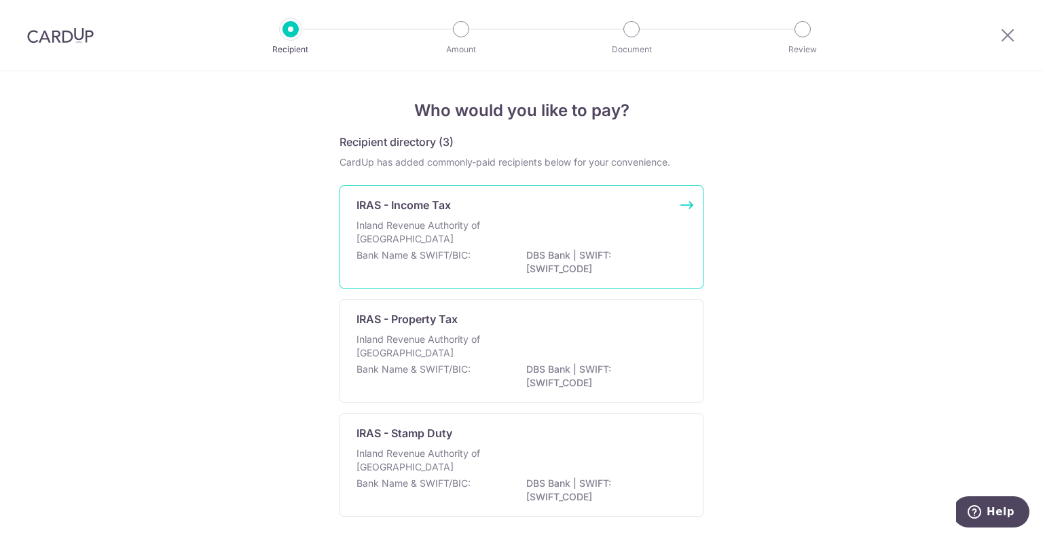
click at [552, 236] on div "Inland Revenue Authority of [GEOGRAPHIC_DATA]" at bounding box center [521, 234] width 330 height 30
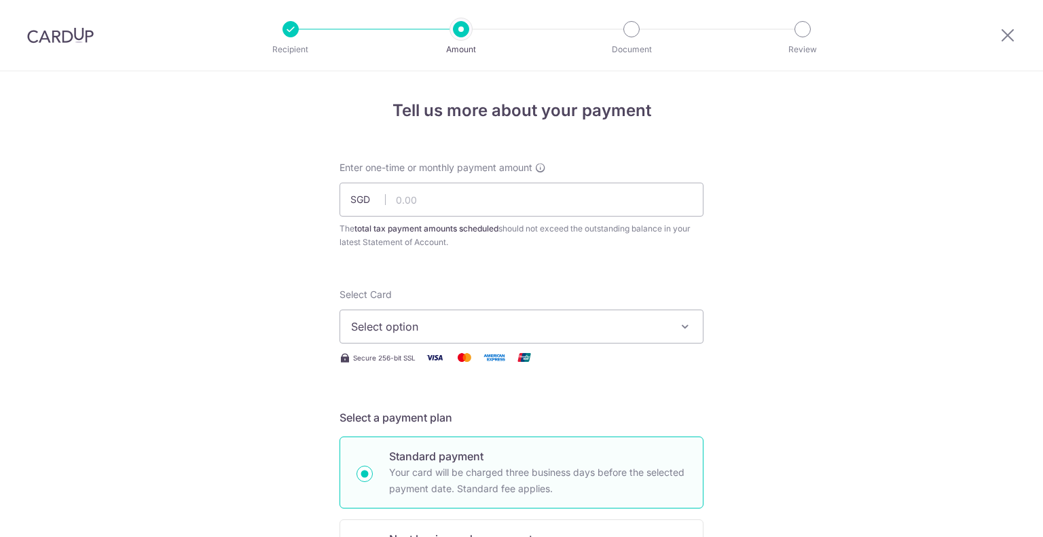
click at [505, 204] on input "text" at bounding box center [521, 200] width 364 height 34
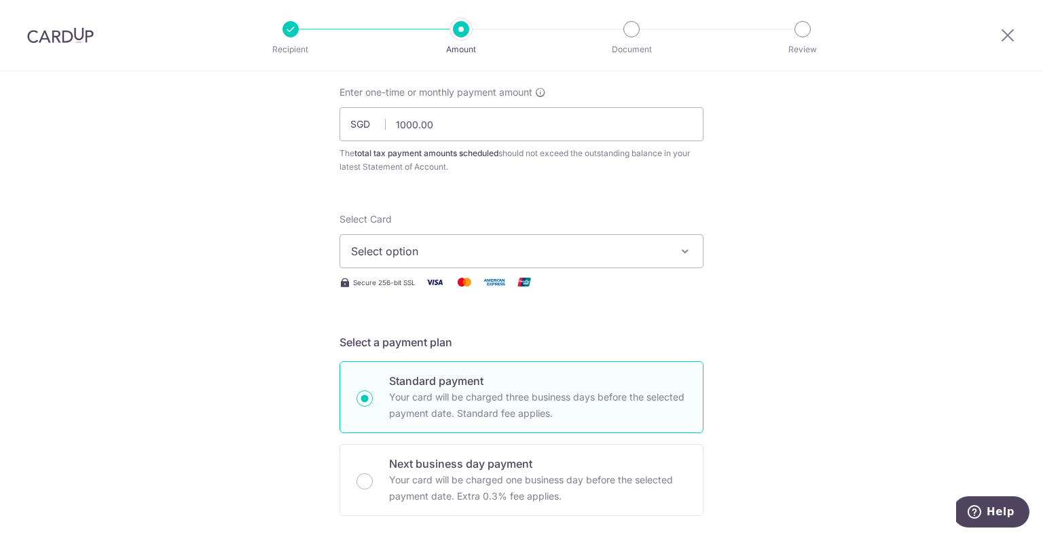
scroll to position [204, 0]
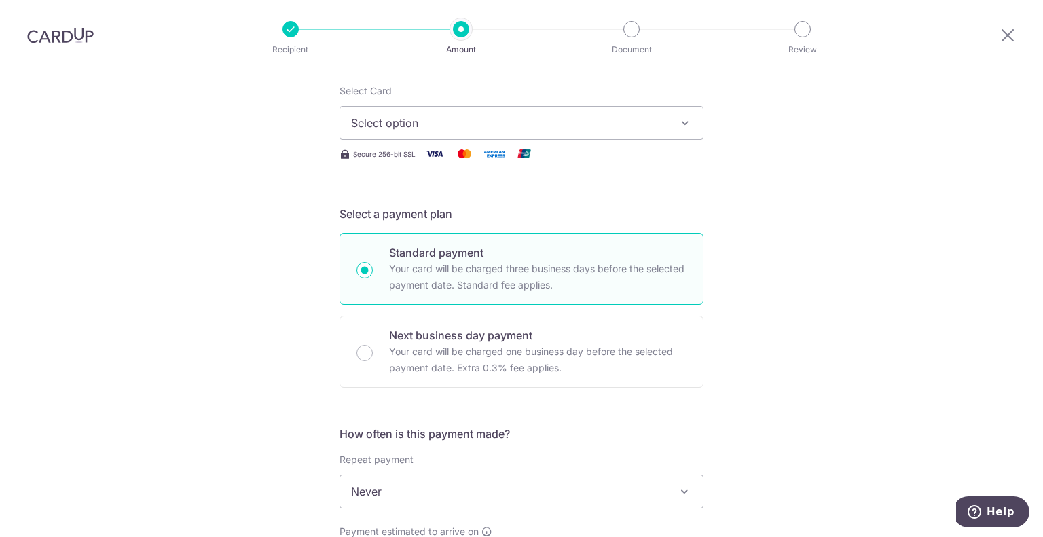
type input "1,000.00"
click at [487, 130] on span "Select option" at bounding box center [509, 123] width 316 height 16
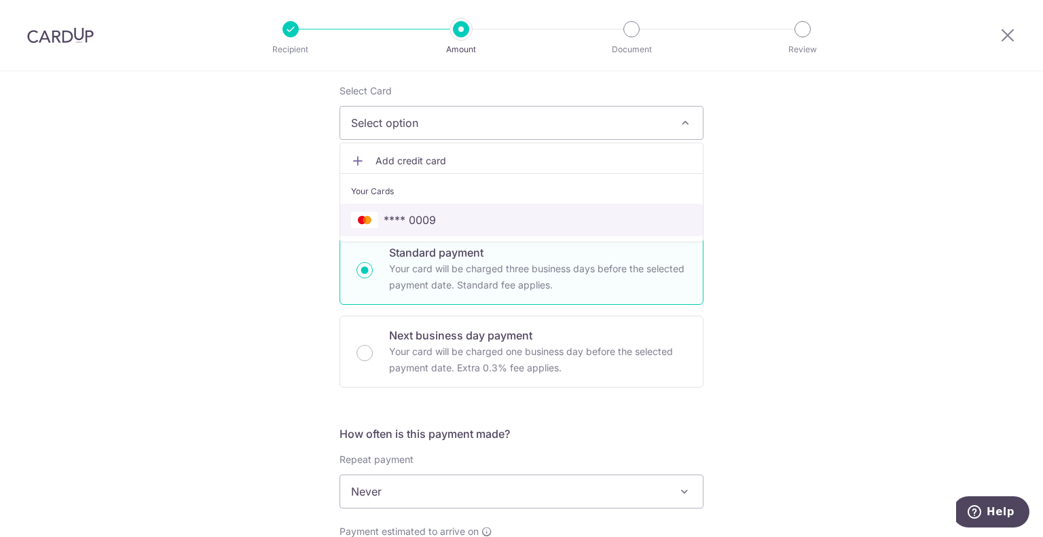
click at [448, 217] on span "**** 0009" at bounding box center [521, 220] width 341 height 16
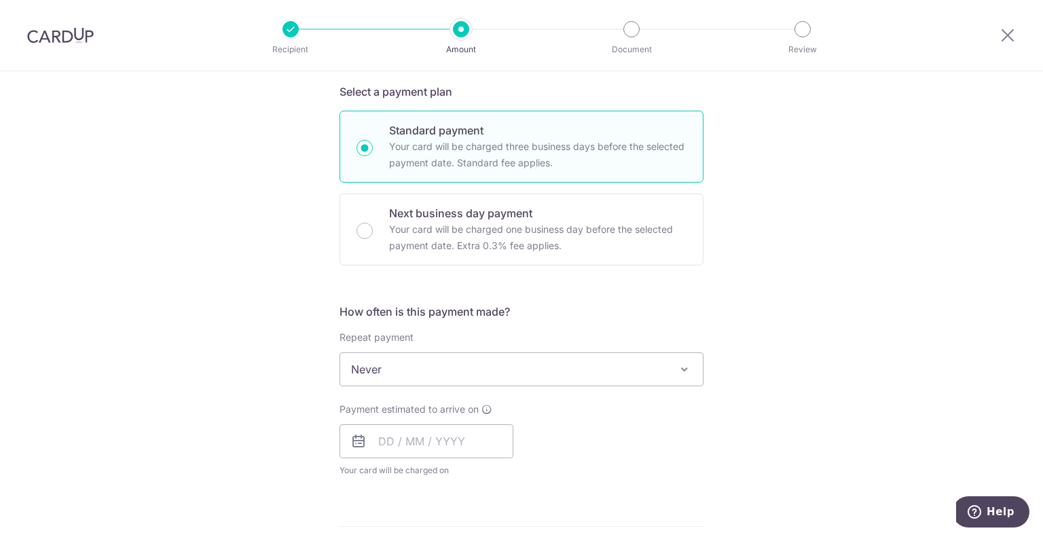
scroll to position [407, 0]
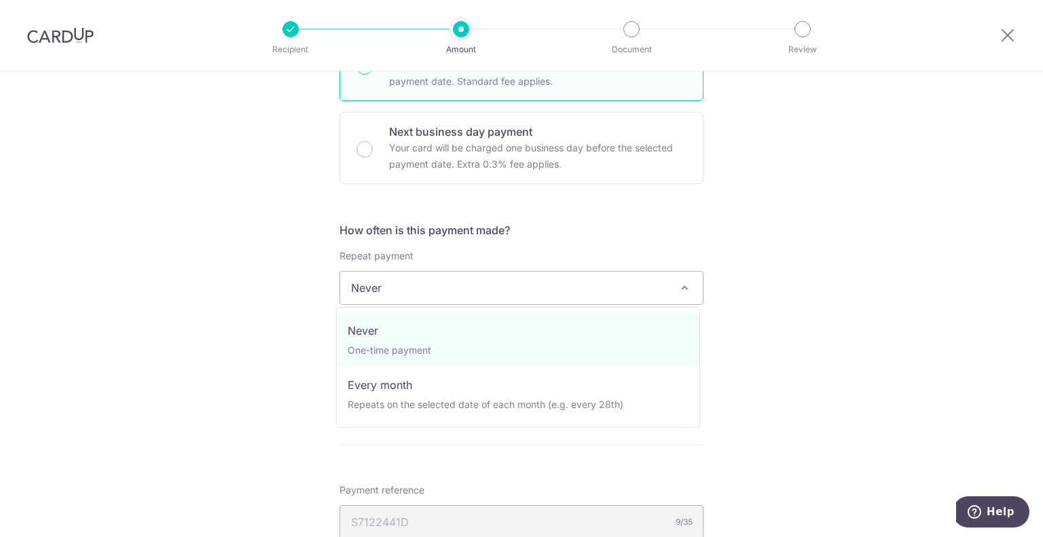
click at [511, 287] on span "Never" at bounding box center [521, 288] width 363 height 33
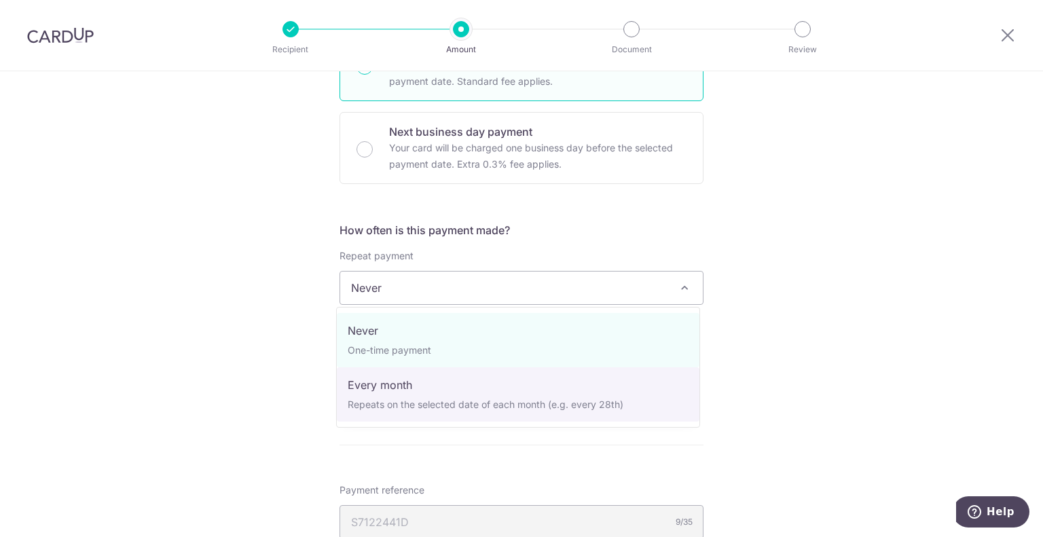
select select "3"
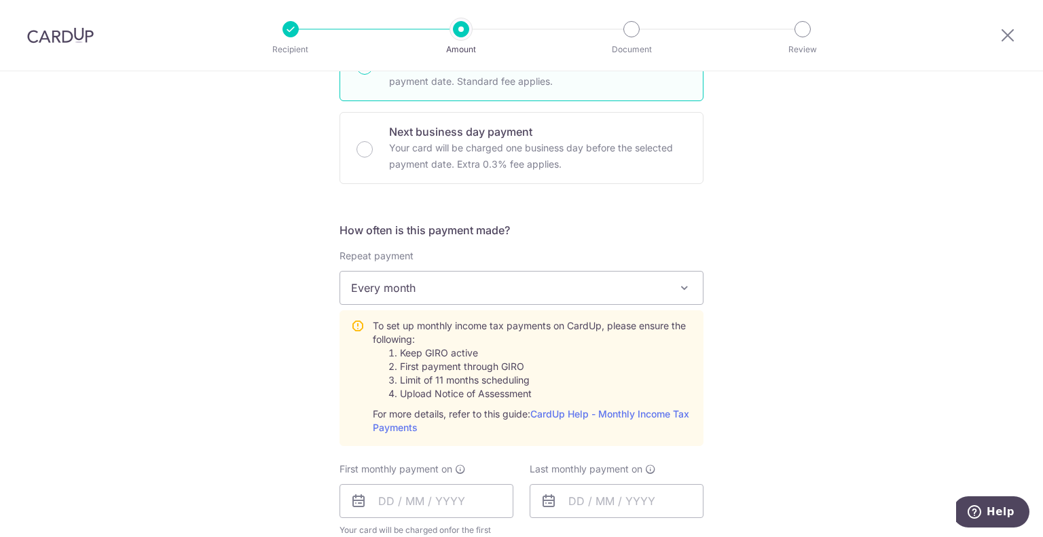
scroll to position [679, 0]
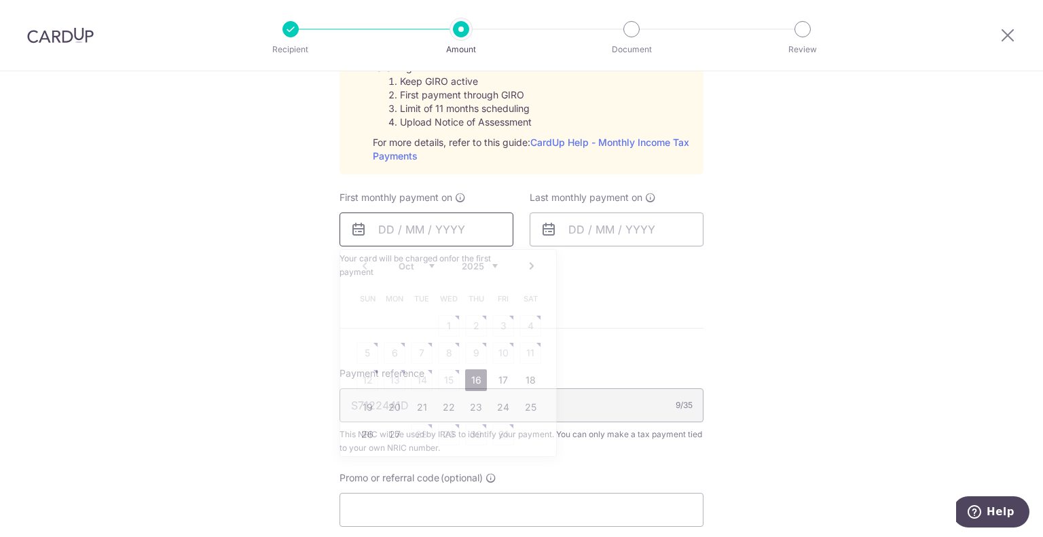
click at [452, 230] on input "text" at bounding box center [426, 230] width 174 height 34
click at [837, 289] on div "Tell us more about your payment Enter one-time or monthly payment amount SGD 1,…" at bounding box center [521, 100] width 1043 height 1416
click at [481, 236] on input "text" at bounding box center [426, 230] width 174 height 34
click at [524, 265] on link "Next" at bounding box center [531, 266] width 16 height 16
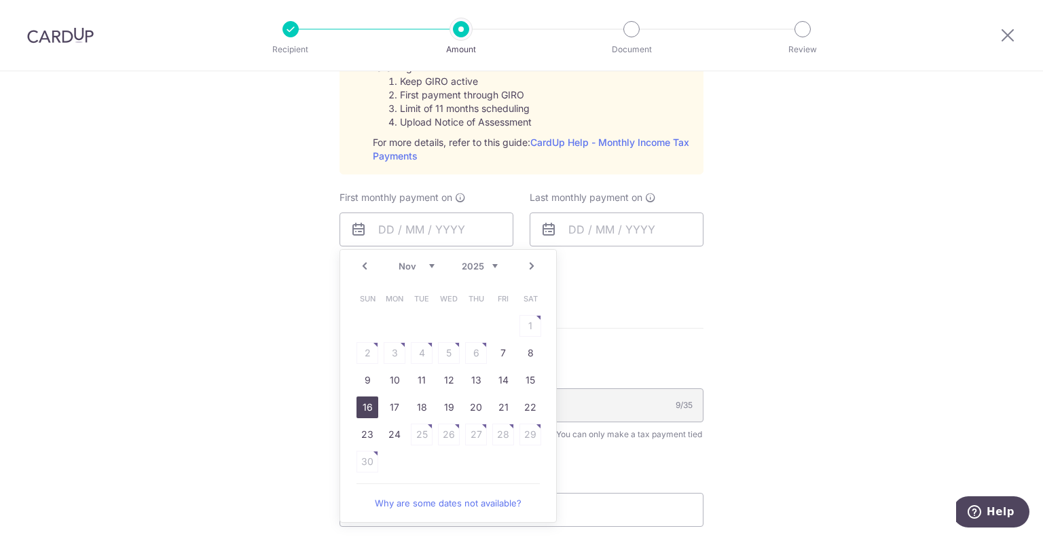
click at [365, 407] on link "16" at bounding box center [367, 408] width 22 height 22
type input "16/11/2025"
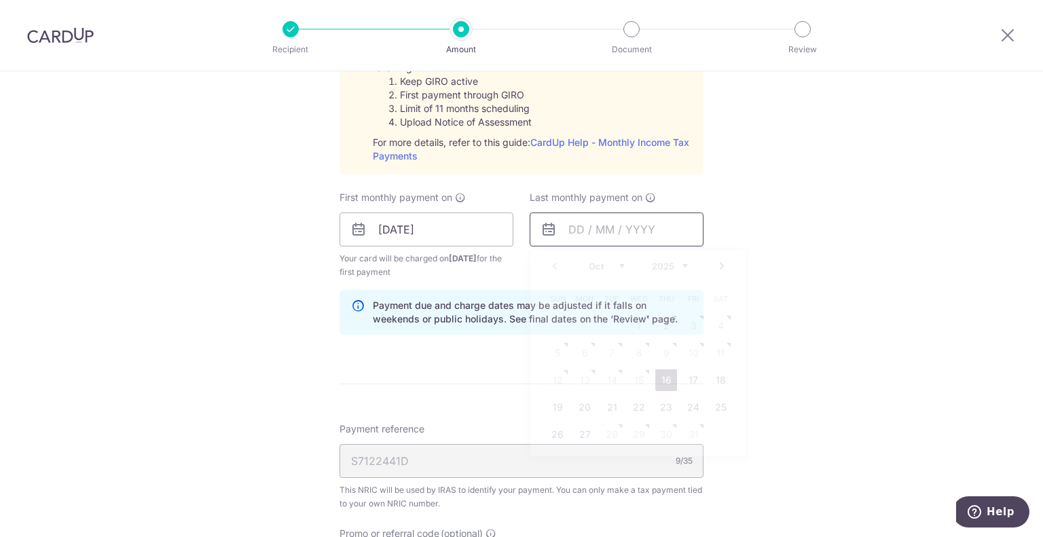
click at [595, 232] on input "text" at bounding box center [617, 230] width 174 height 34
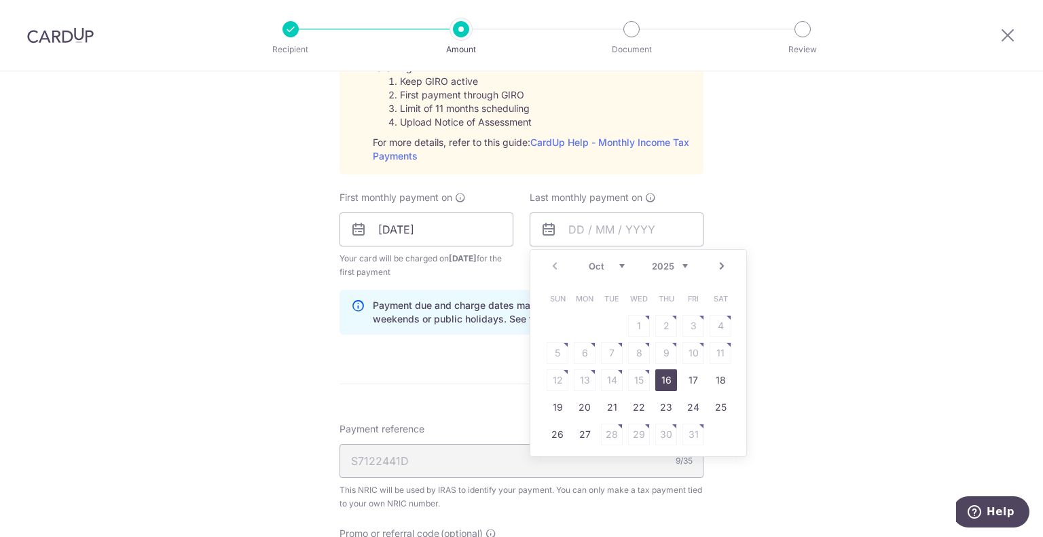
click at [714, 265] on link "Next" at bounding box center [722, 266] width 16 height 16
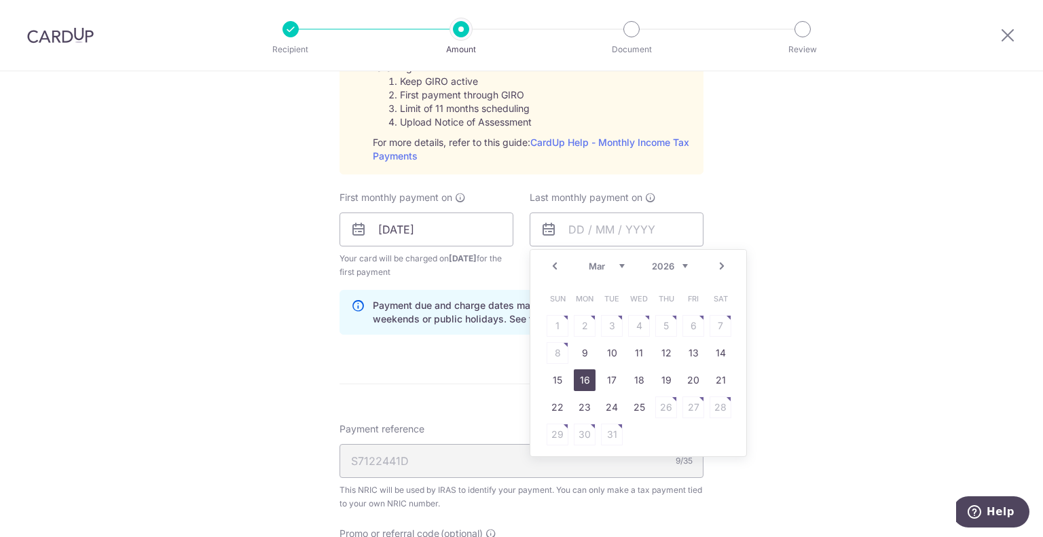
click at [576, 380] on link "16" at bounding box center [585, 380] width 22 height 22
type input "[DATE]"
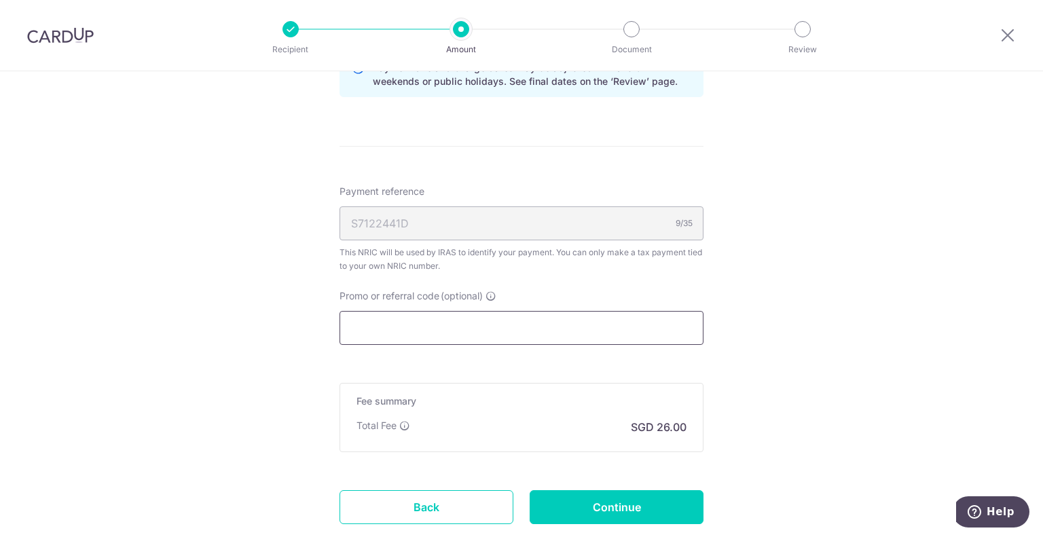
scroll to position [951, 0]
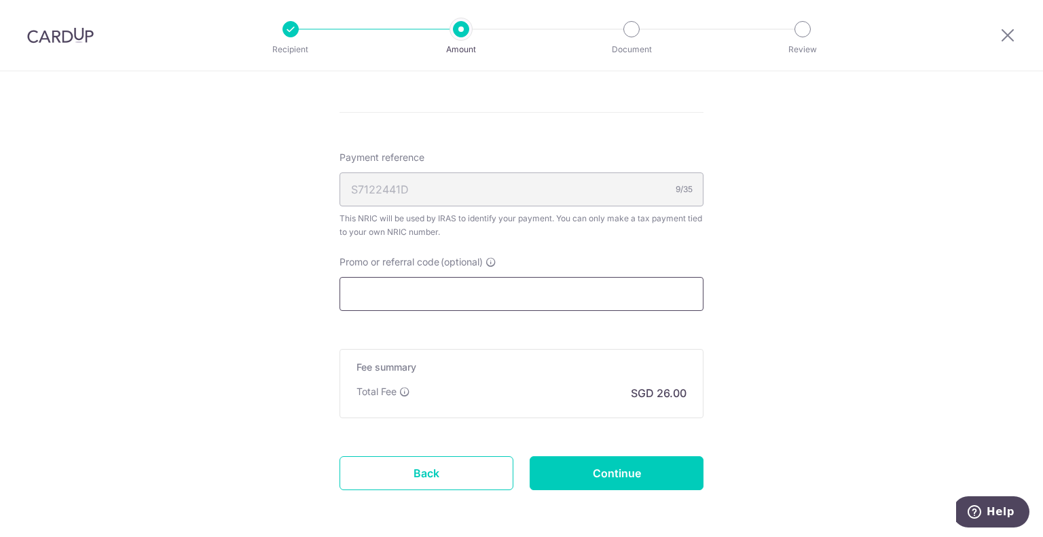
click at [464, 303] on input "Promo or referral code (optional)" at bounding box center [521, 294] width 364 height 34
click at [638, 475] on input "Continue" at bounding box center [617, 473] width 174 height 34
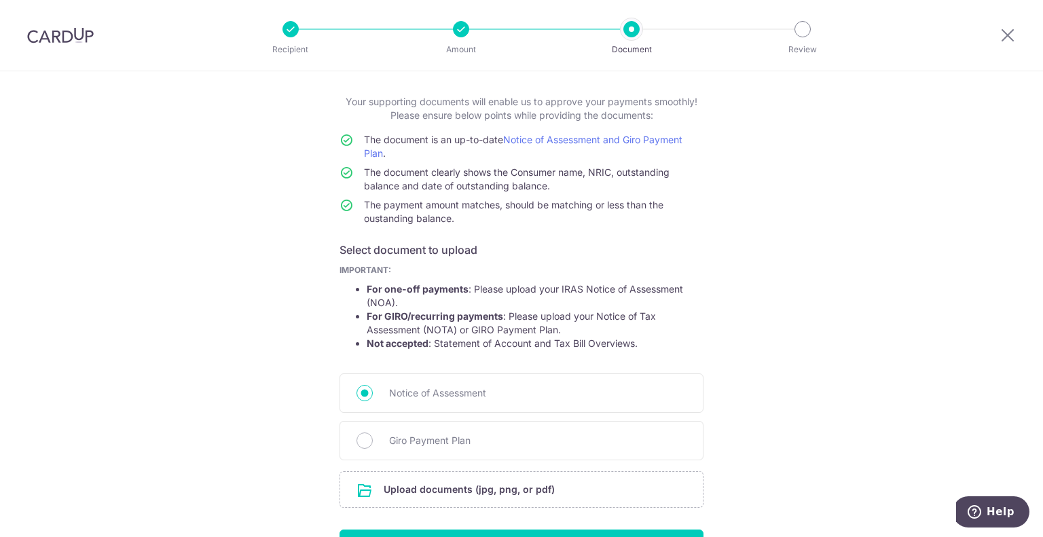
scroll to position [155, 0]
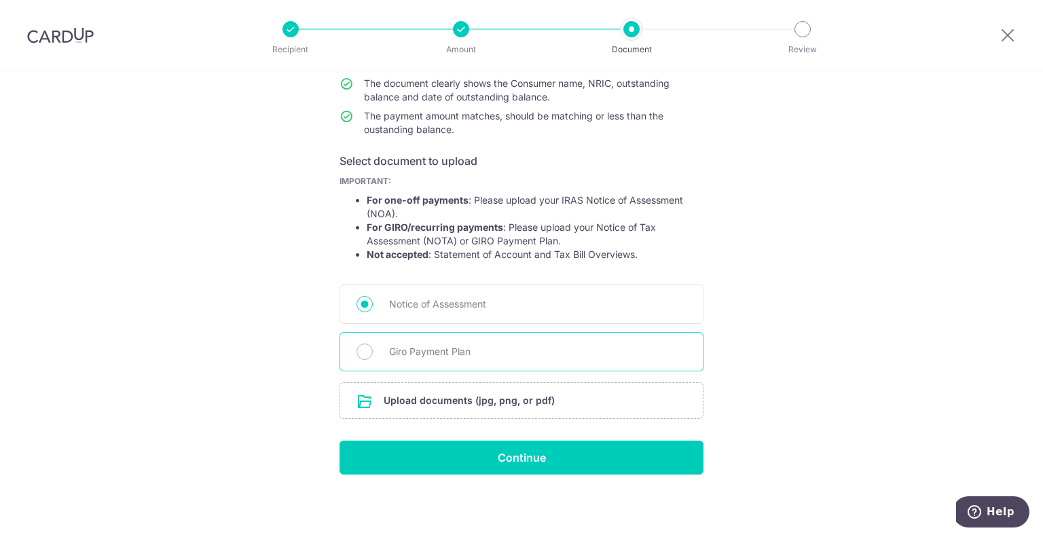
click at [479, 357] on span "Giro Payment Plan" at bounding box center [537, 352] width 297 height 16
click at [373, 357] on input "Giro Payment Plan" at bounding box center [364, 352] width 16 height 16
radio input "true"
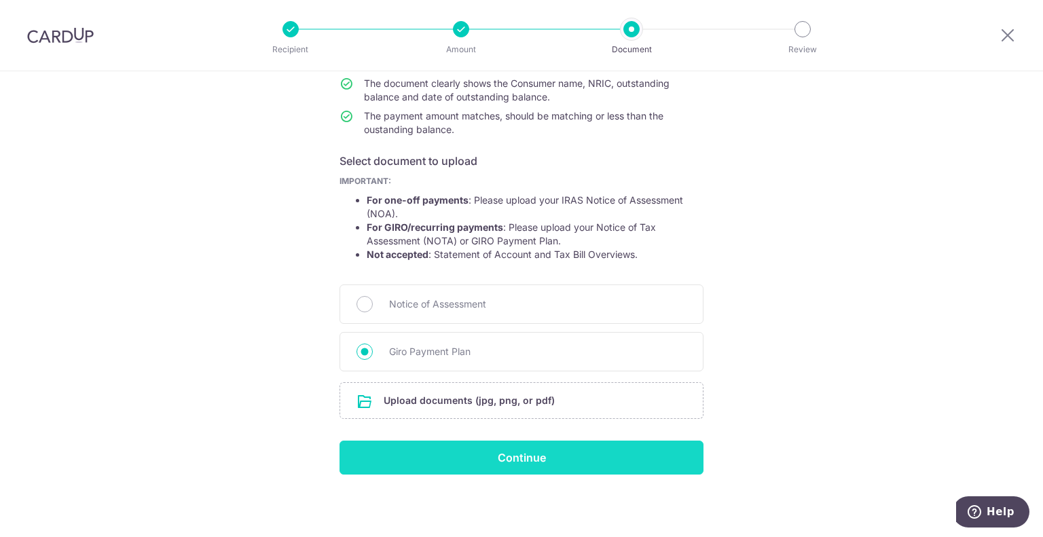
click at [517, 456] on input "Continue" at bounding box center [521, 458] width 364 height 34
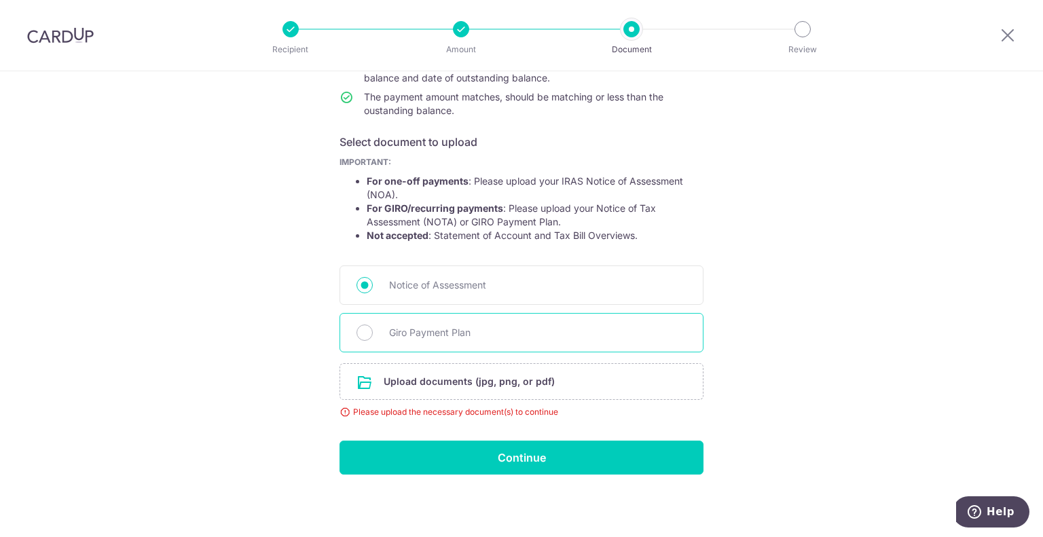
click at [475, 331] on span "Giro Payment Plan" at bounding box center [537, 333] width 297 height 16
click at [373, 331] on input "Giro Payment Plan" at bounding box center [364, 333] width 16 height 16
radio input "true"
click at [471, 375] on input "file" at bounding box center [521, 381] width 363 height 35
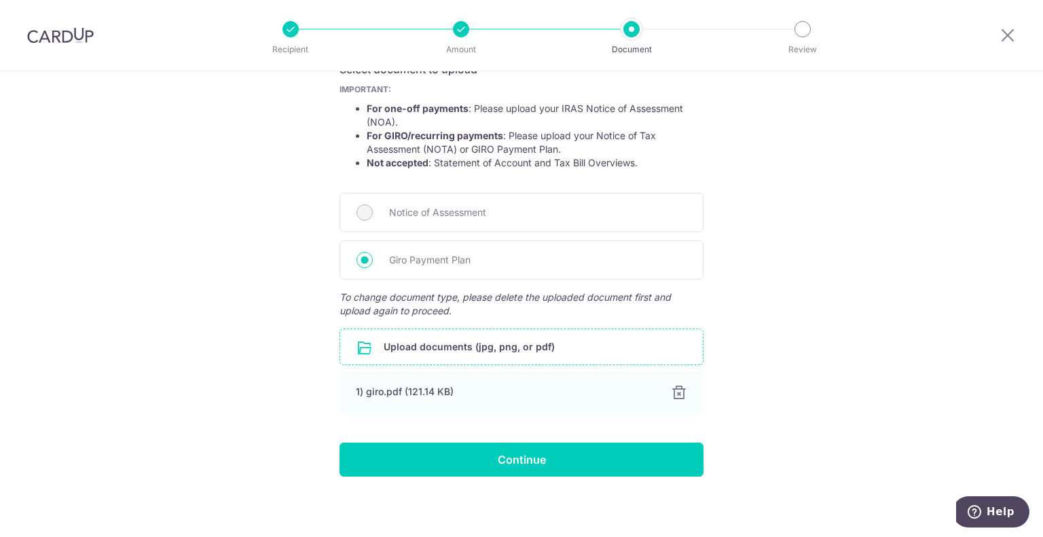
scroll to position [249, 0]
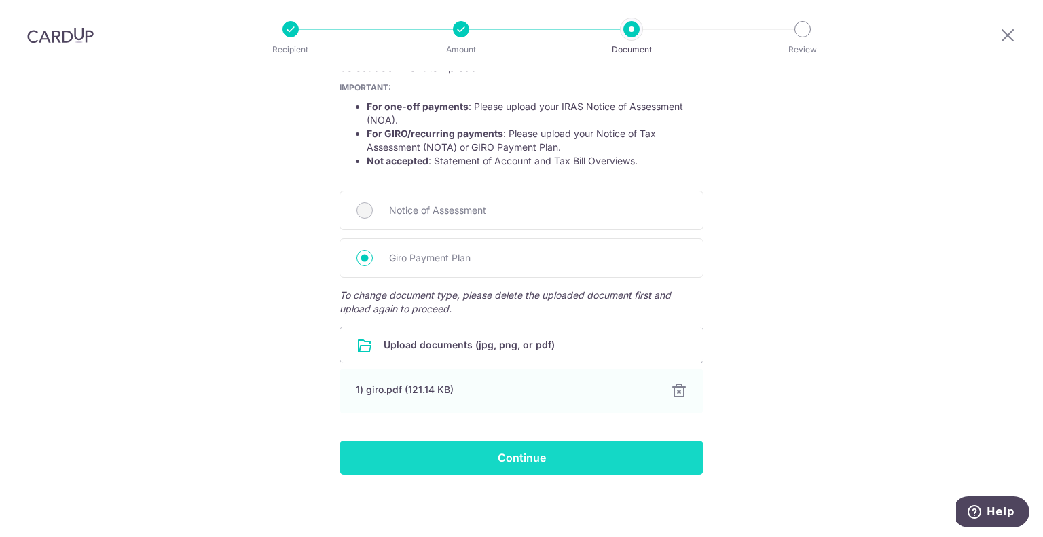
click at [600, 454] on input "Continue" at bounding box center [521, 458] width 364 height 34
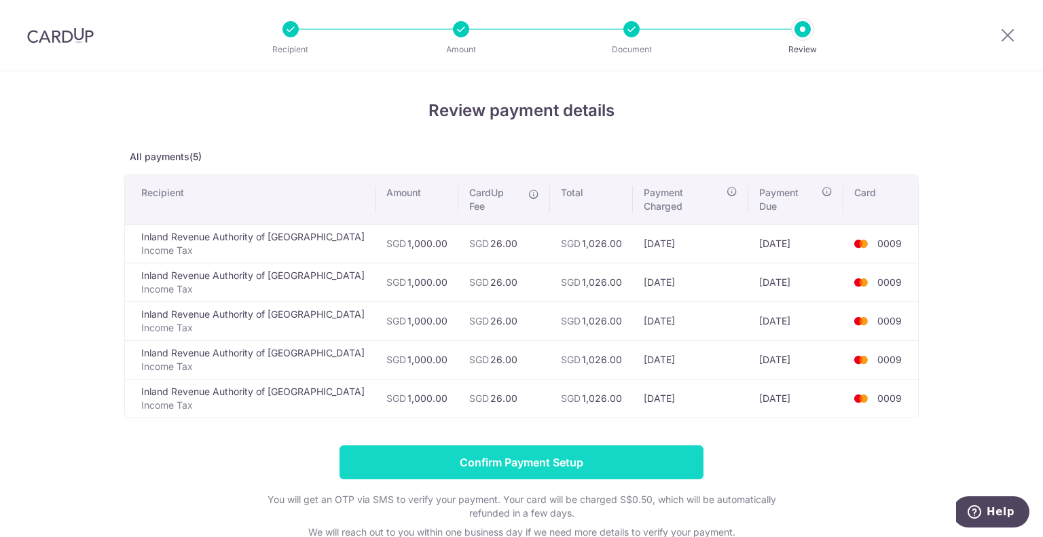
click at [639, 445] on input "Confirm Payment Setup" at bounding box center [521, 462] width 364 height 34
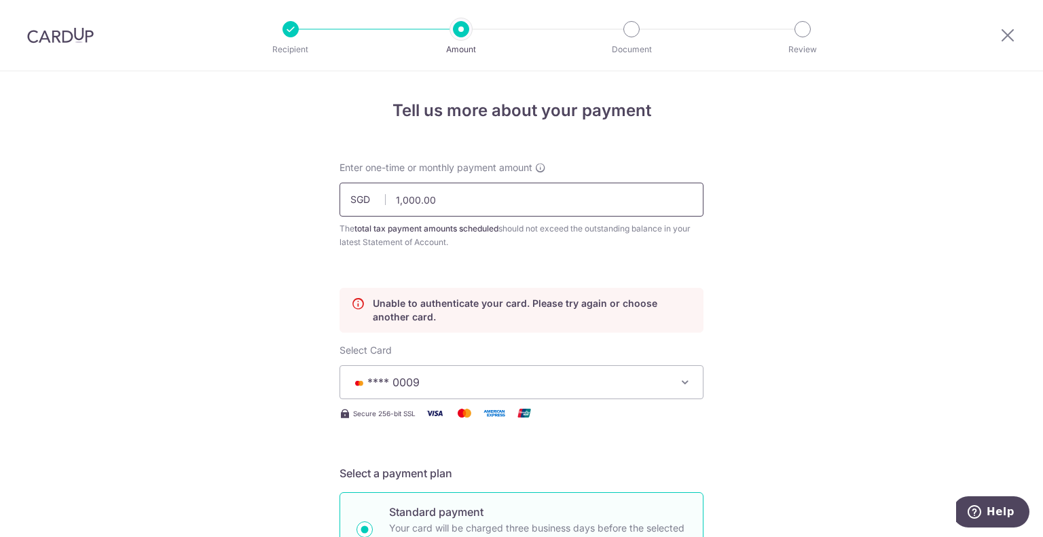
drag, startPoint x: 460, startPoint y: 202, endPoint x: 348, endPoint y: 191, distance: 112.6
click at [348, 191] on input "1,000.00" at bounding box center [521, 200] width 364 height 34
click at [432, 193] on input "980.00" at bounding box center [521, 200] width 364 height 34
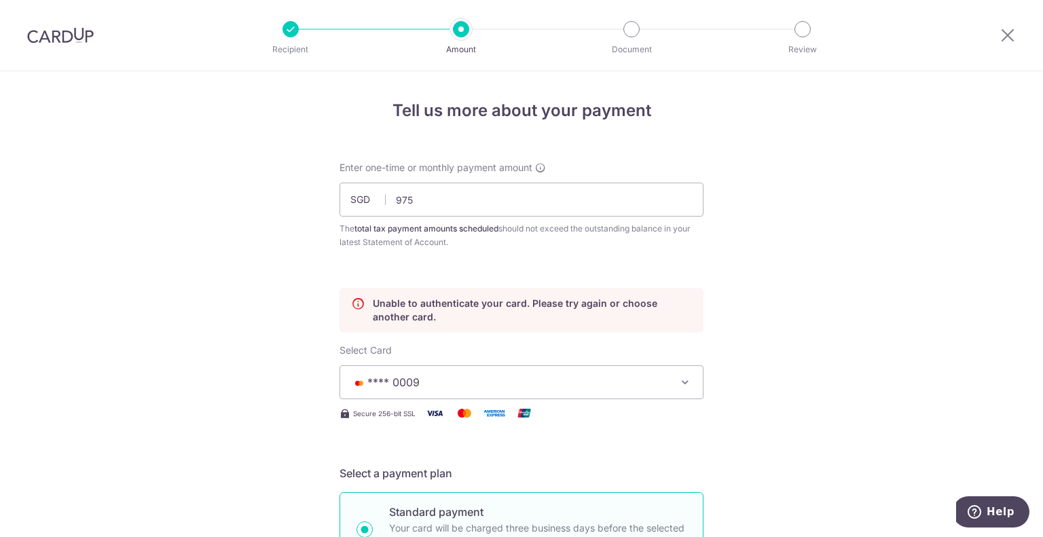
type input "975.00"
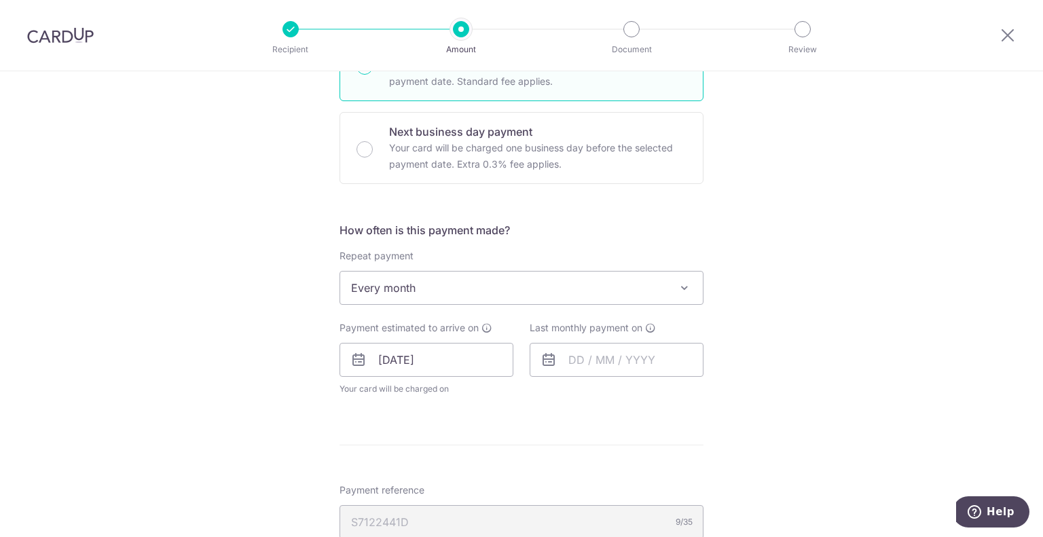
scroll to position [543, 0]
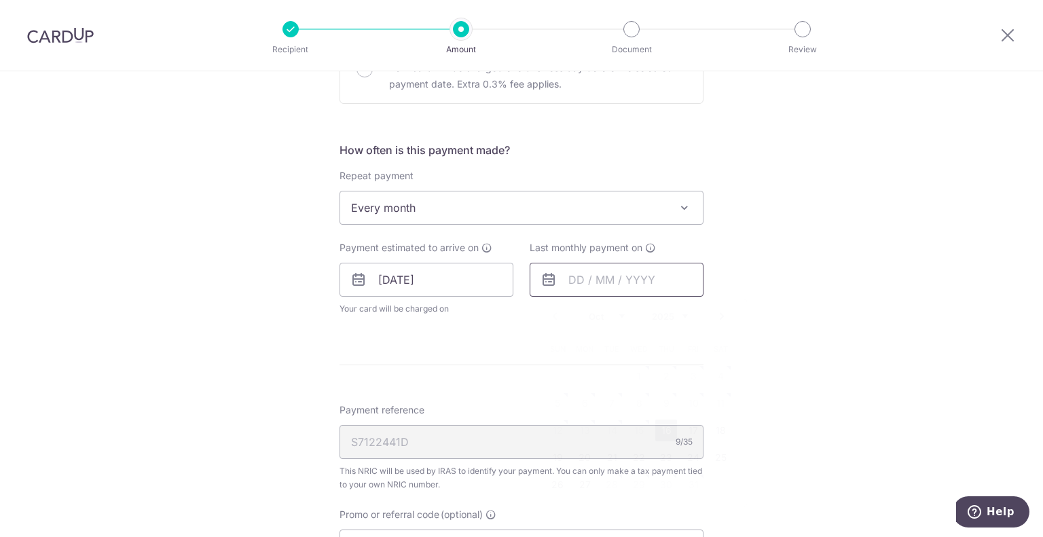
click at [592, 282] on input "text" at bounding box center [617, 280] width 174 height 34
click at [714, 316] on link "Next" at bounding box center [722, 316] width 16 height 16
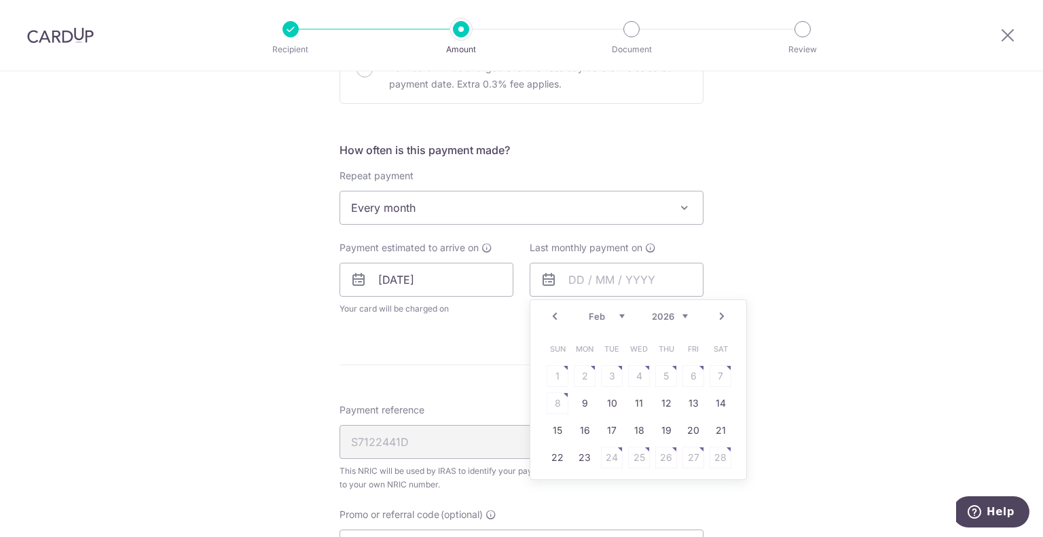
click at [714, 316] on link "Next" at bounding box center [722, 316] width 16 height 16
click at [574, 424] on link "16" at bounding box center [585, 431] width 22 height 22
type input "[DATE]"
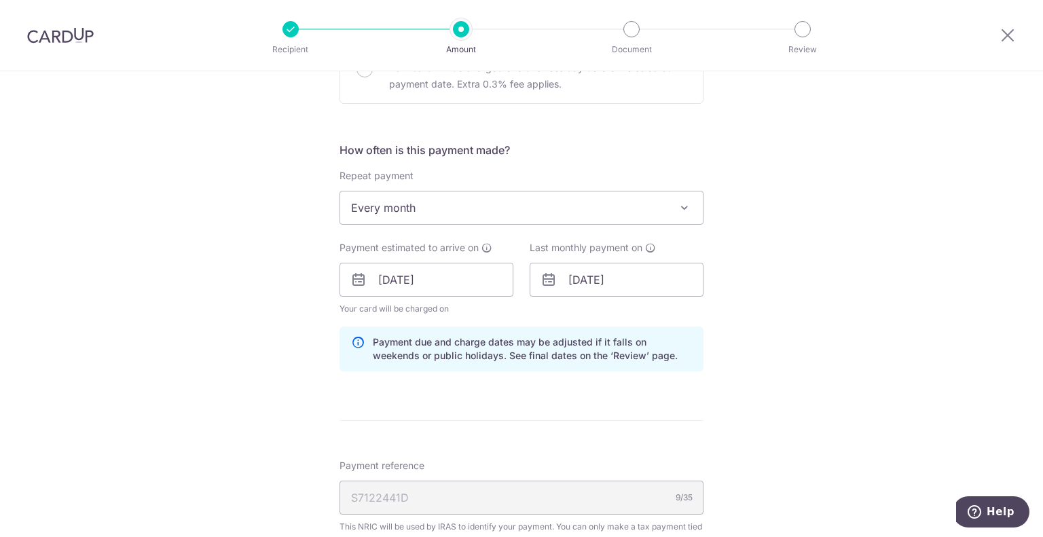
click at [834, 352] on div "Tell us more about your payment Enter one-time or monthly payment amount SGD 97…" at bounding box center [521, 214] width 1043 height 1372
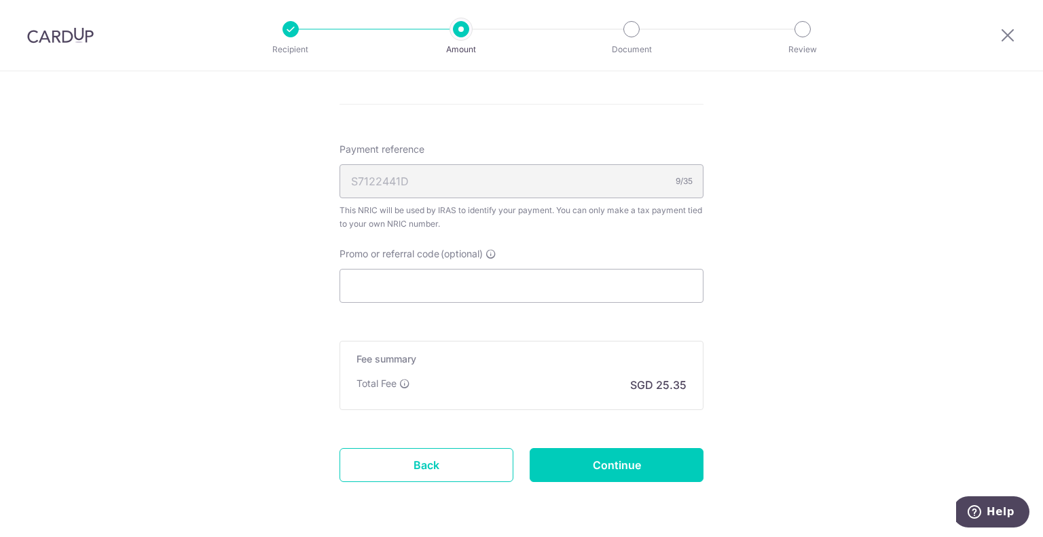
scroll to position [904, 0]
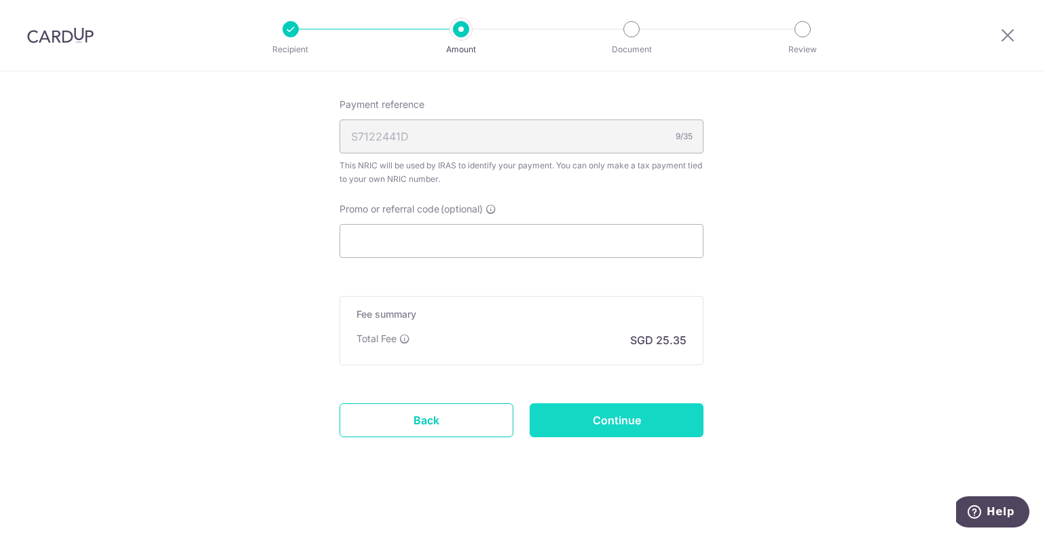
click at [618, 416] on input "Continue" at bounding box center [617, 420] width 174 height 34
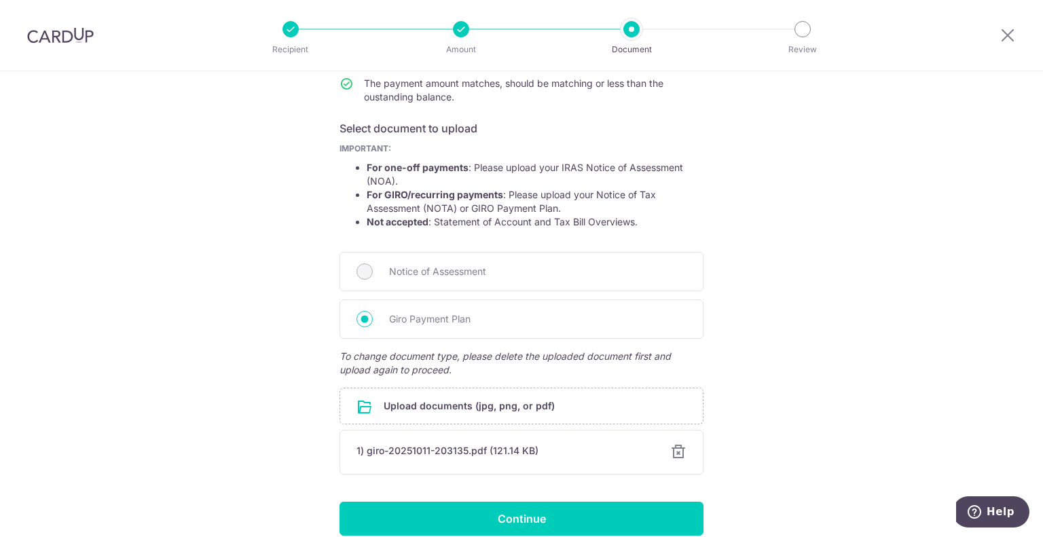
scroll to position [249, 0]
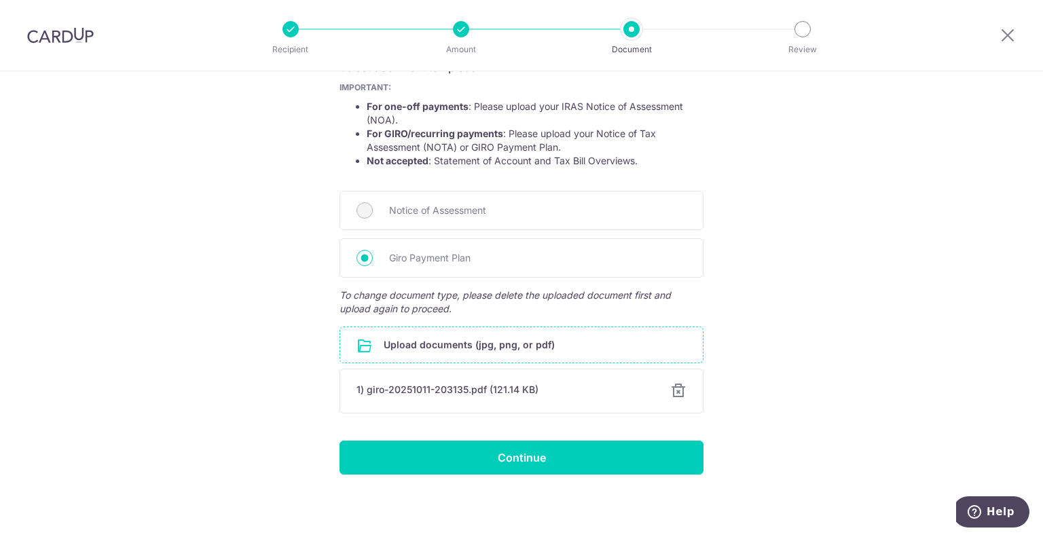
click at [451, 342] on input "file" at bounding box center [521, 344] width 363 height 35
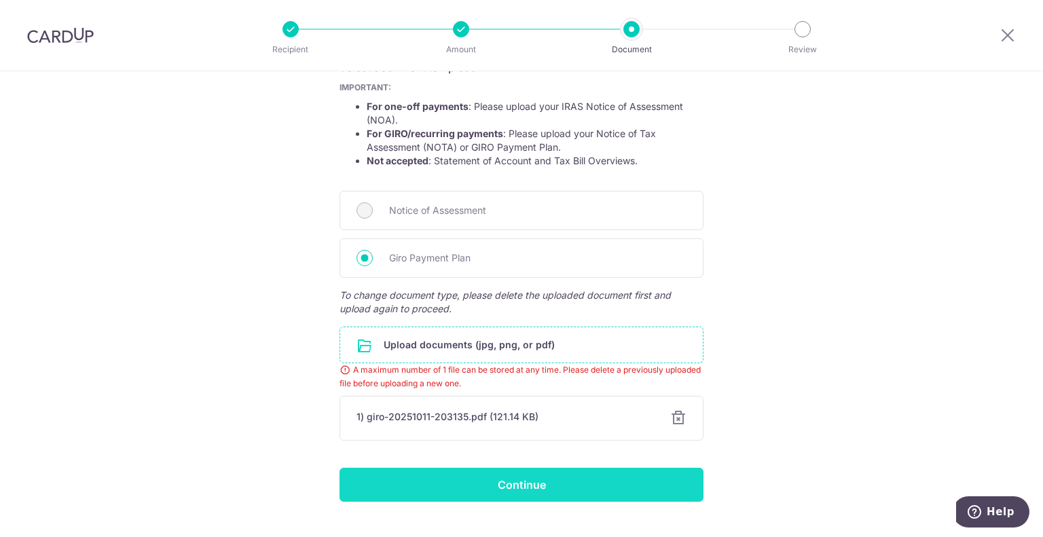
click at [570, 476] on input "Continue" at bounding box center [521, 485] width 364 height 34
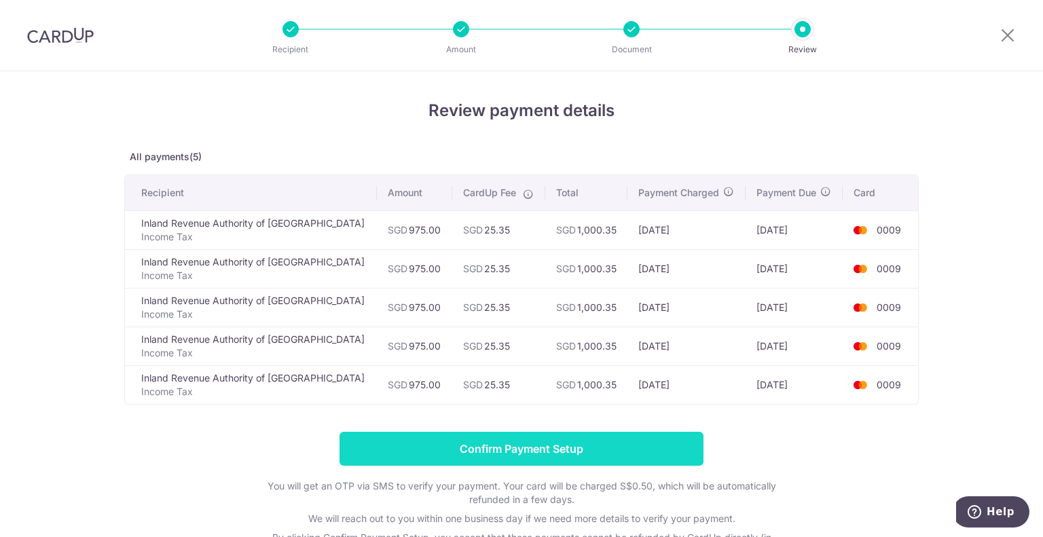
click at [589, 447] on input "Confirm Payment Setup" at bounding box center [521, 449] width 364 height 34
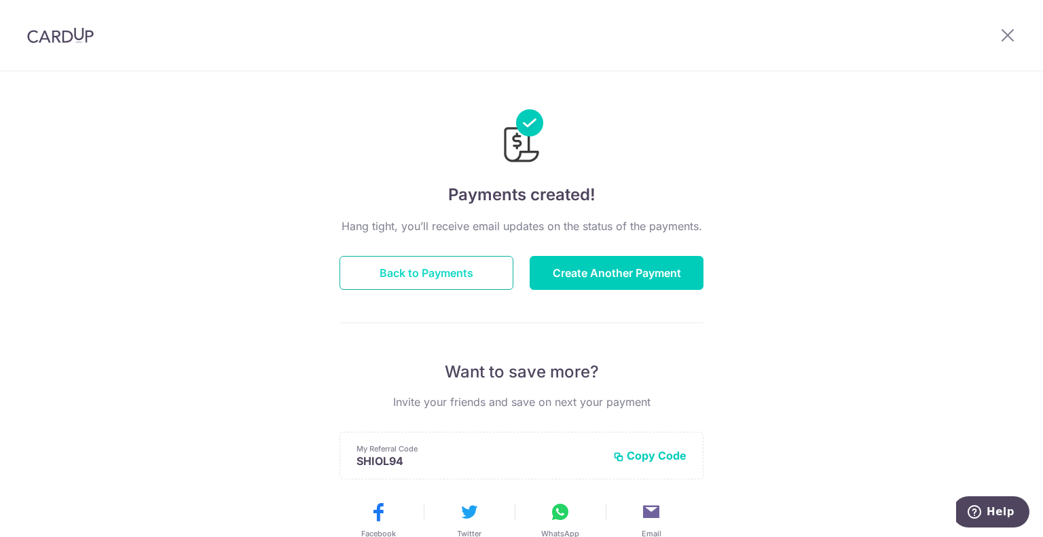
click at [472, 268] on button "Back to Payments" at bounding box center [426, 273] width 174 height 34
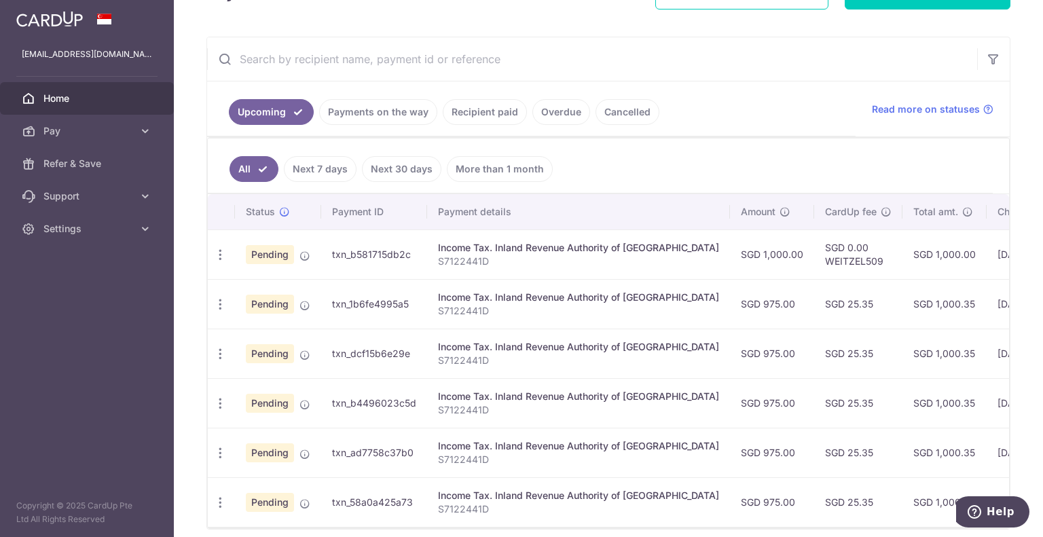
scroll to position [285, 0]
